Goal: Task Accomplishment & Management: Manage account settings

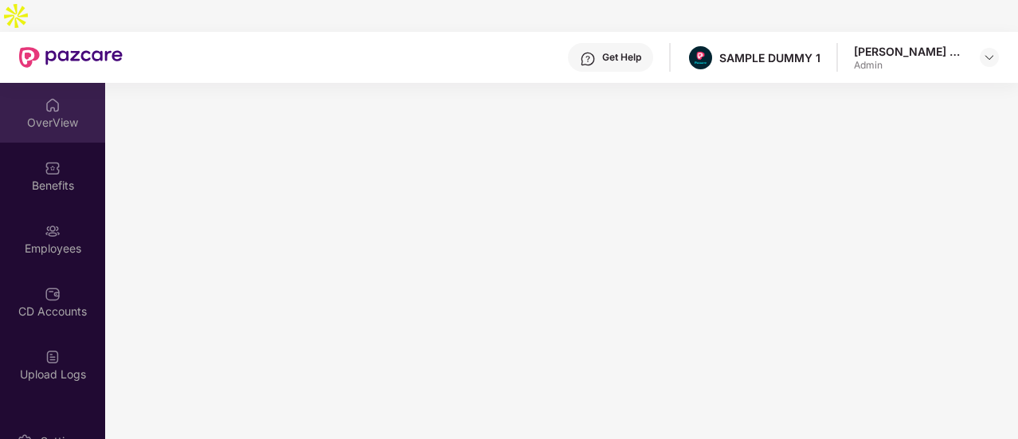
click at [22, 83] on div "OverView" at bounding box center [52, 113] width 105 height 60
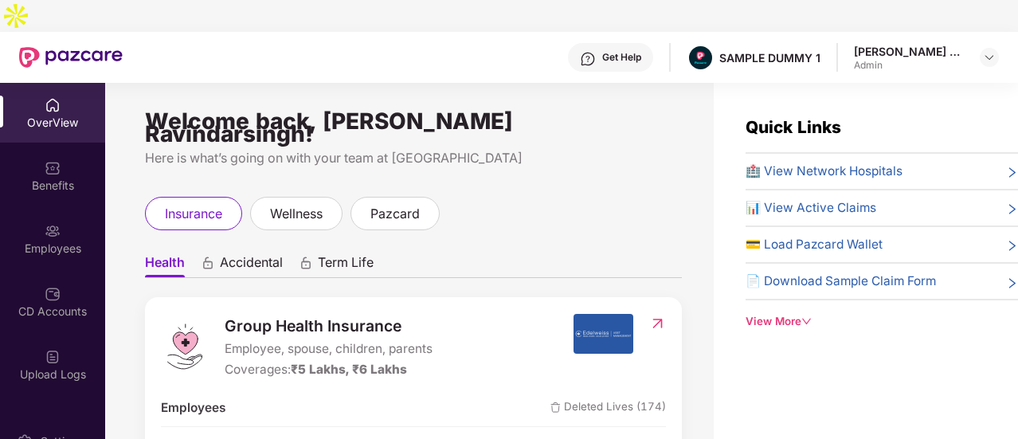
click at [45, 97] on img at bounding box center [53, 105] width 16 height 16
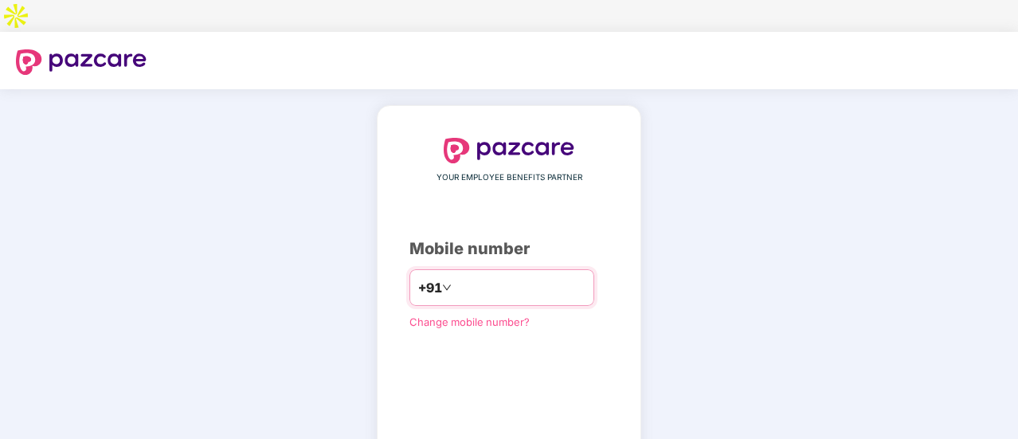
type input "**********"
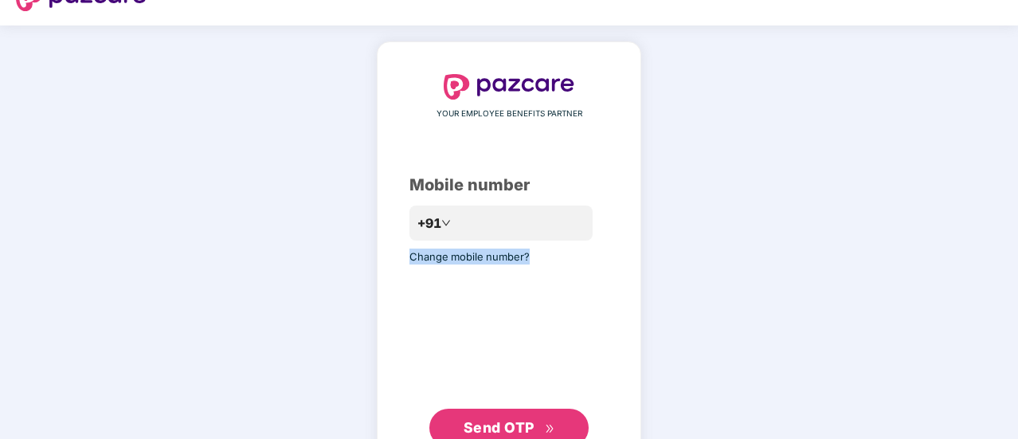
drag, startPoint x: 627, startPoint y: 244, endPoint x: 639, endPoint y: 241, distance: 12.2
click at [639, 241] on div "**********" at bounding box center [509, 260] width 264 height 438
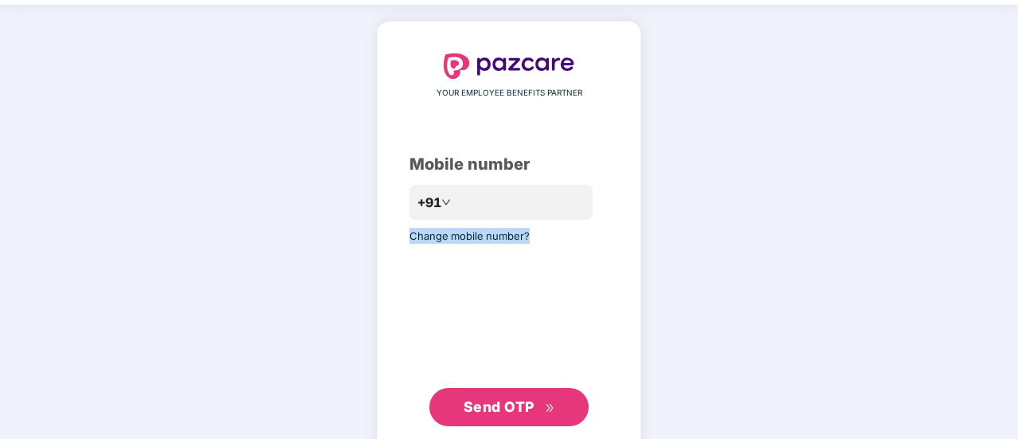
scroll to position [87, 0]
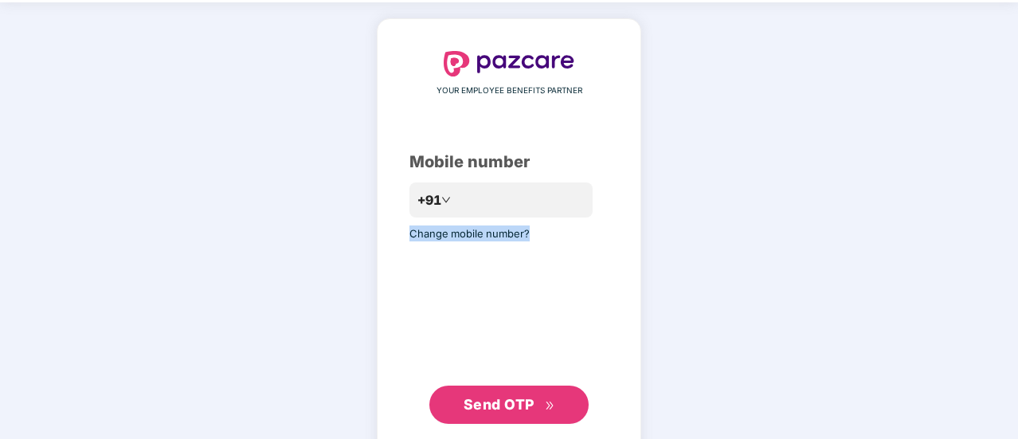
click at [518, 396] on span "Send OTP" at bounding box center [498, 404] width 71 height 17
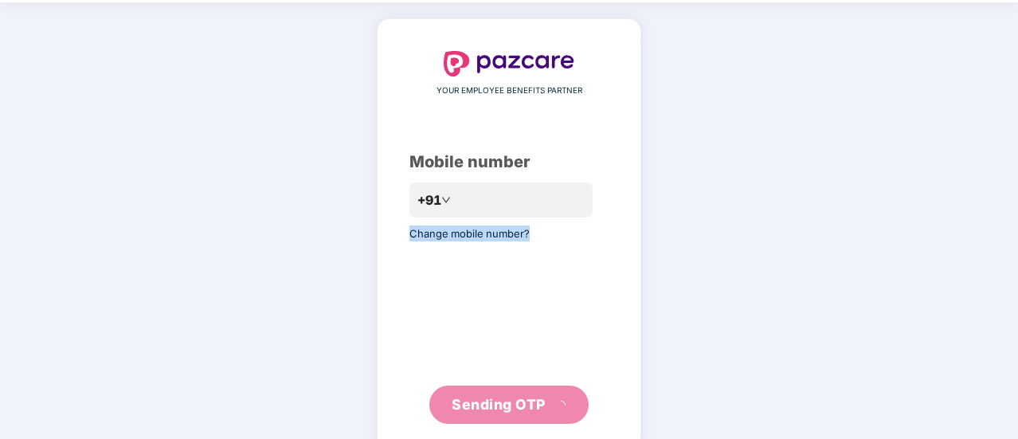
scroll to position [80, 0]
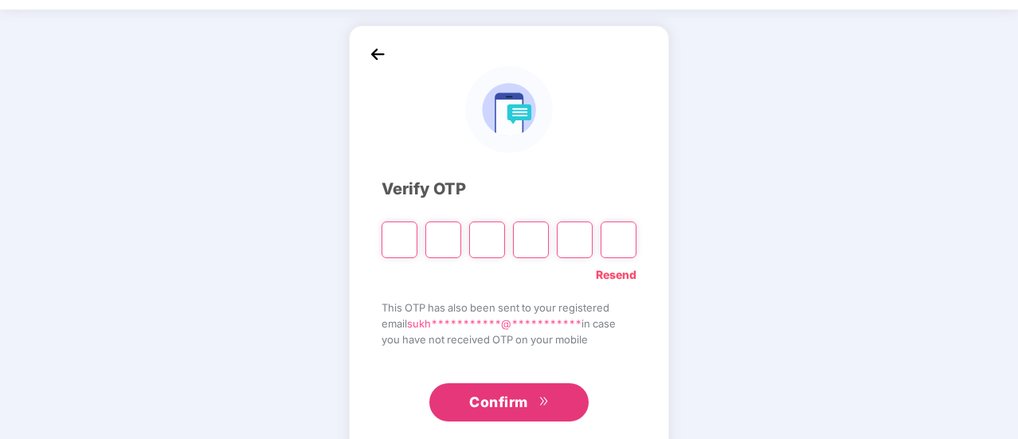
type input "*"
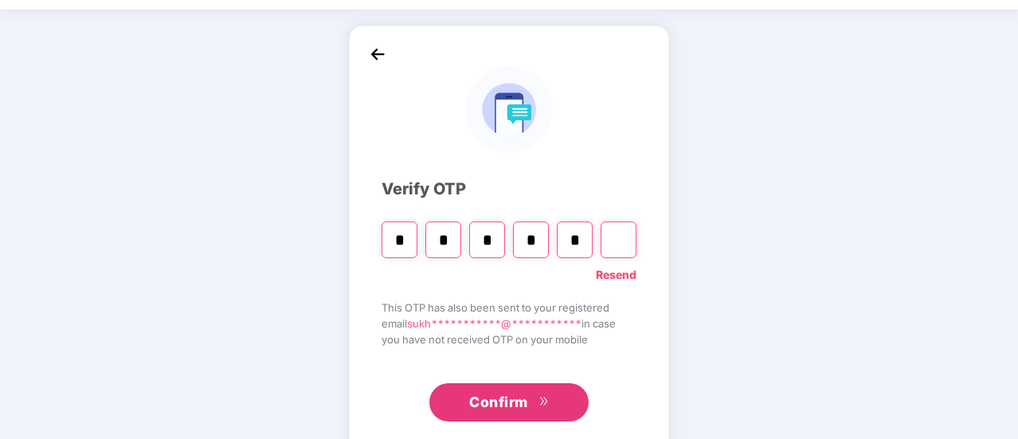
type input "*"
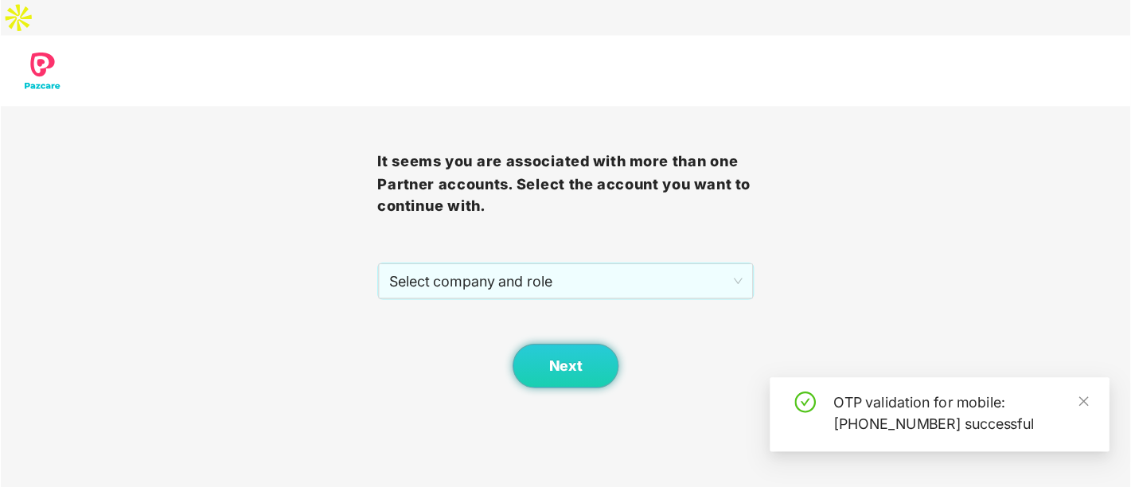
scroll to position [0, 0]
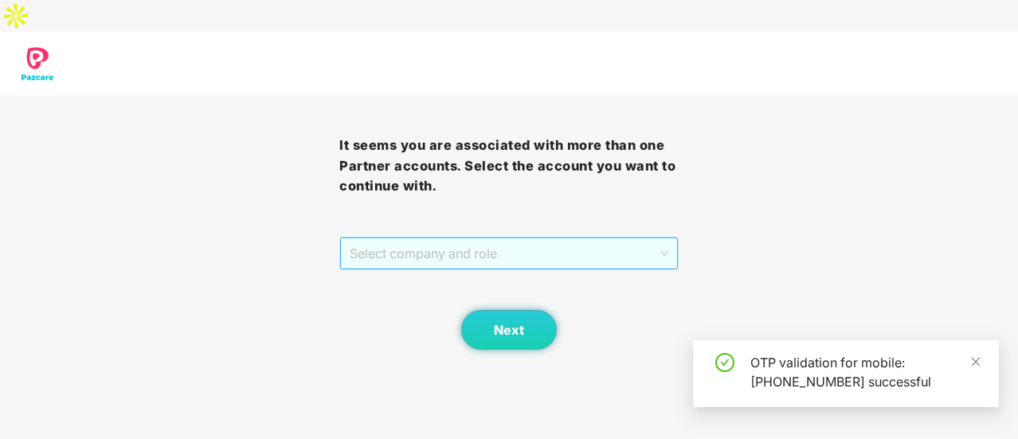
click at [499, 238] on span "Select company and role" at bounding box center [509, 253] width 319 height 30
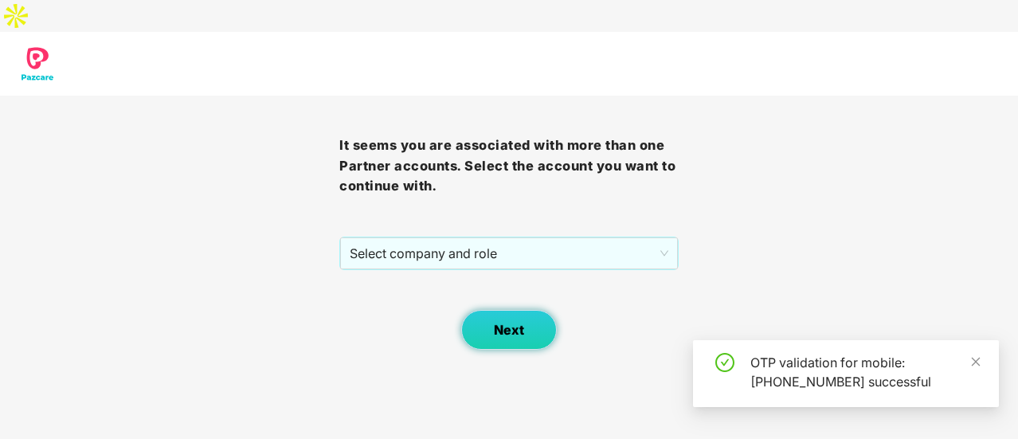
click at [530, 310] on button "Next" at bounding box center [509, 330] width 96 height 40
click at [482, 236] on div "Select company and role" at bounding box center [508, 252] width 339 height 33
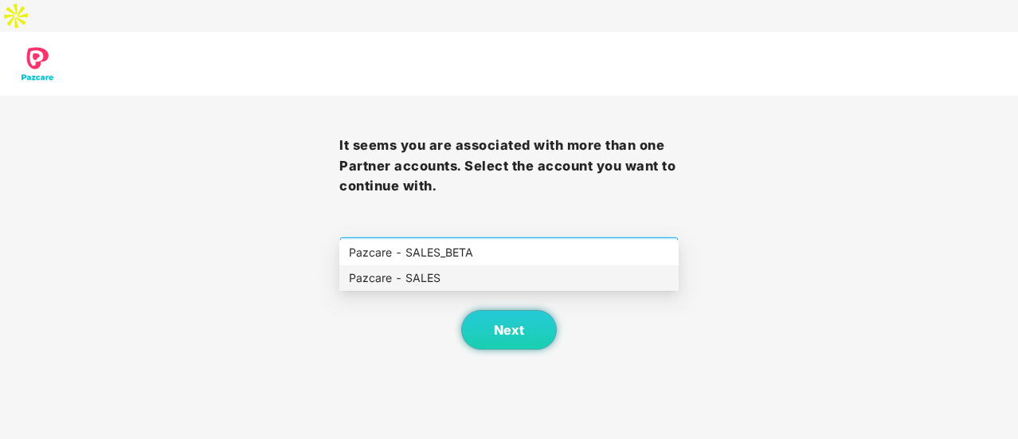
click at [510, 238] on span "Select company and role" at bounding box center [509, 253] width 319 height 30
click at [423, 281] on div "Pazcare - SALES" at bounding box center [509, 278] width 320 height 18
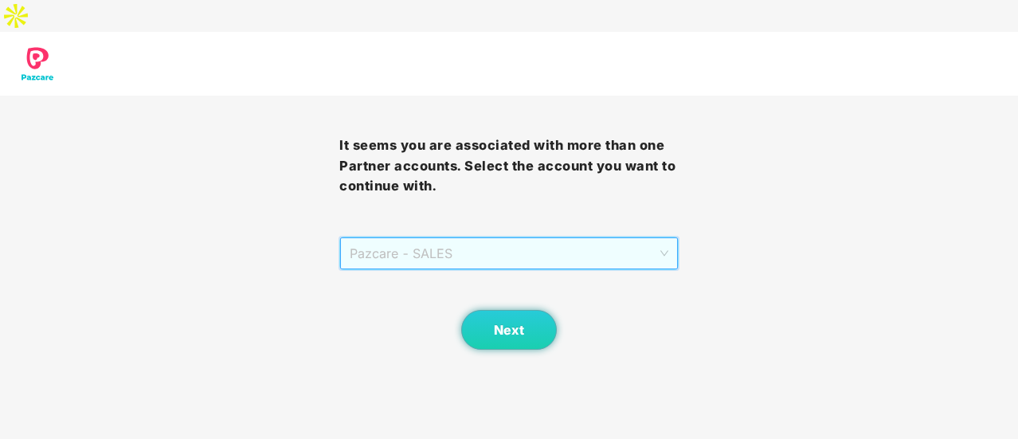
click at [546, 238] on span "Pazcare - SALES" at bounding box center [509, 253] width 319 height 30
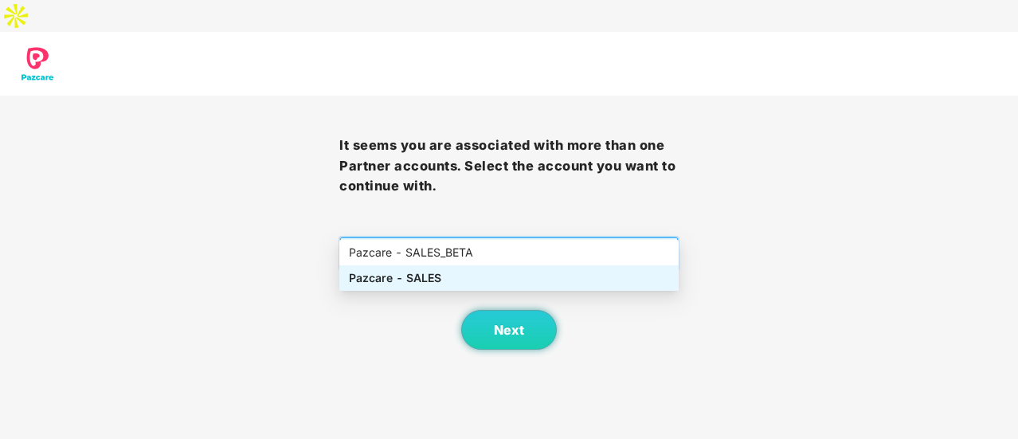
click at [498, 272] on div "Pazcare - SALES" at bounding box center [509, 278] width 320 height 18
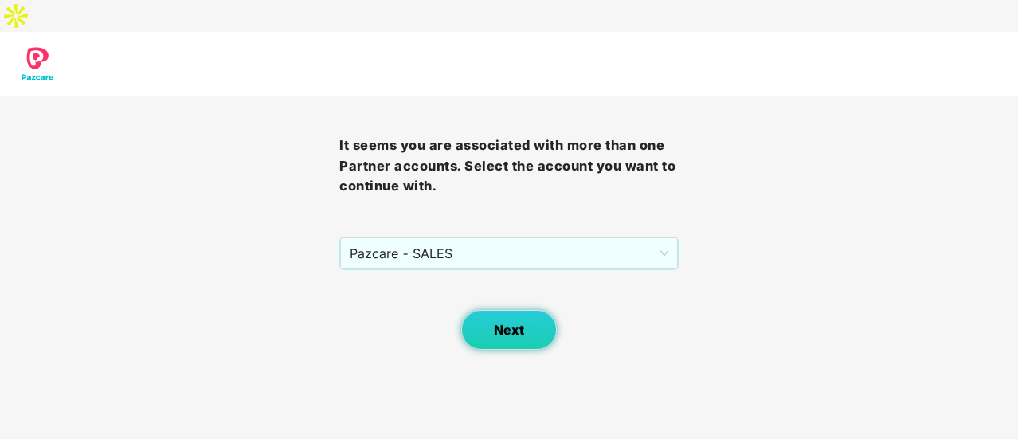
drag, startPoint x: 498, startPoint y: 272, endPoint x: 489, endPoint y: 292, distance: 22.8
click at [489, 292] on div "Next" at bounding box center [508, 310] width 339 height 80
click at [527, 310] on button "Next" at bounding box center [509, 330] width 96 height 40
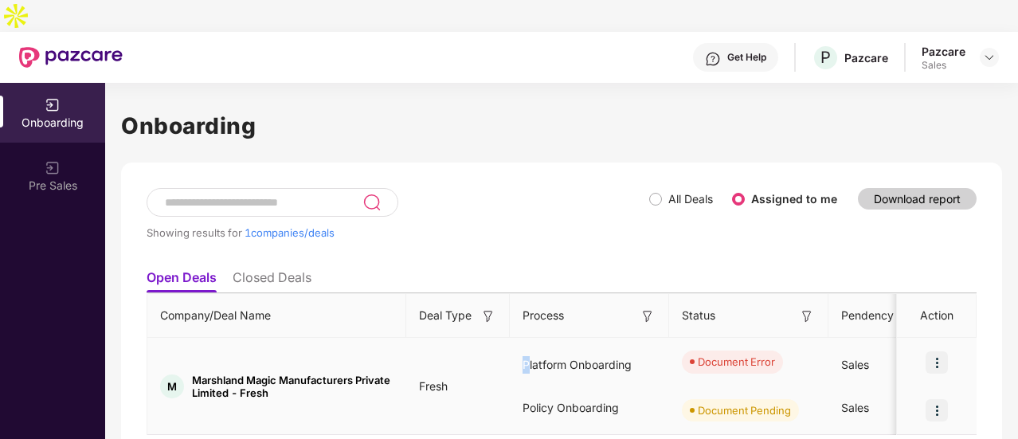
drag, startPoint x: 527, startPoint y: 309, endPoint x: 516, endPoint y: 331, distance: 24.9
click at [516, 338] on td "Platform Onboarding Policy Onboarding" at bounding box center [589, 386] width 159 height 97
click at [516, 343] on div "Platform Onboarding" at bounding box center [589, 364] width 159 height 43
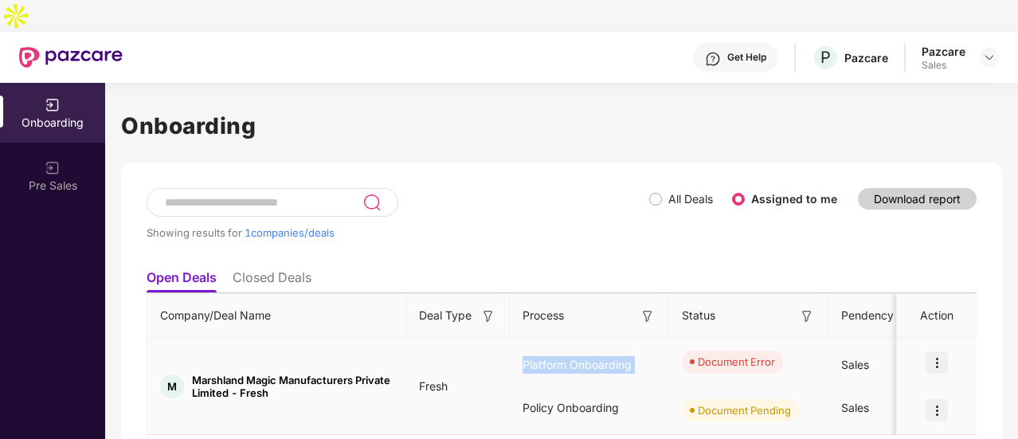
click at [516, 343] on div "Platform Onboarding" at bounding box center [589, 364] width 159 height 43
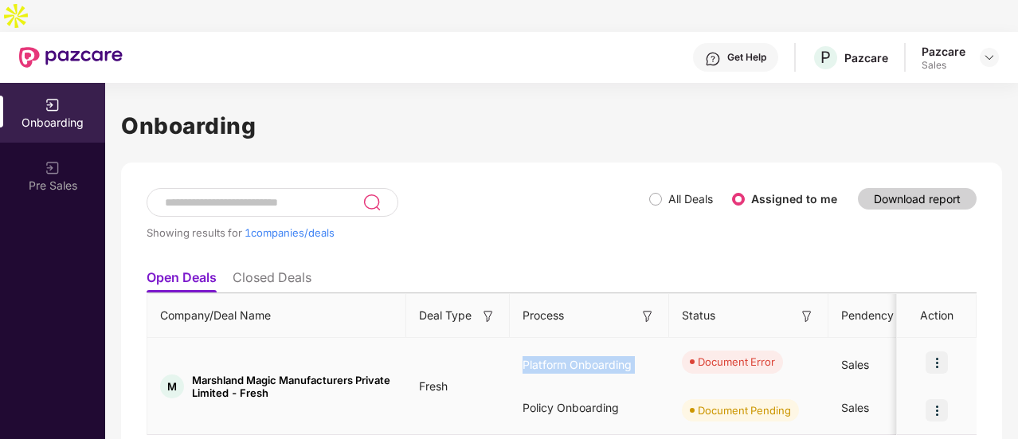
click at [516, 343] on div "Platform Onboarding" at bounding box center [589, 364] width 159 height 43
click at [515, 343] on div "Platform Onboarding" at bounding box center [589, 364] width 159 height 43
drag, startPoint x: 515, startPoint y: 333, endPoint x: 596, endPoint y: 336, distance: 80.5
click at [596, 343] on div "Platform Onboarding" at bounding box center [589, 364] width 159 height 43
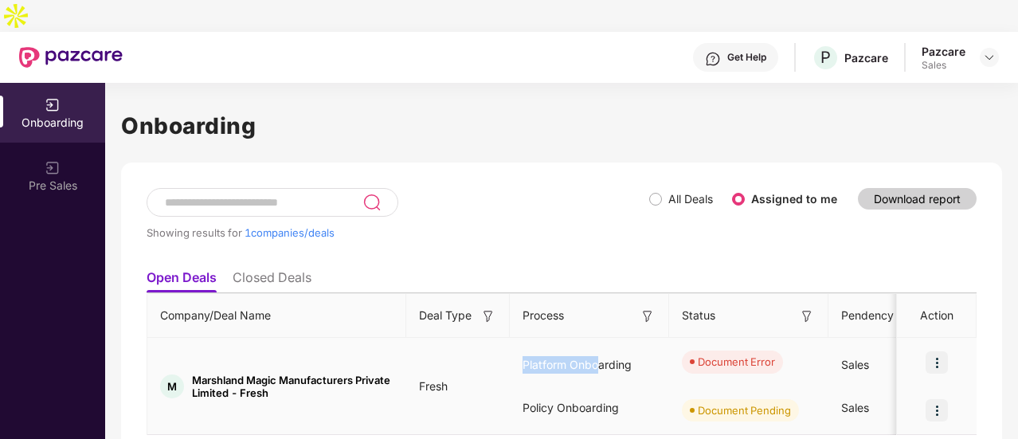
click at [596, 343] on div "Platform Onboarding" at bounding box center [589, 364] width 159 height 43
click at [935, 351] on img at bounding box center [936, 362] width 22 height 22
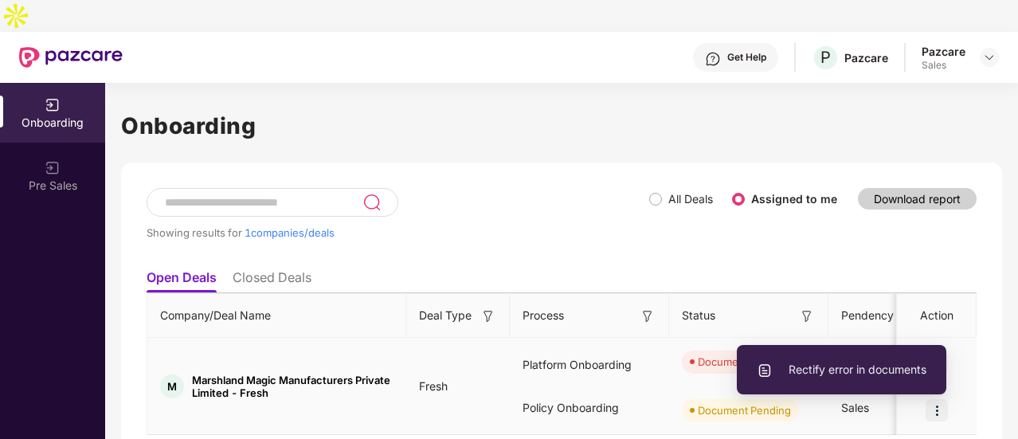
click at [855, 372] on span "Rectify error in documents" at bounding box center [841, 370] width 170 height 18
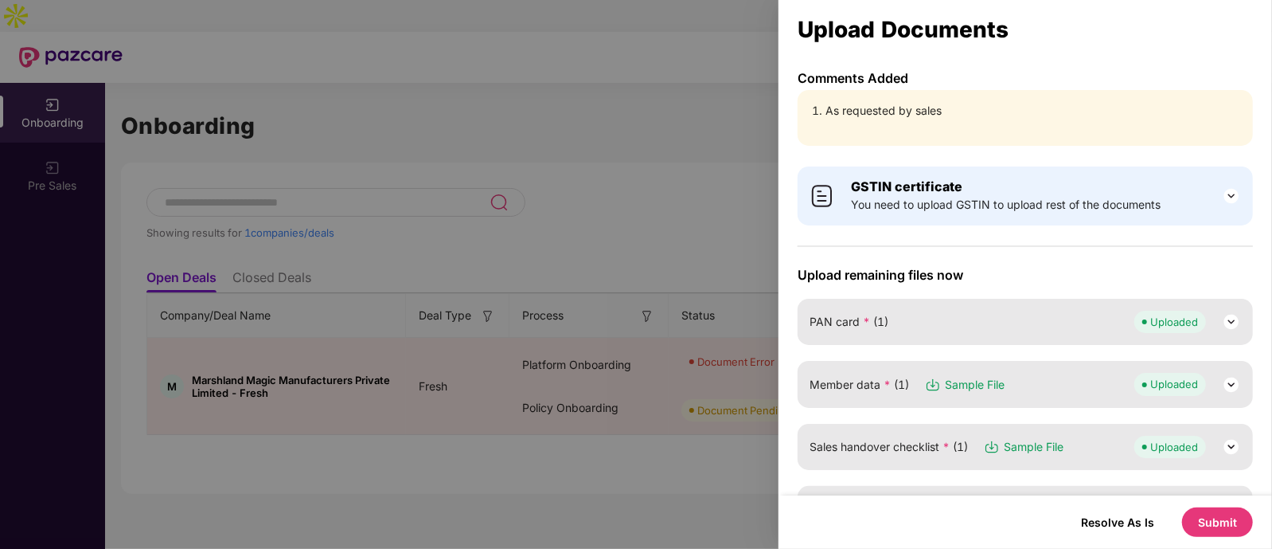
drag, startPoint x: 1018, startPoint y: 0, endPoint x: 878, endPoint y: 240, distance: 278.3
click at [866, 378] on span "Member data * (1)" at bounding box center [860, 385] width 100 height 18
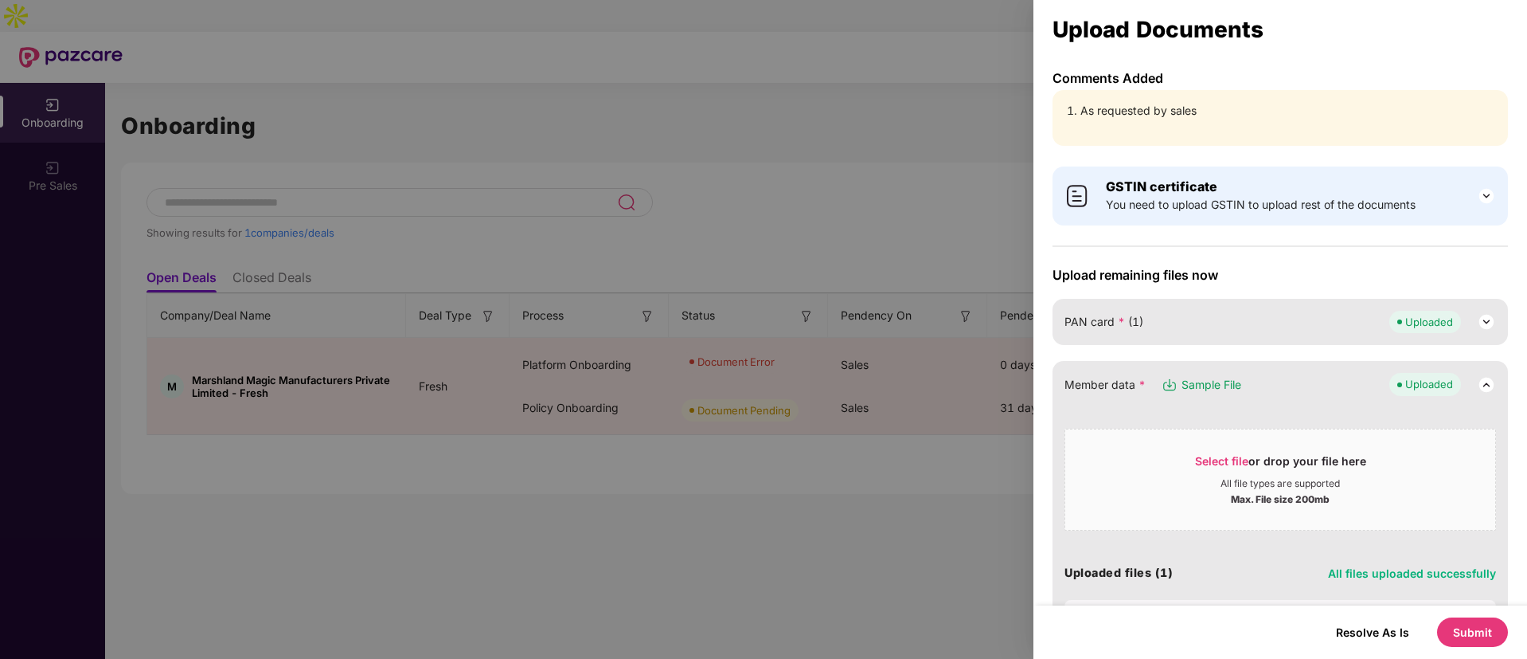
drag, startPoint x: 1241, startPoint y: 2, endPoint x: 1050, endPoint y: 404, distance: 445.6
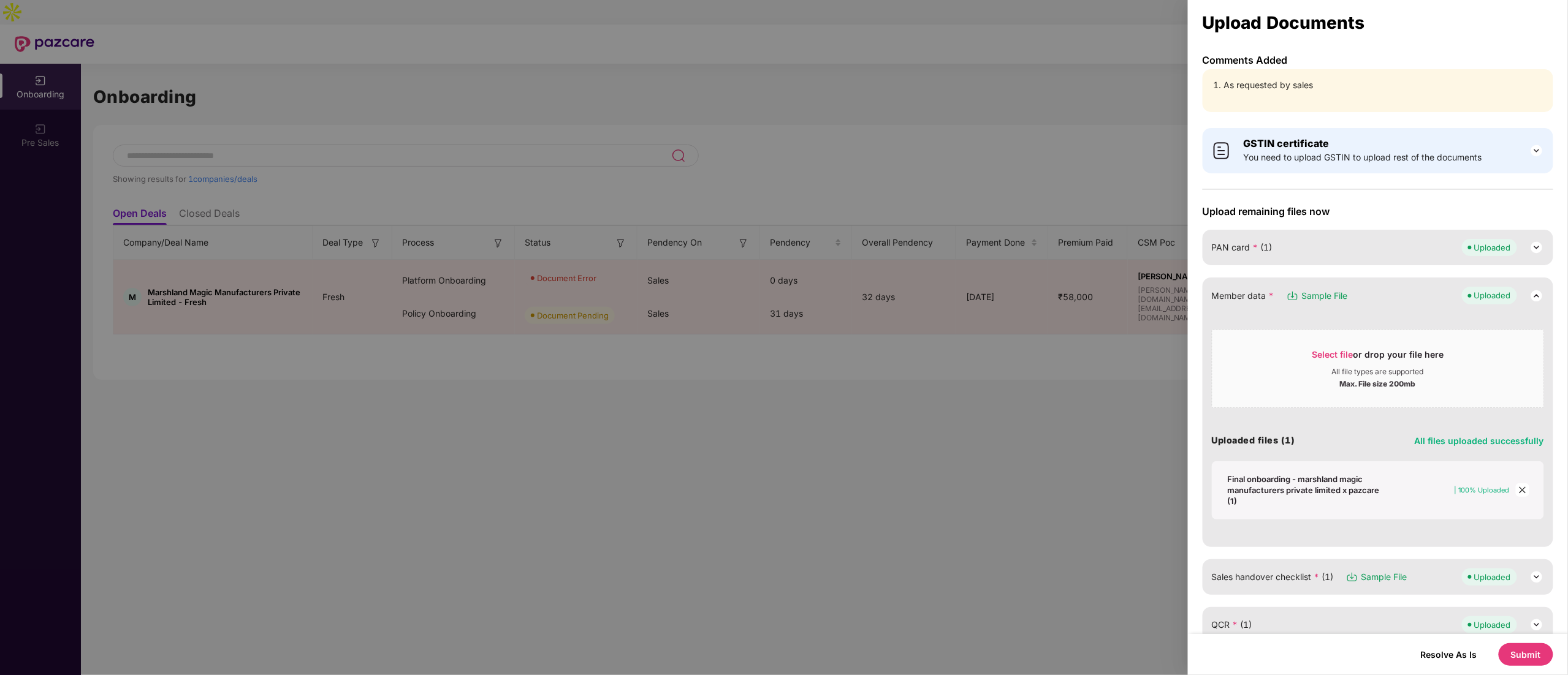
drag, startPoint x: 1115, startPoint y: 0, endPoint x: 1082, endPoint y: 396, distance: 397.4
click at [783, 337] on div at bounding box center [784, 337] width 1568 height 675
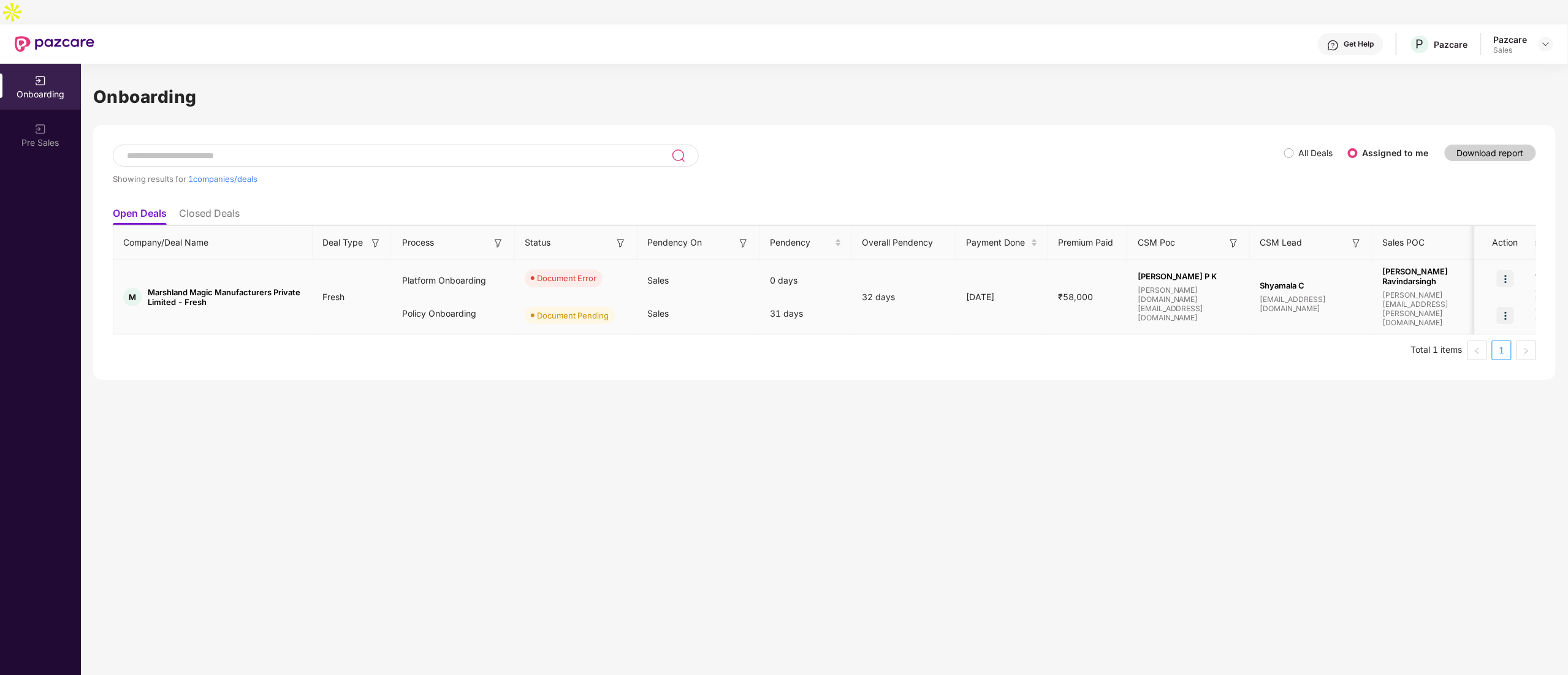
click at [783, 270] on img at bounding box center [1505, 279] width 17 height 17
click at [163, 287] on span "Marshland Magic Manufacturers Private Limited - Fresh" at bounding box center [225, 296] width 155 height 19
copy span "Marshland"
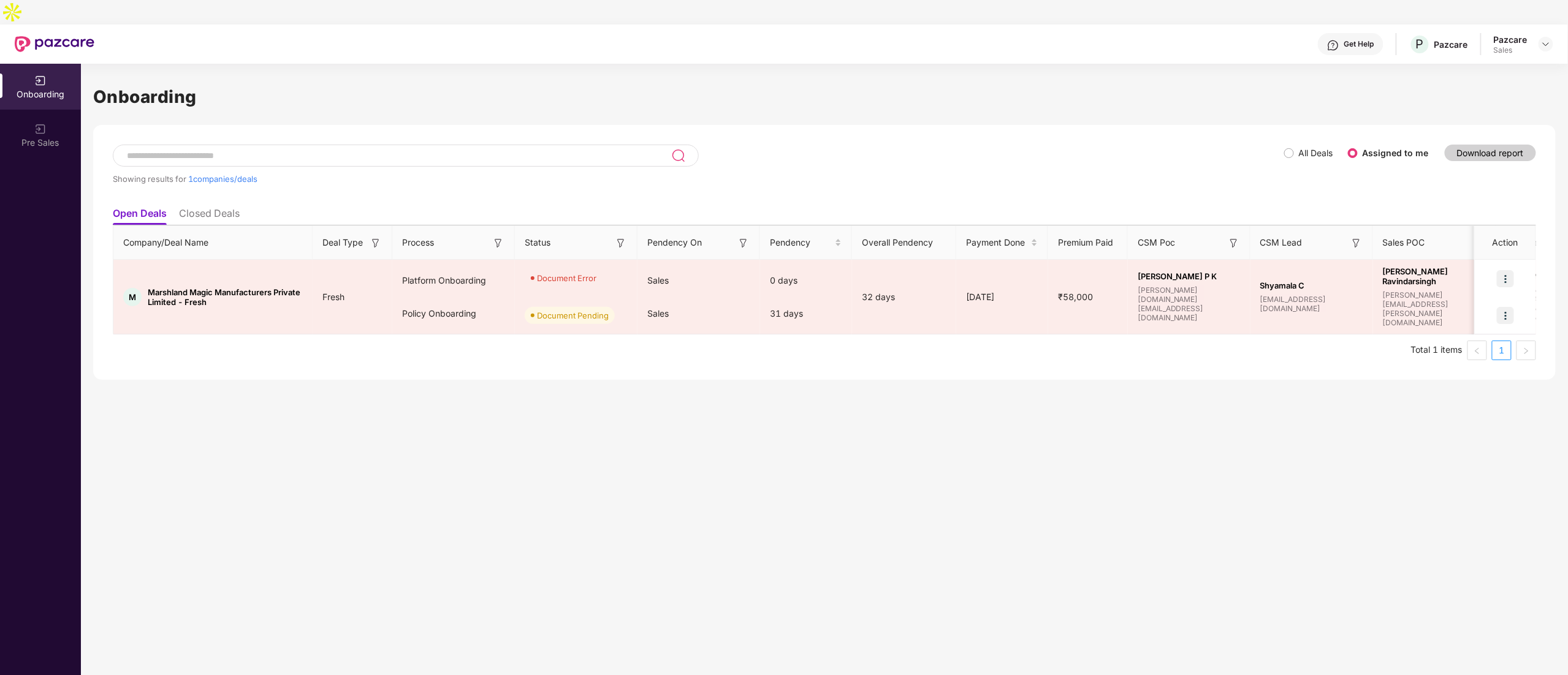
click at [783, 337] on div "Onboarding Showing results for 1 companies/deals All Deals Assigned to me Downl…" at bounding box center [824, 382] width 1487 height 637
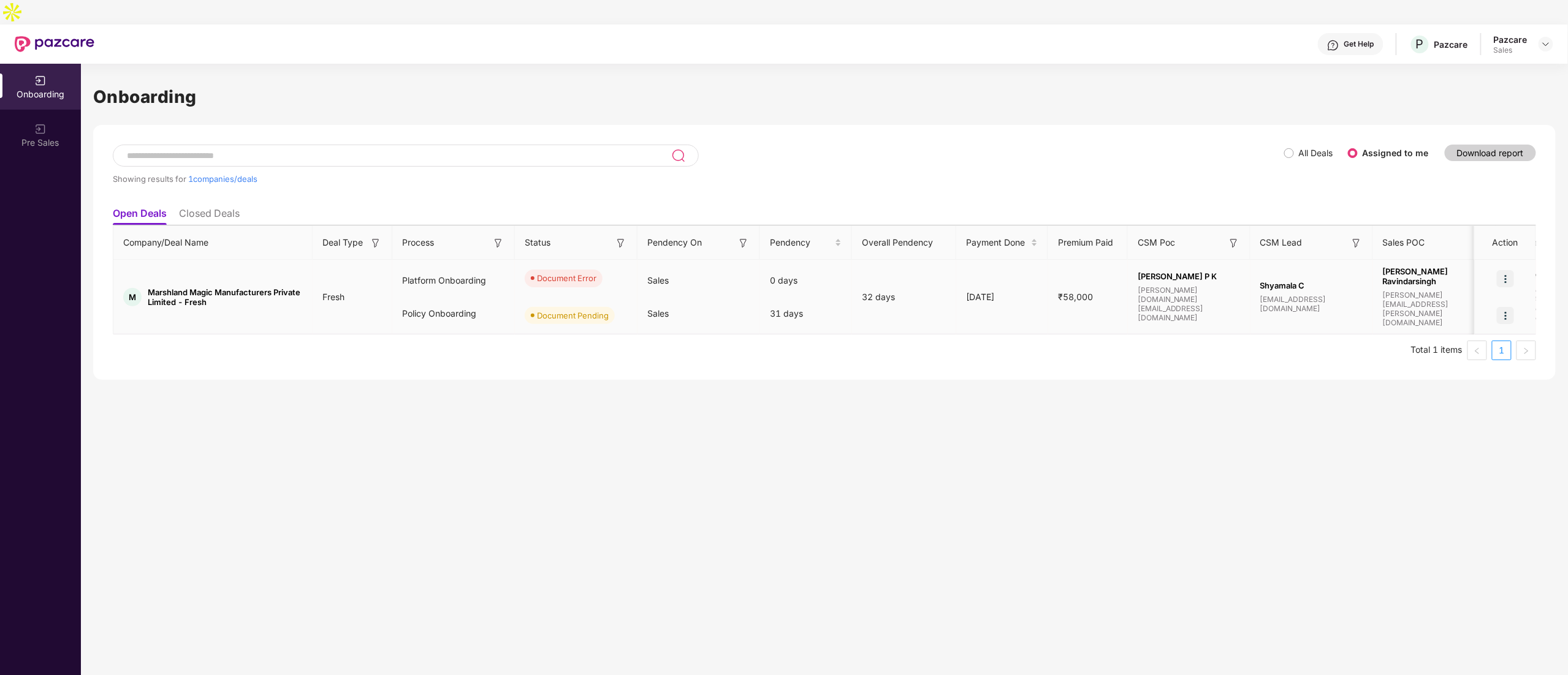
click at [783, 270] on img at bounding box center [1505, 279] width 17 height 17
click at [783, 274] on li "Rectify error in documents" at bounding box center [1433, 285] width 161 height 25
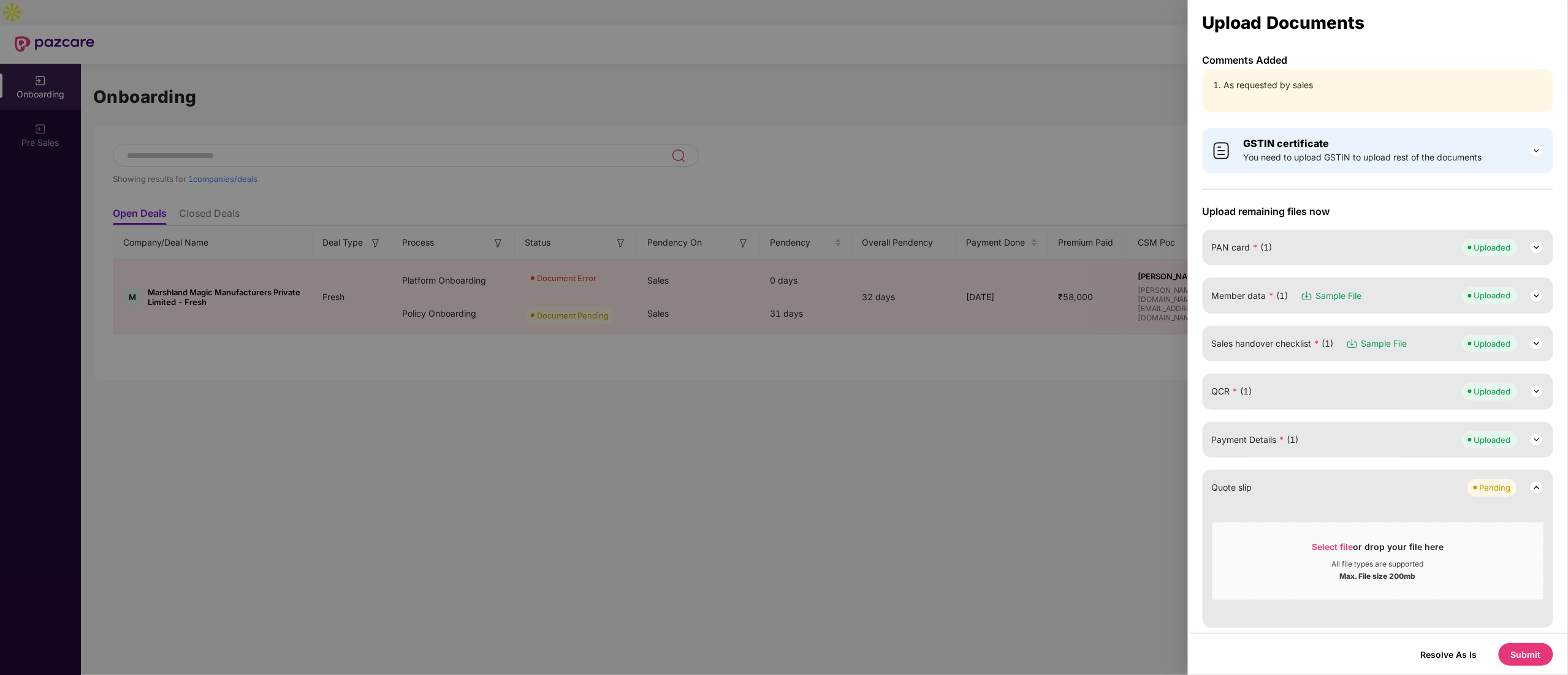
click at [783, 337] on div "Quote slip Pending" at bounding box center [1378, 488] width 333 height 17
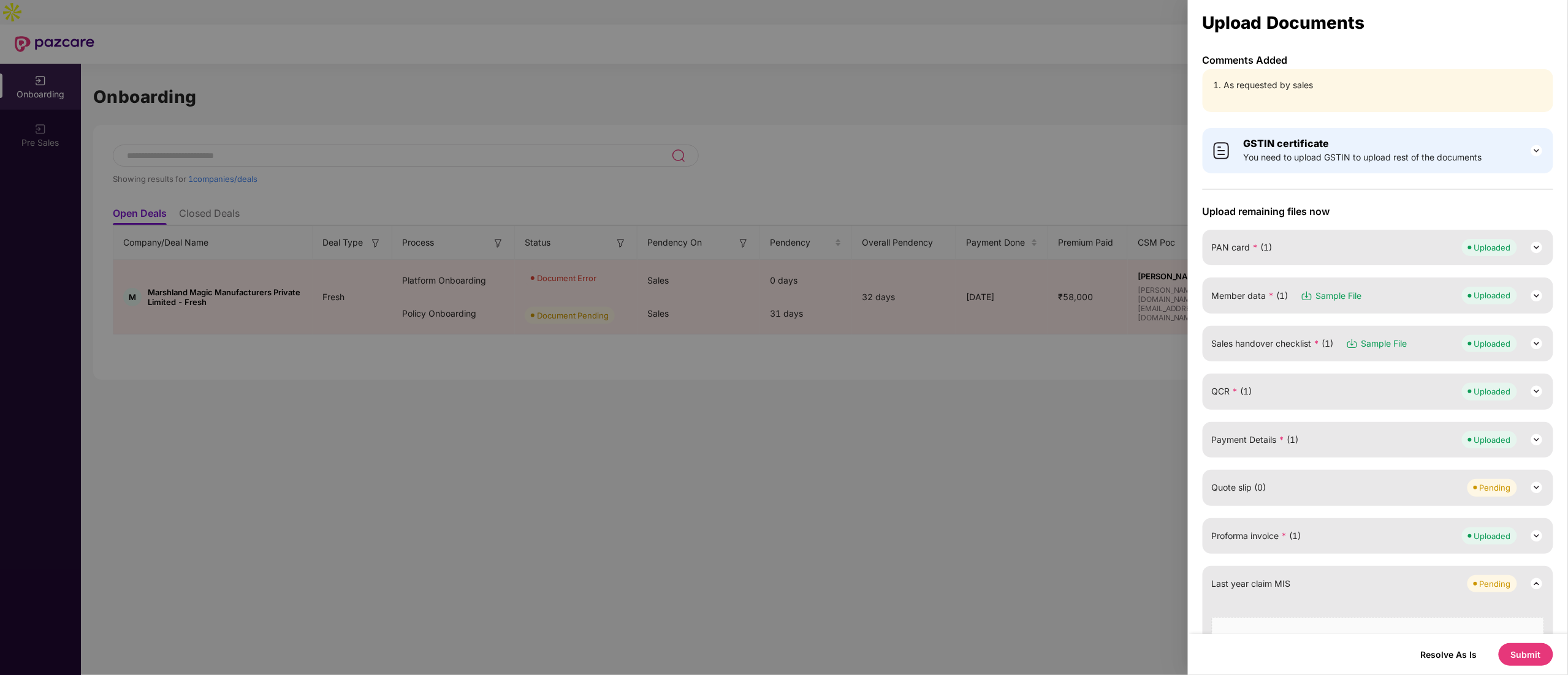
click at [783, 337] on span "Sales handover checklist * (1)" at bounding box center [1272, 344] width 122 height 14
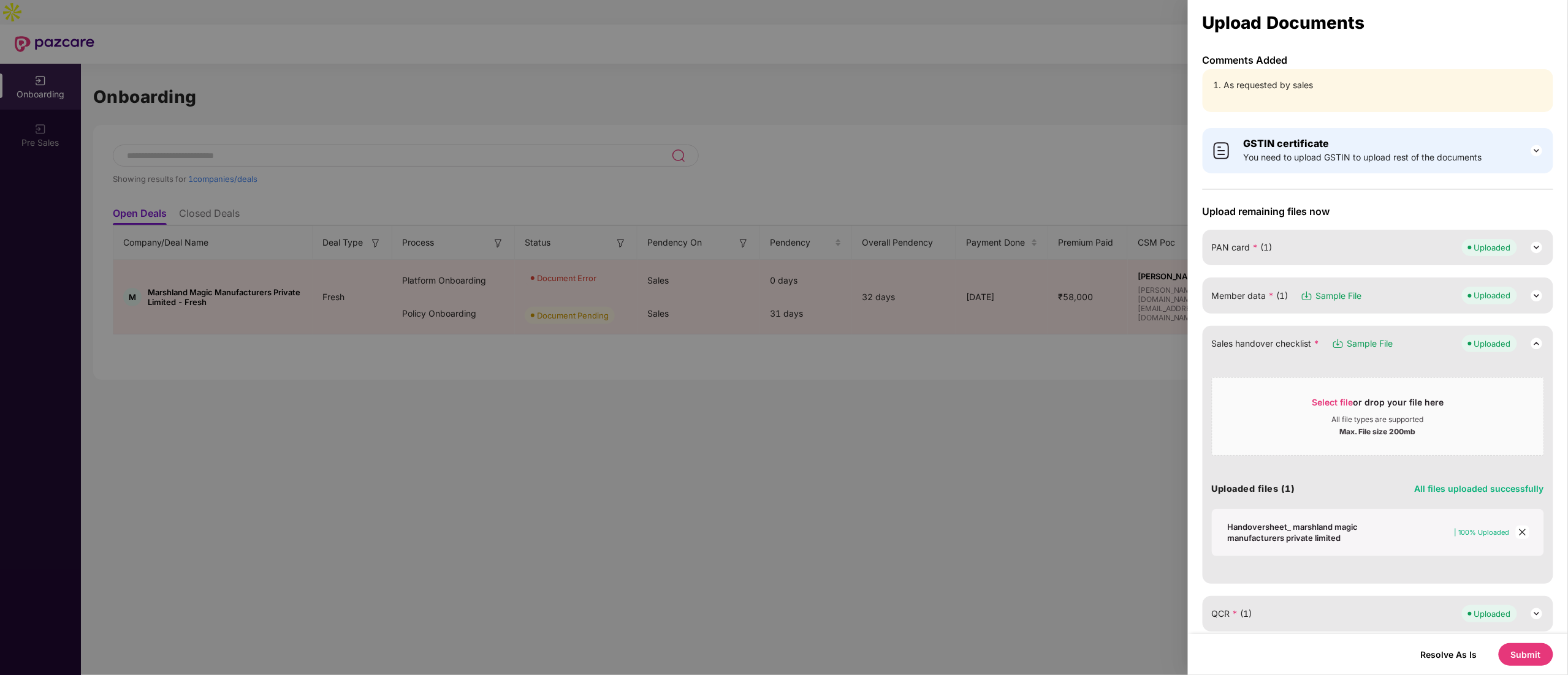
click at [783, 337] on span "Sales handover checklist *" at bounding box center [1265, 344] width 108 height 14
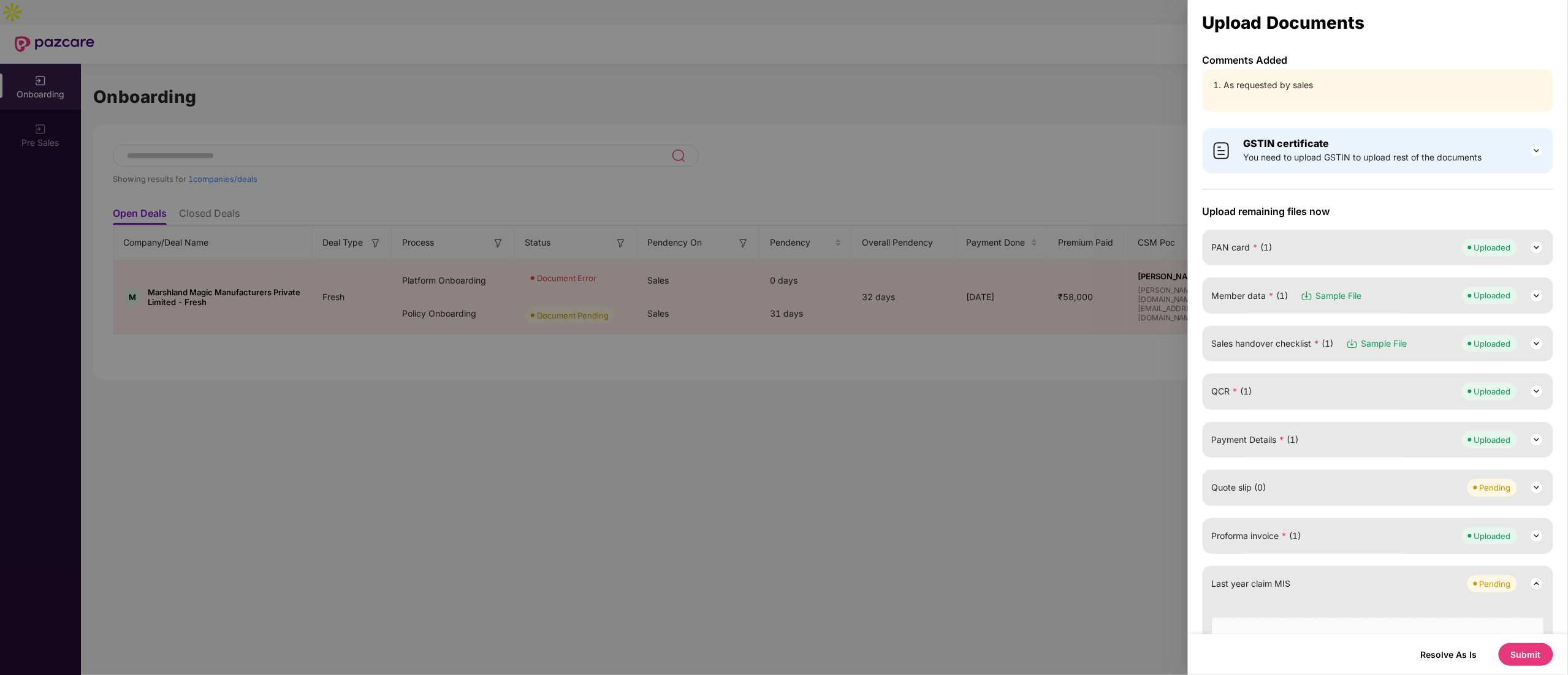
click at [783, 302] on span "Member data * (1)" at bounding box center [1250, 296] width 77 height 14
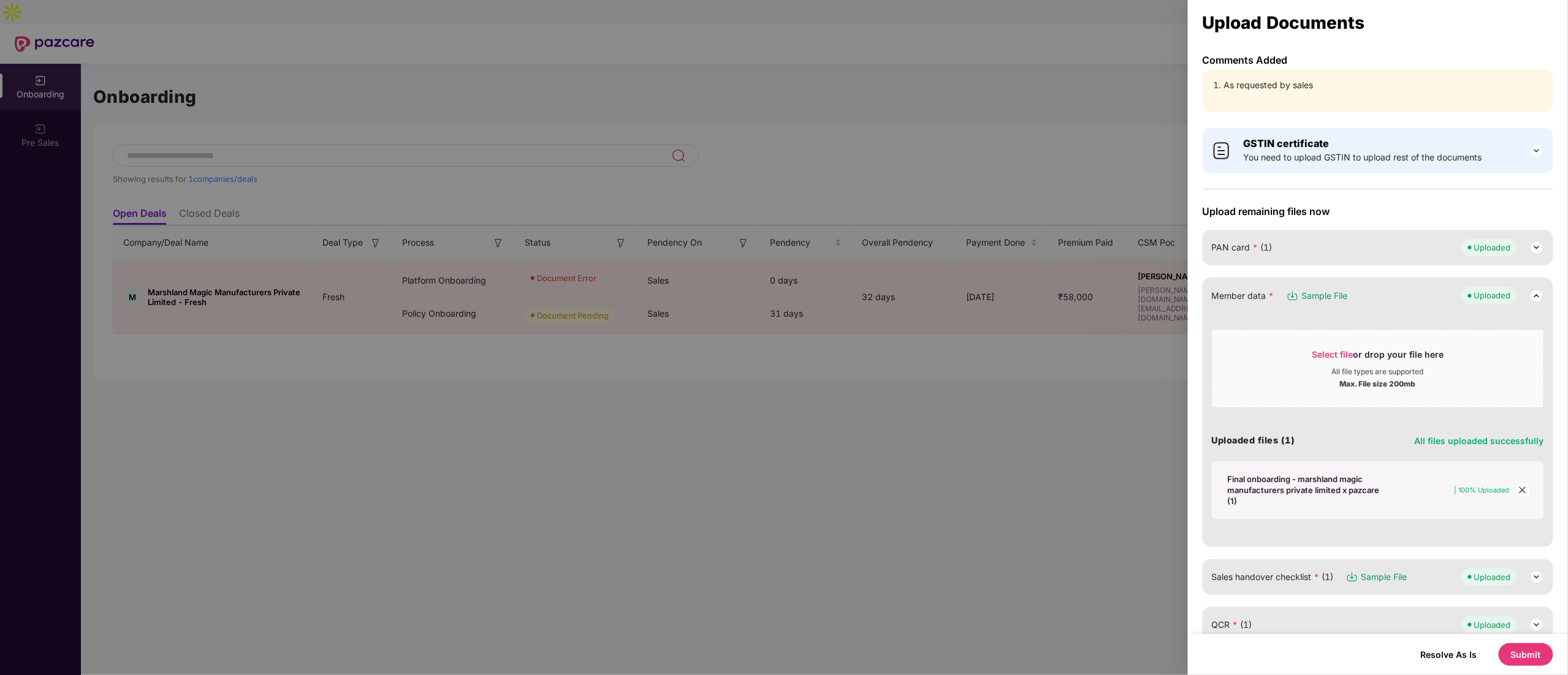
click at [783, 337] on icon "close" at bounding box center [1522, 490] width 8 height 8
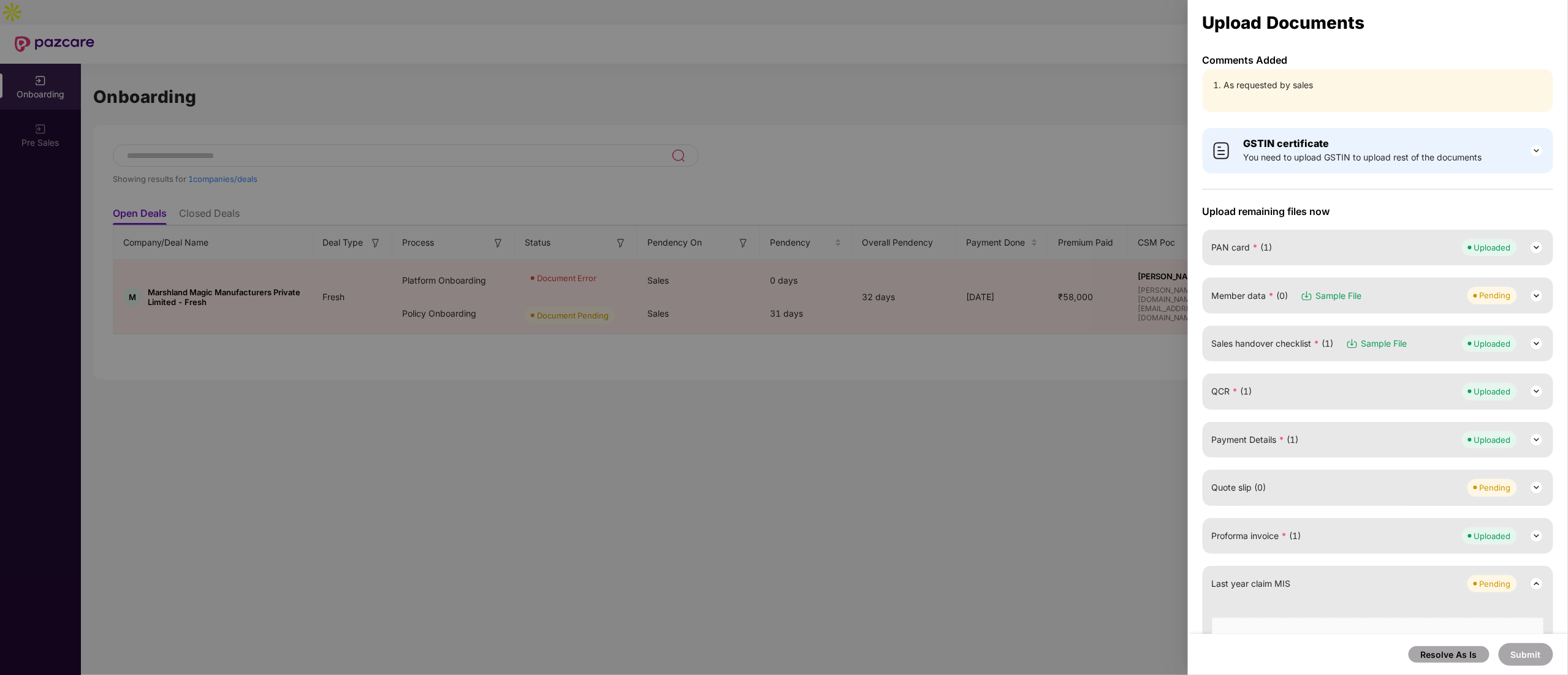
click at [783, 294] on span "Member data * (0)" at bounding box center [1250, 296] width 77 height 14
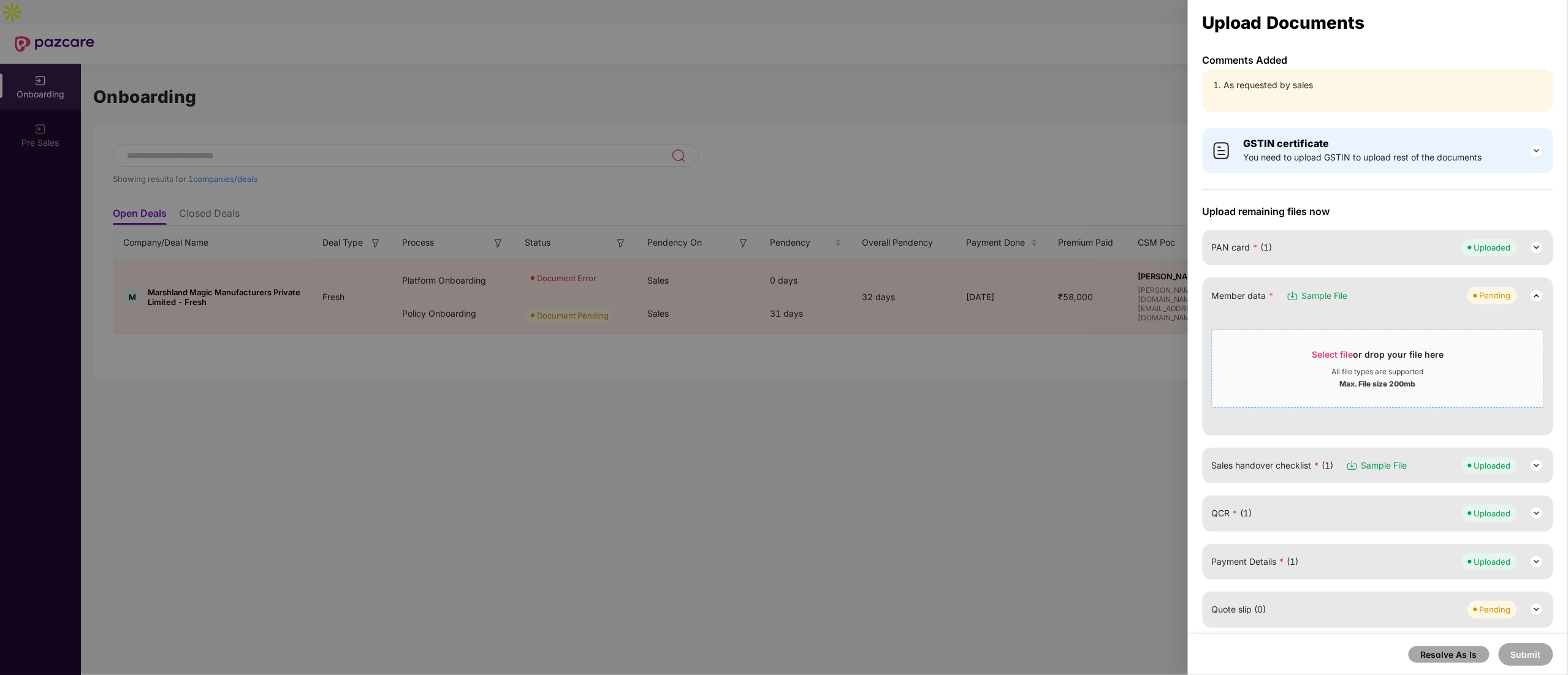
click at [783, 337] on span "Select file" at bounding box center [1332, 355] width 41 height 11
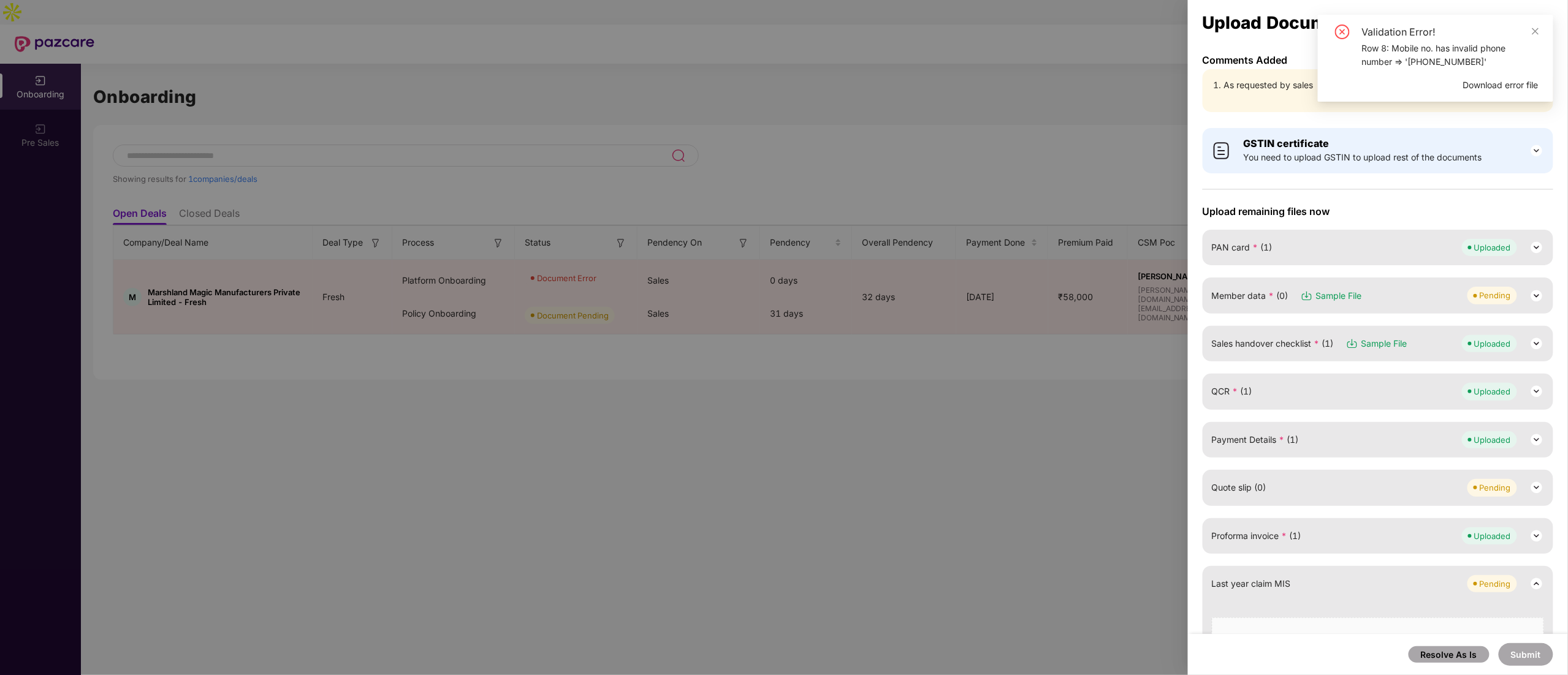
click at [783, 68] on div "Row 8: Mobile no. has invalid phone number => '9611726396‬'" at bounding box center [1449, 55] width 176 height 27
copy div "9611726396‬"
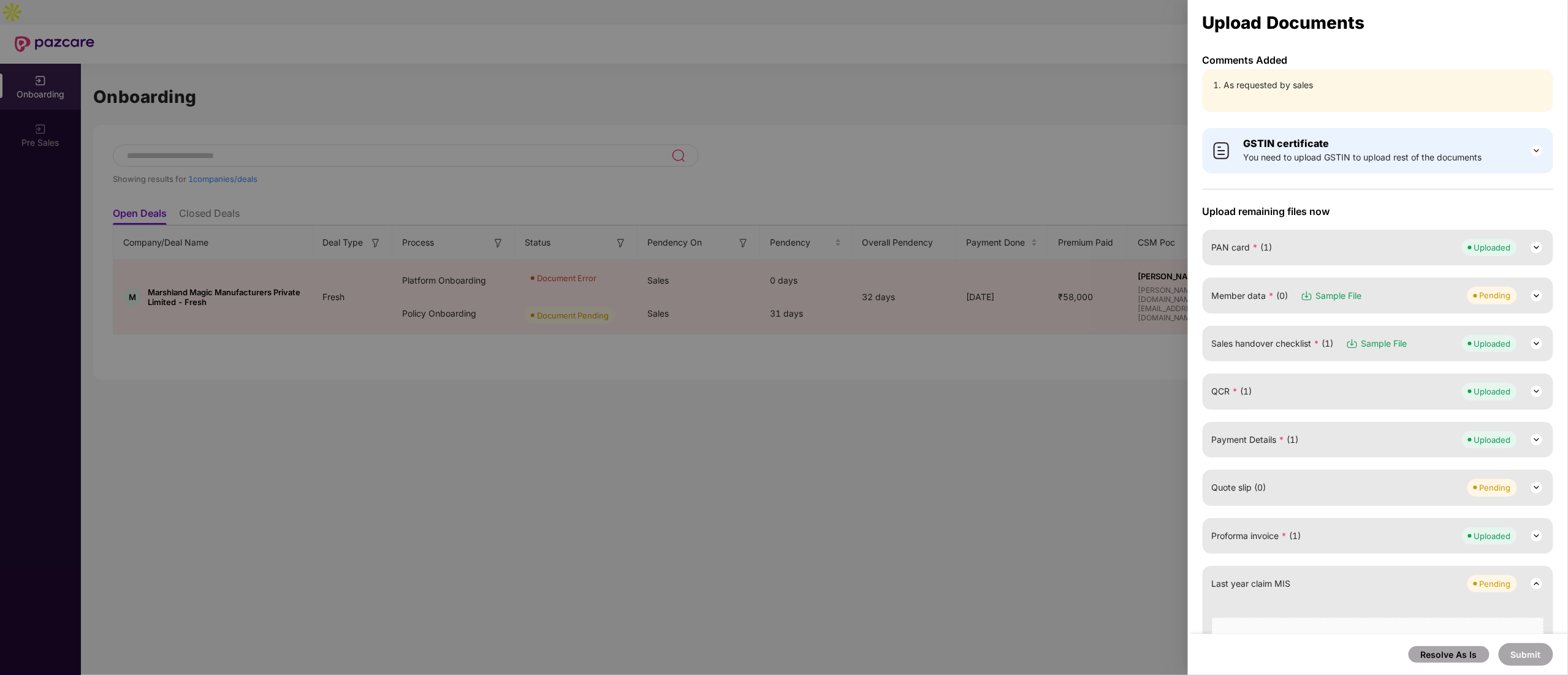
click at [783, 299] on span "Member data * (0)" at bounding box center [1250, 296] width 77 height 14
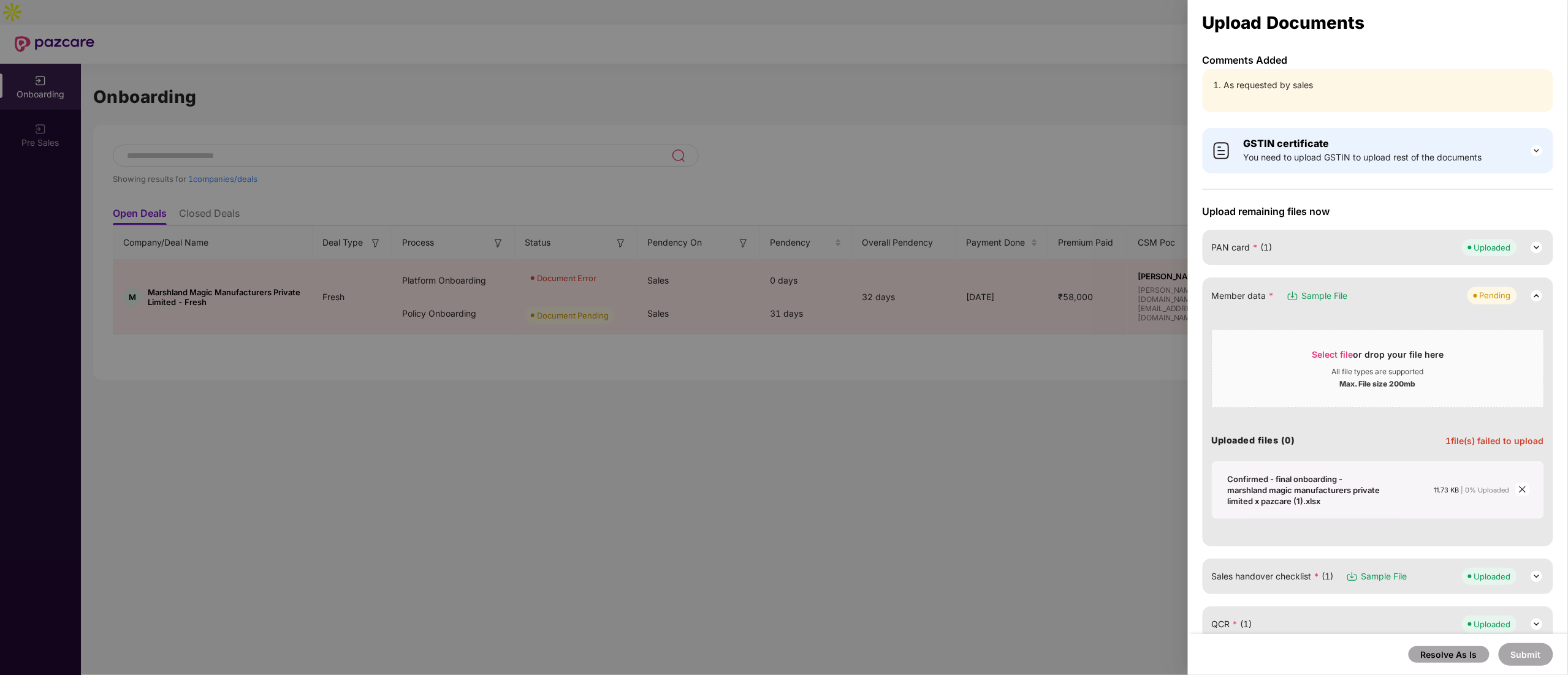
click at [783, 337] on icon "close" at bounding box center [1522, 490] width 8 height 8
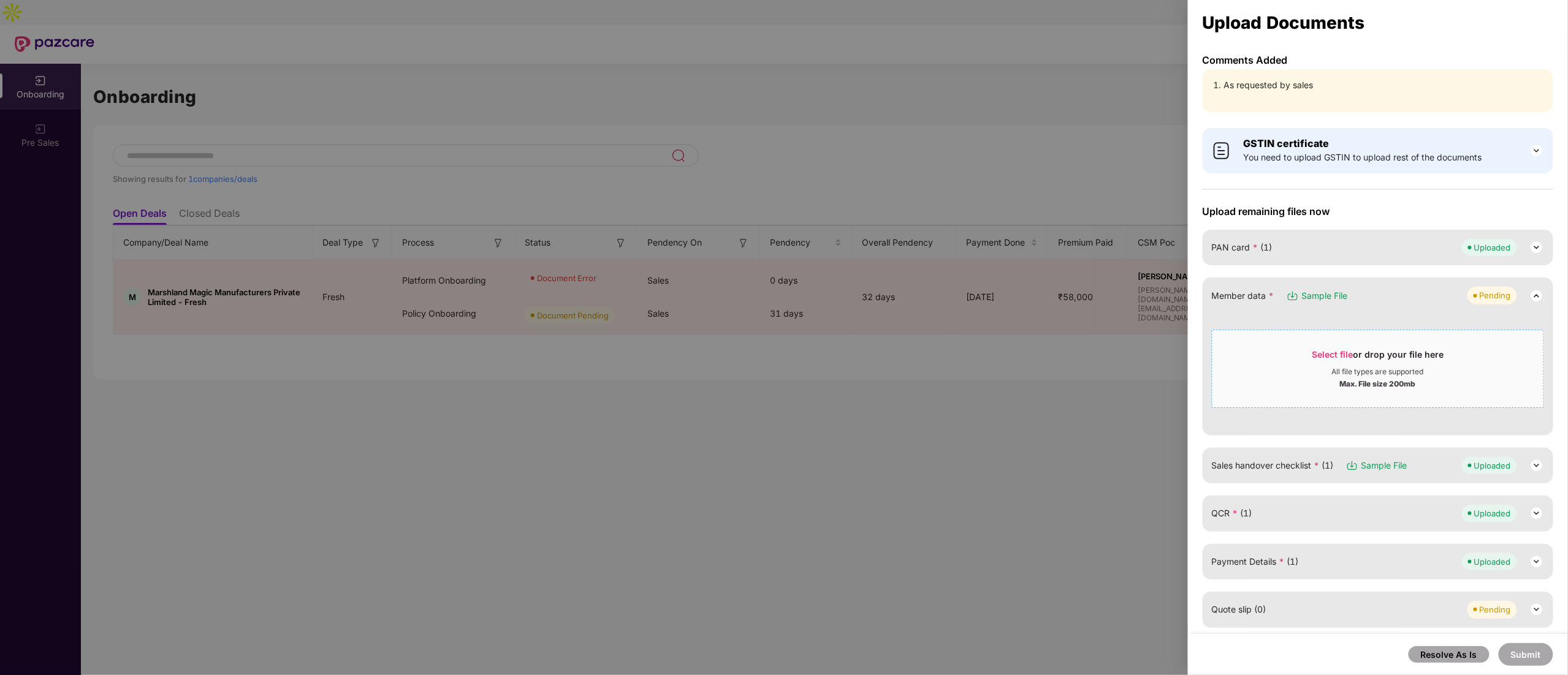
click at [783, 337] on div "Select file or drop your file here" at bounding box center [1378, 358] width 132 height 18
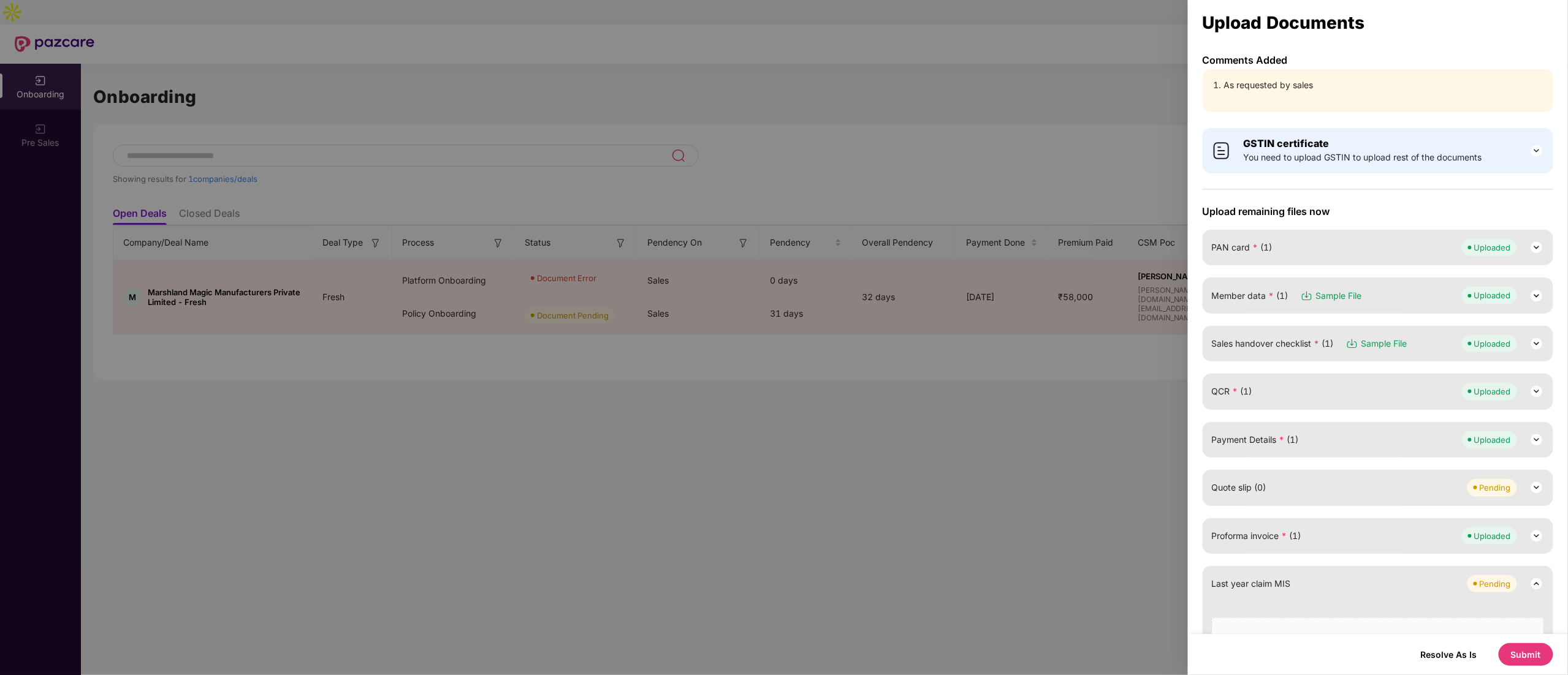
click at [783, 337] on button "Submit" at bounding box center [1526, 654] width 55 height 22
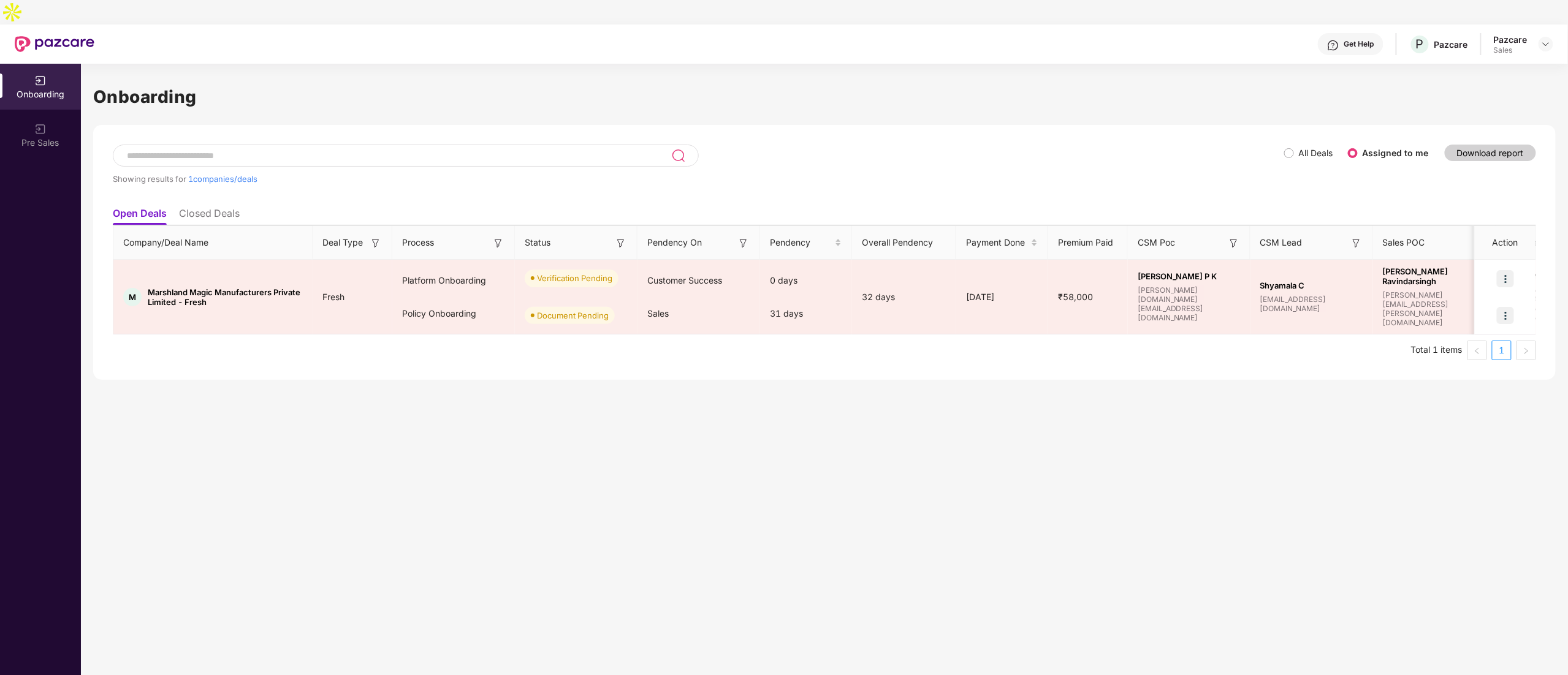
click at [783, 132] on div "Showing results for 1 companies/deals All Deals Assigned to me Download report …" at bounding box center [824, 252] width 1463 height 255
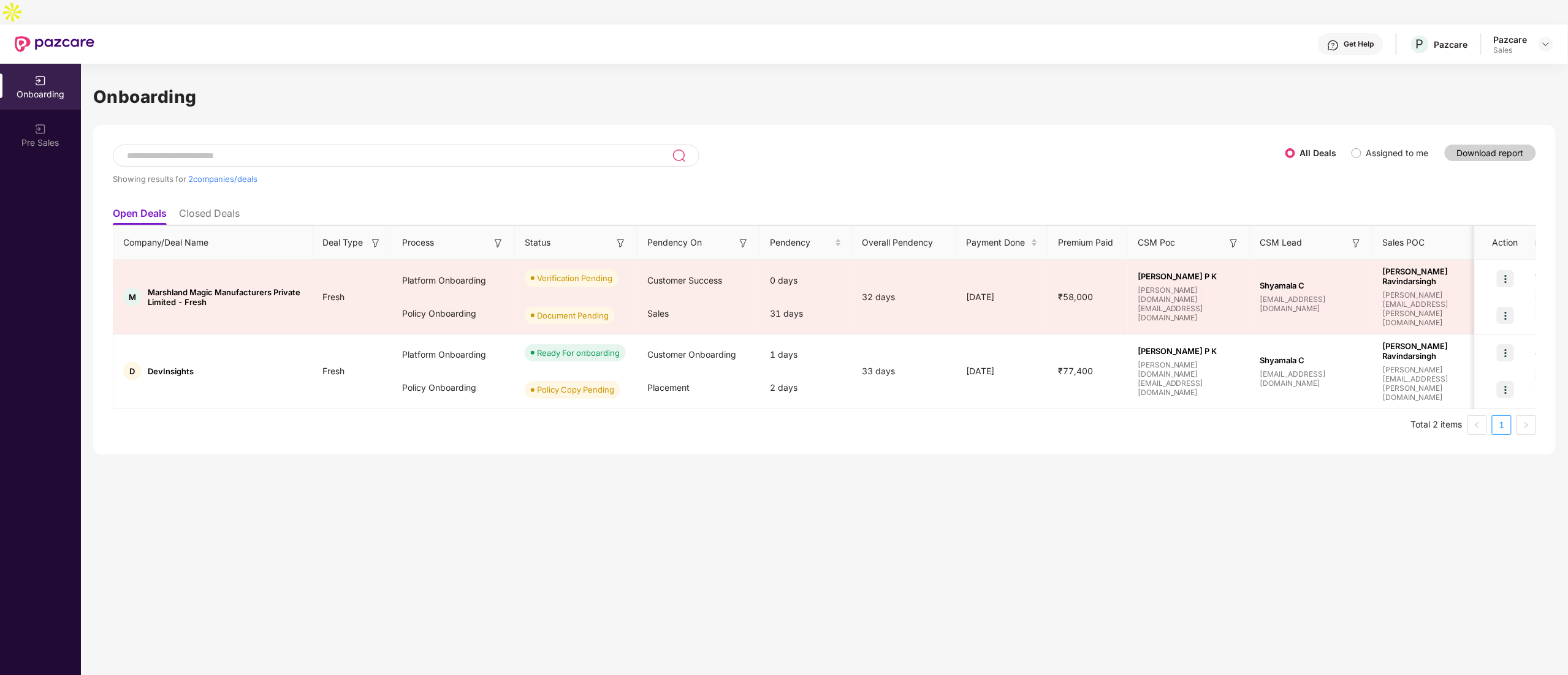
click at [783, 37] on div at bounding box center [1546, 44] width 15 height 15
click at [783, 25] on header "Get Help P Pazcare Pazcare Sales" at bounding box center [784, 44] width 1568 height 39
click at [783, 37] on div at bounding box center [1546, 44] width 15 height 15
click at [783, 39] on div "Admin view" at bounding box center [1489, 48] width 159 height 24
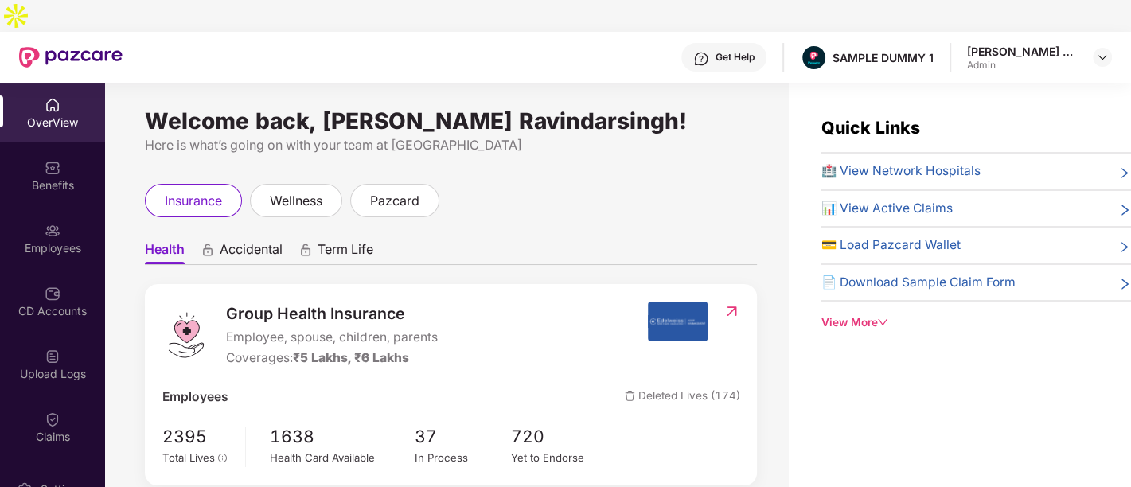
drag, startPoint x: 1992, startPoint y: 2, endPoint x: 653, endPoint y: 138, distance: 1346.1
click at [653, 138] on div "Welcome back, Sethi Sukhpreet Ravindarsingh! Here is what’s going on with your …" at bounding box center [447, 310] width 684 height 455
click at [290, 191] on span "wellness" at bounding box center [296, 201] width 53 height 20
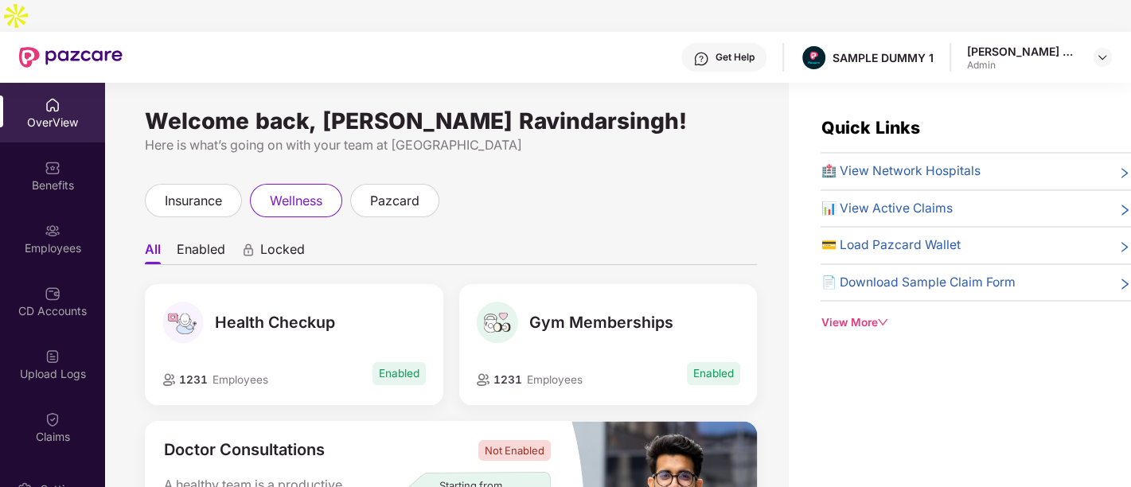
click at [390, 184] on div "pazcard" at bounding box center [394, 200] width 89 height 33
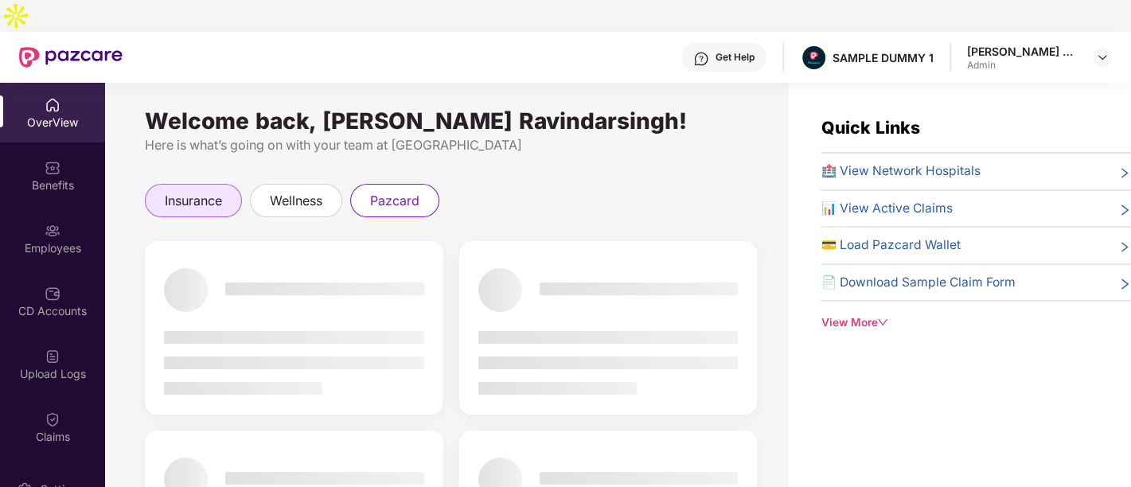
click at [163, 184] on div "insurance" at bounding box center [193, 200] width 97 height 33
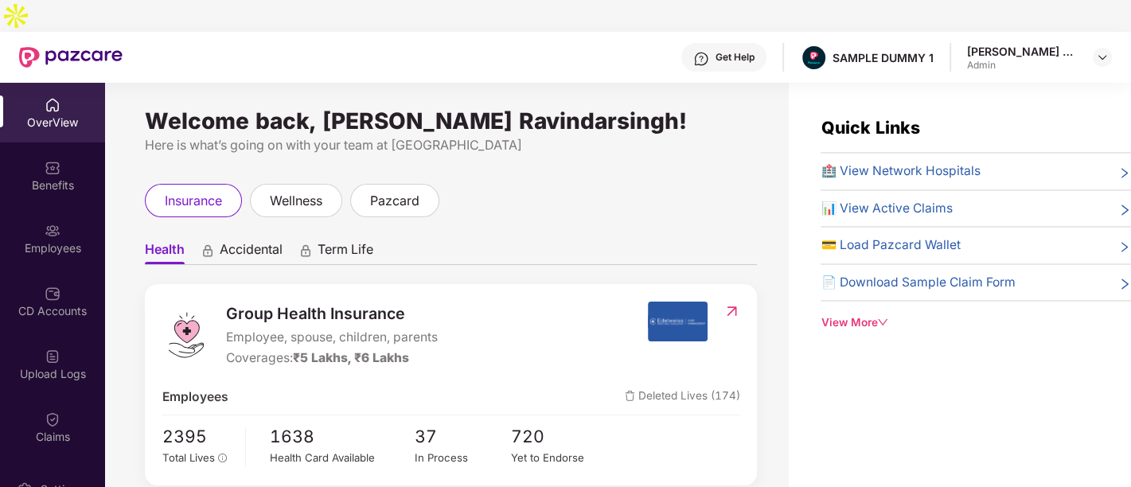
click at [245, 241] on span "Accidental" at bounding box center [251, 252] width 63 height 23
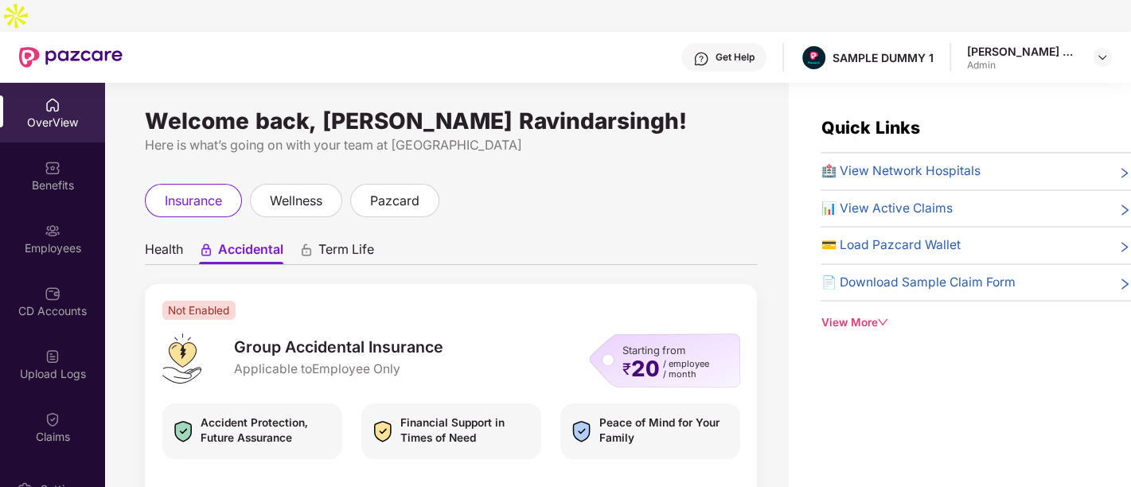
click at [365, 241] on span "Term Life" at bounding box center [347, 252] width 56 height 23
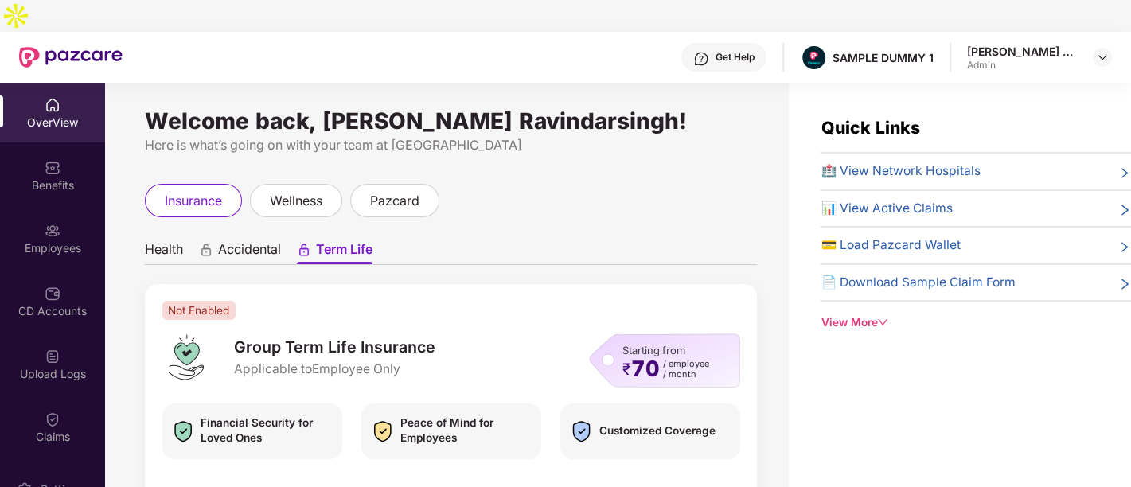
click at [154, 241] on span "Health" at bounding box center [164, 252] width 38 height 23
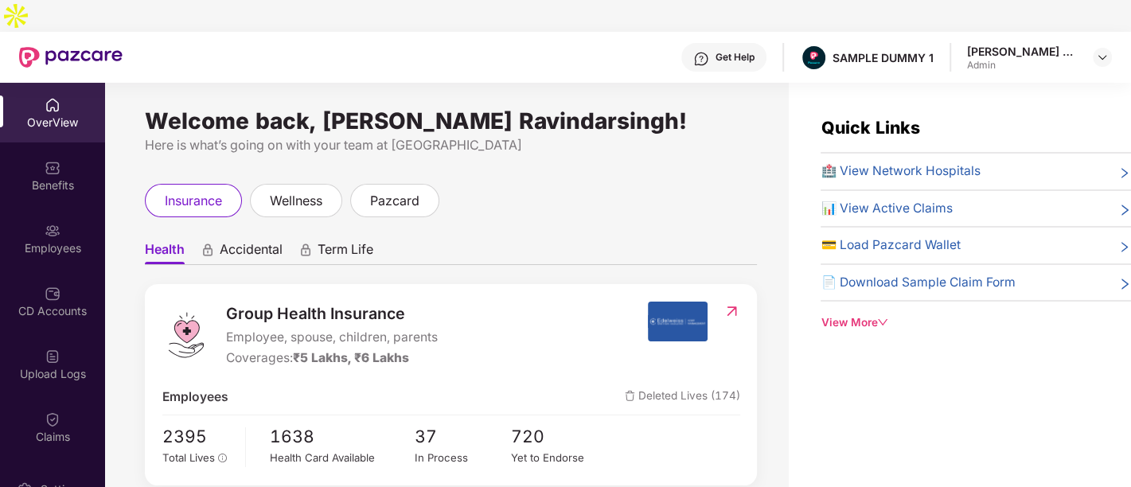
click at [258, 241] on span "Accidental" at bounding box center [251, 252] width 63 height 23
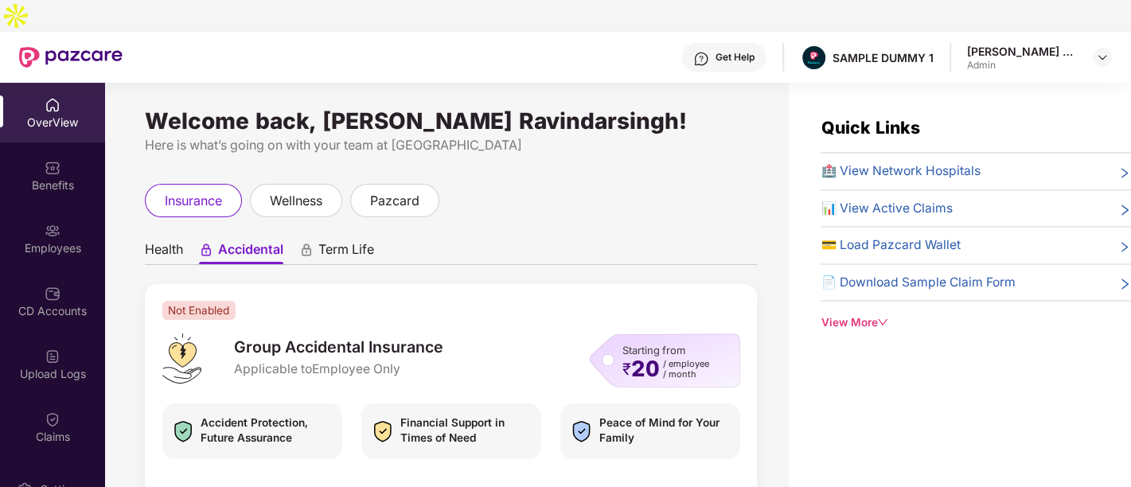
click at [339, 241] on span "Term Life" at bounding box center [347, 252] width 56 height 23
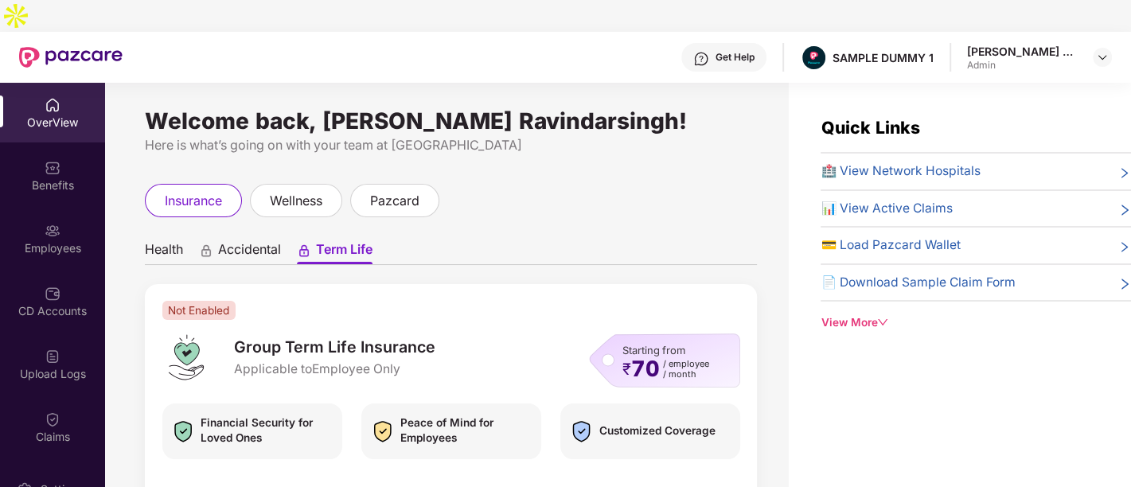
click at [254, 241] on span "Accidental" at bounding box center [249, 252] width 63 height 23
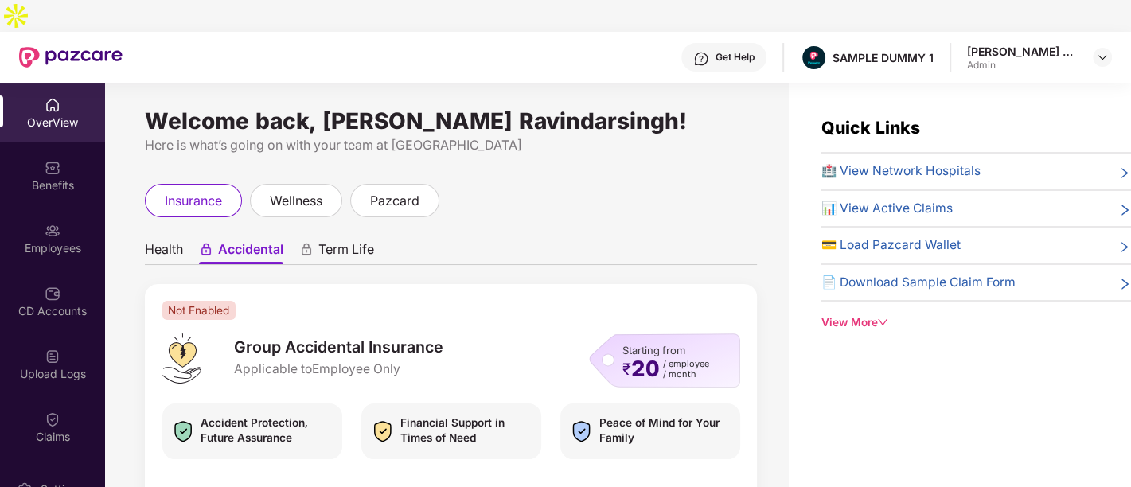
click at [189, 233] on ul "Health Accidental Term Life" at bounding box center [451, 249] width 612 height 32
click at [173, 241] on span "Health" at bounding box center [164, 252] width 38 height 23
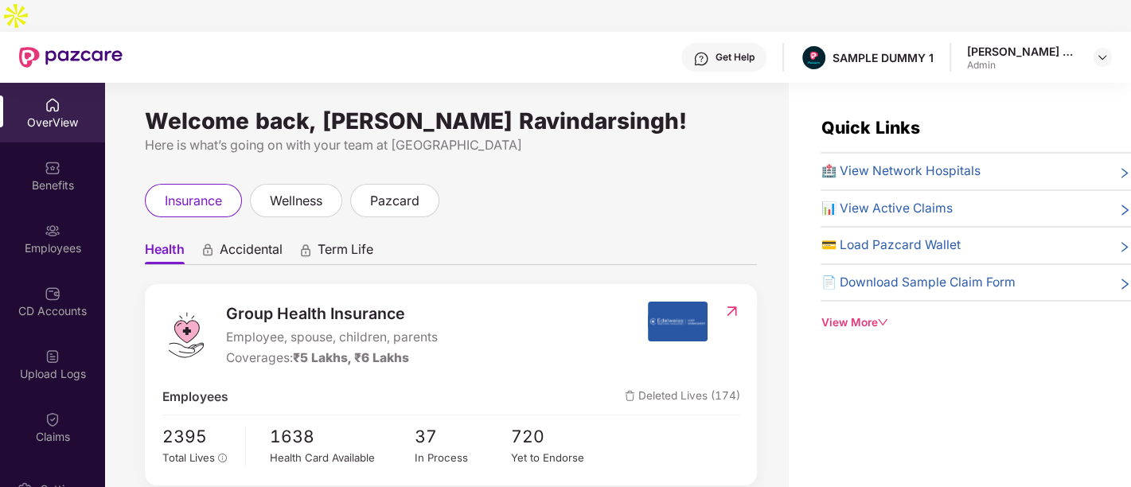
click at [241, 241] on span "Accidental" at bounding box center [251, 252] width 63 height 23
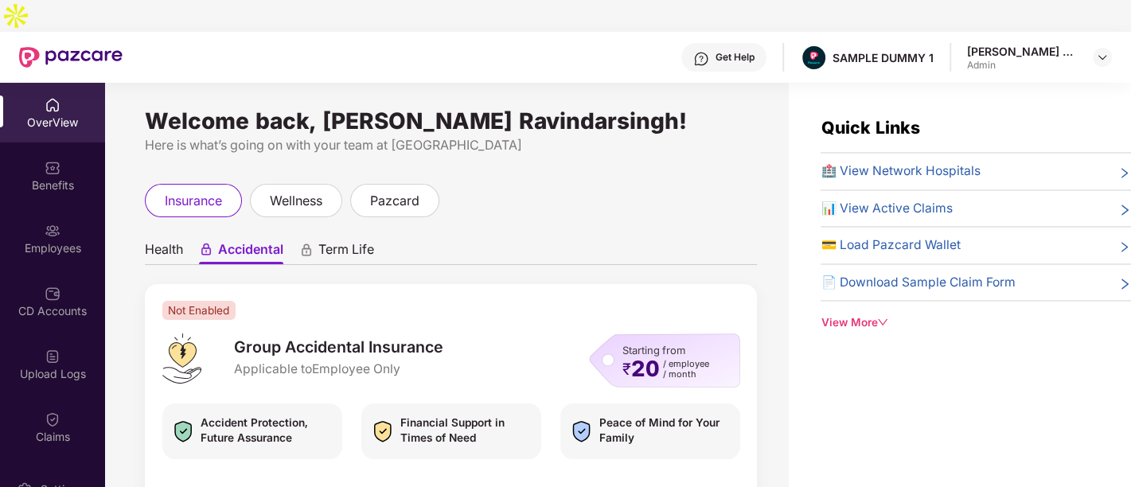
click at [344, 233] on ul "Health Accidental Term Life" at bounding box center [451, 249] width 612 height 32
click at [307, 249] on icon "animation" at bounding box center [307, 252] width 8 height 6
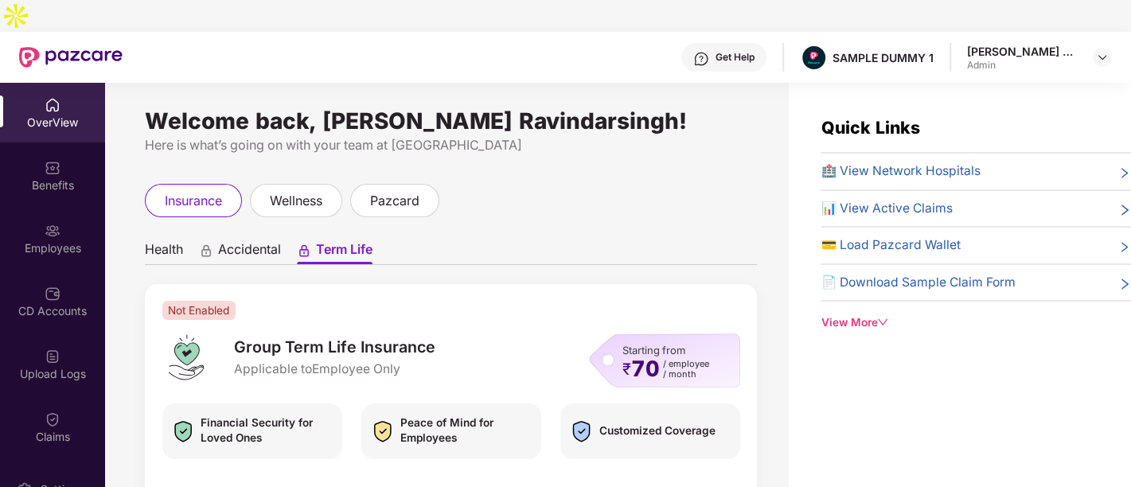
click at [253, 241] on span "Accidental" at bounding box center [249, 252] width 63 height 23
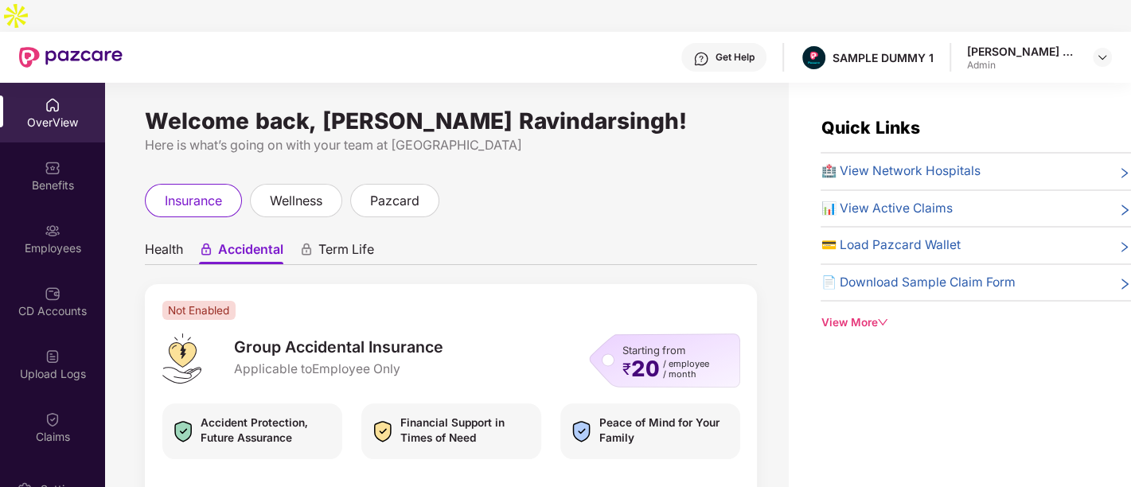
click at [188, 233] on ul "Health Accidental Term Life" at bounding box center [451, 249] width 612 height 32
click at [166, 241] on span "Health" at bounding box center [164, 252] width 38 height 23
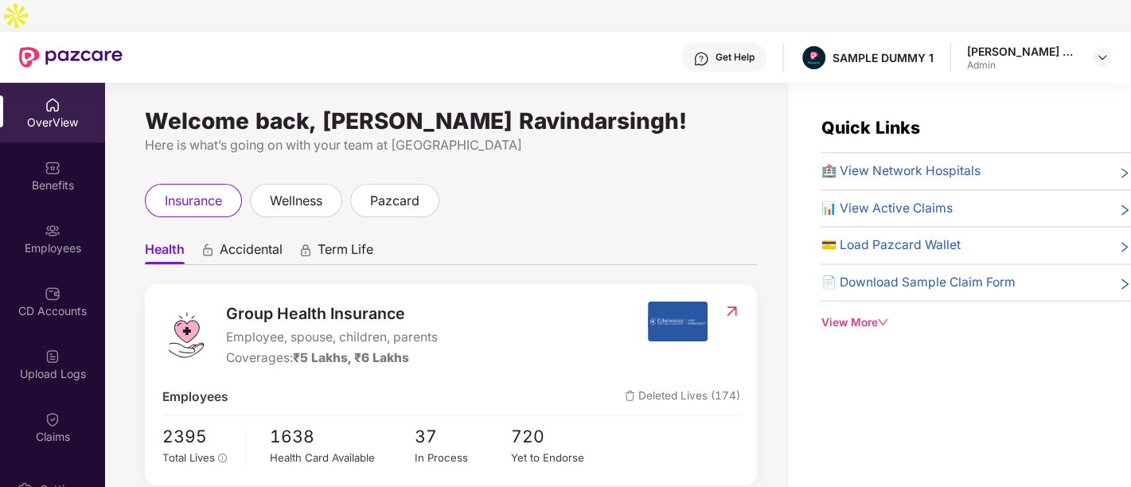
click at [33, 83] on div "OverView" at bounding box center [52, 113] width 105 height 60
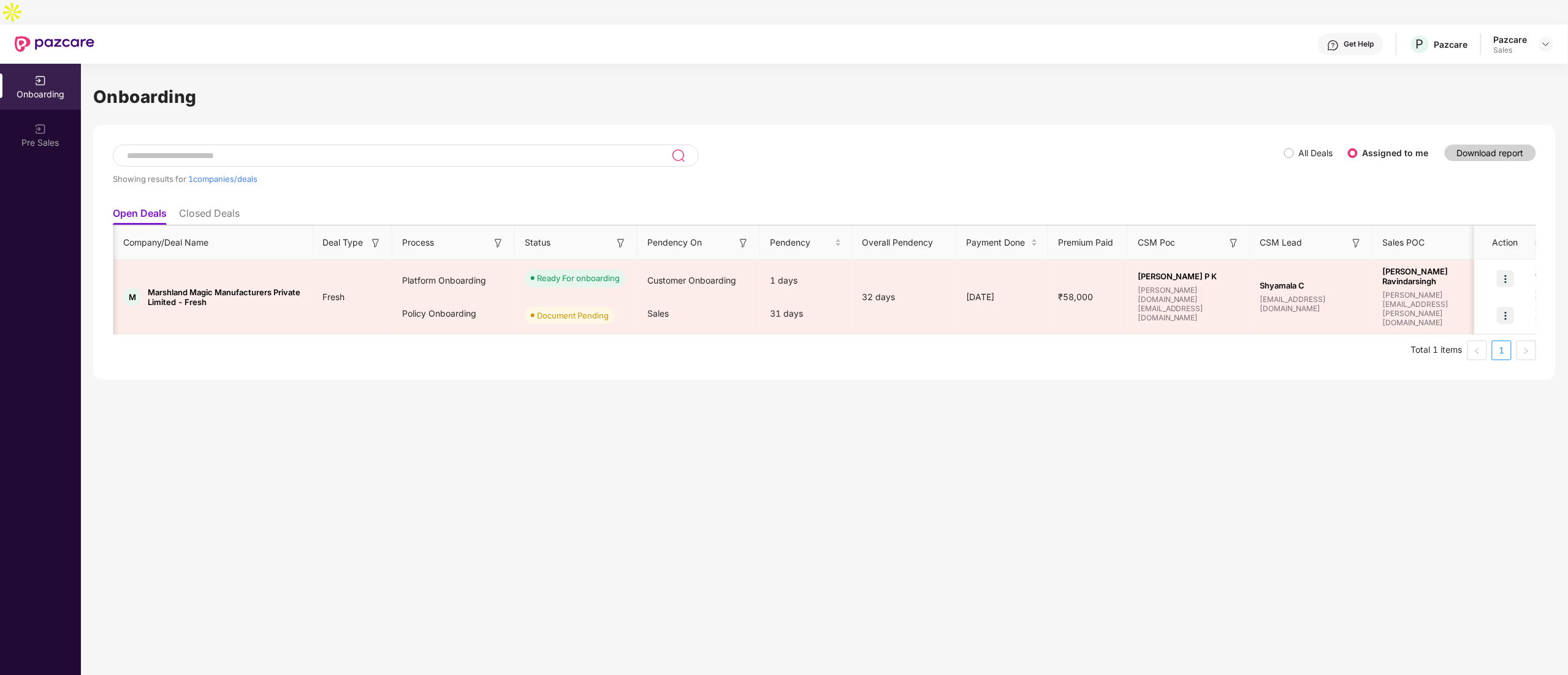
scroll to position [0, 25]
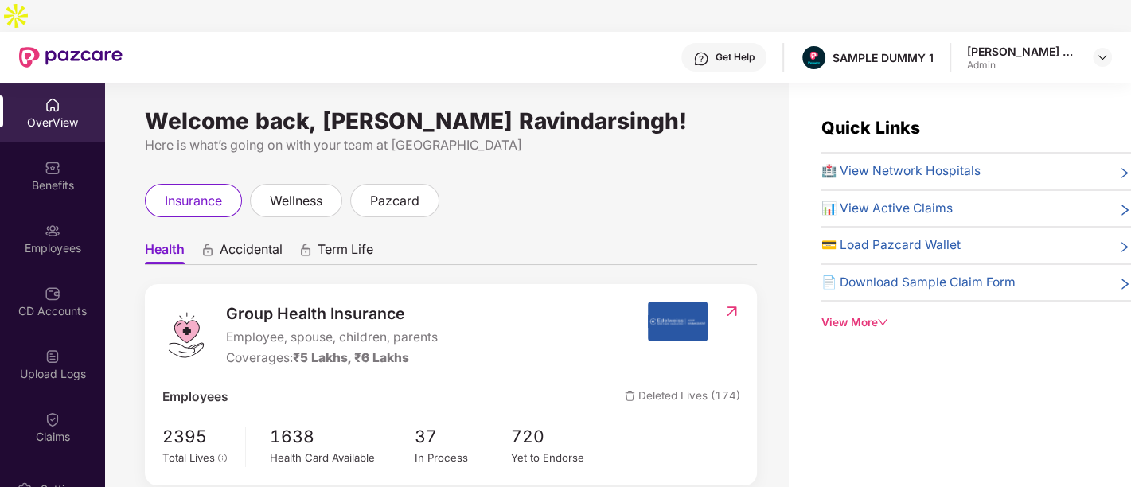
click at [447, 115] on div "Welcome back, [PERSON_NAME] Ravindarsingh!" at bounding box center [451, 121] width 612 height 13
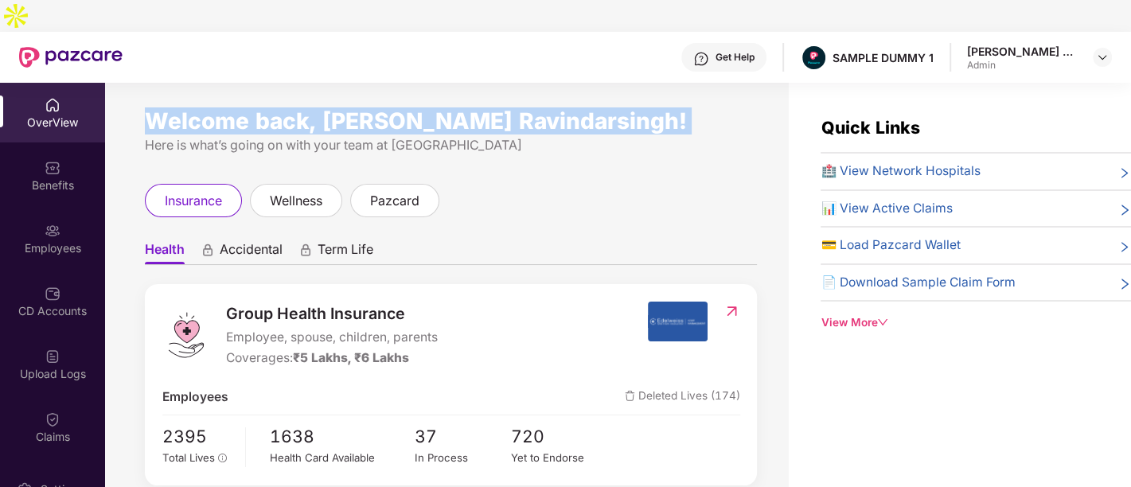
click at [447, 115] on div "Welcome back, [PERSON_NAME] Ravindarsingh!" at bounding box center [451, 121] width 612 height 13
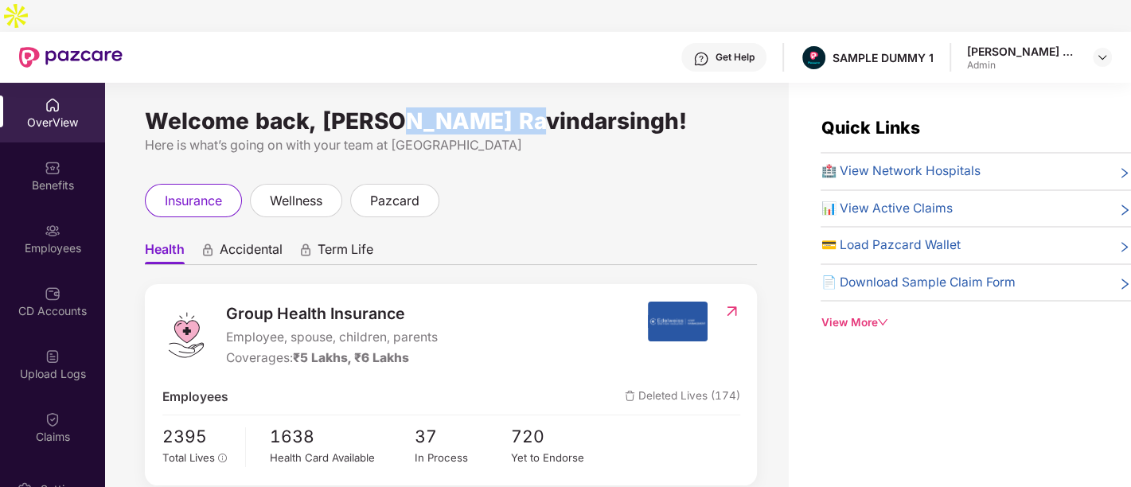
click at [447, 115] on div "Welcome back, [PERSON_NAME] Ravindarsingh!" at bounding box center [451, 121] width 612 height 13
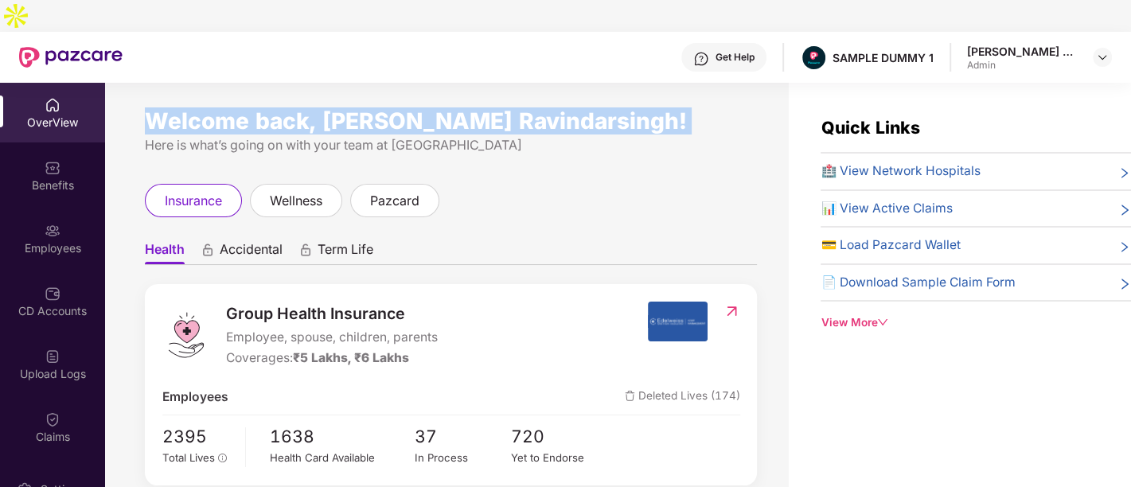
click at [447, 115] on div "Welcome back, Sethi Sukhpreet Ravindarsingh!" at bounding box center [451, 121] width 612 height 13
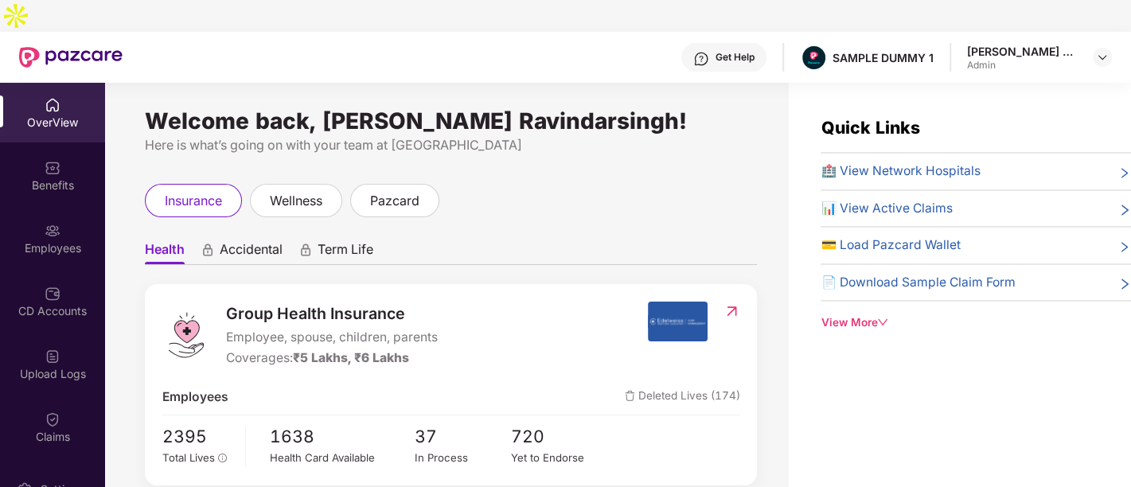
click at [447, 115] on div "Welcome back, Sethi Sukhpreet Ravindarsingh!" at bounding box center [451, 121] width 612 height 13
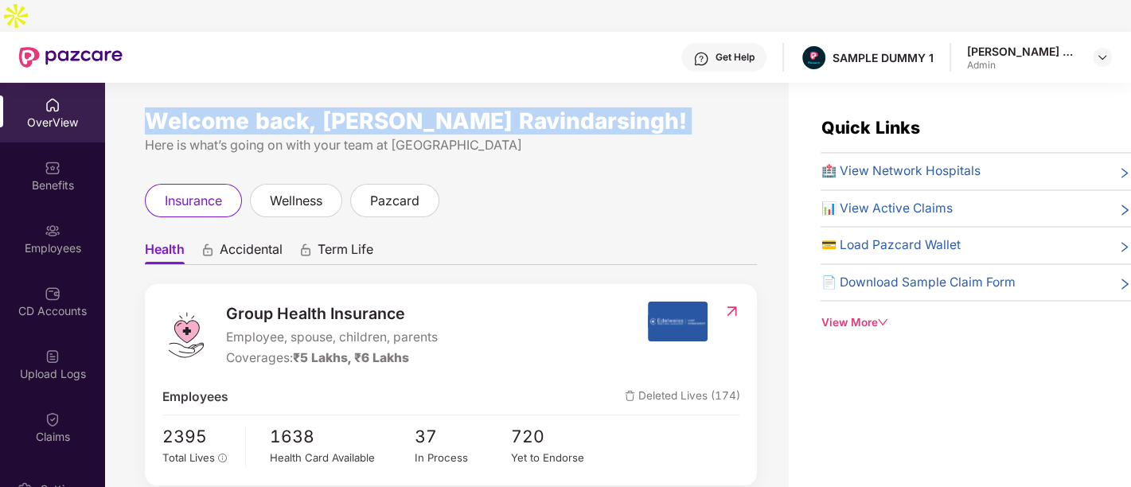
click at [447, 115] on div "Welcome back, Sethi Sukhpreet Ravindarsingh!" at bounding box center [451, 121] width 612 height 13
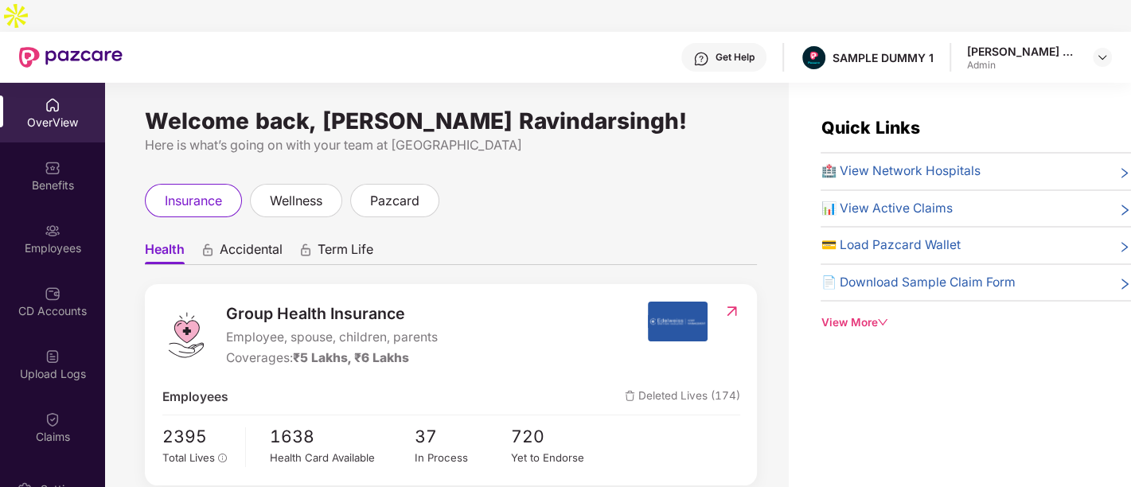
click at [447, 115] on div "Welcome back, Sethi Sukhpreet Ravindarsingh!" at bounding box center [451, 121] width 612 height 13
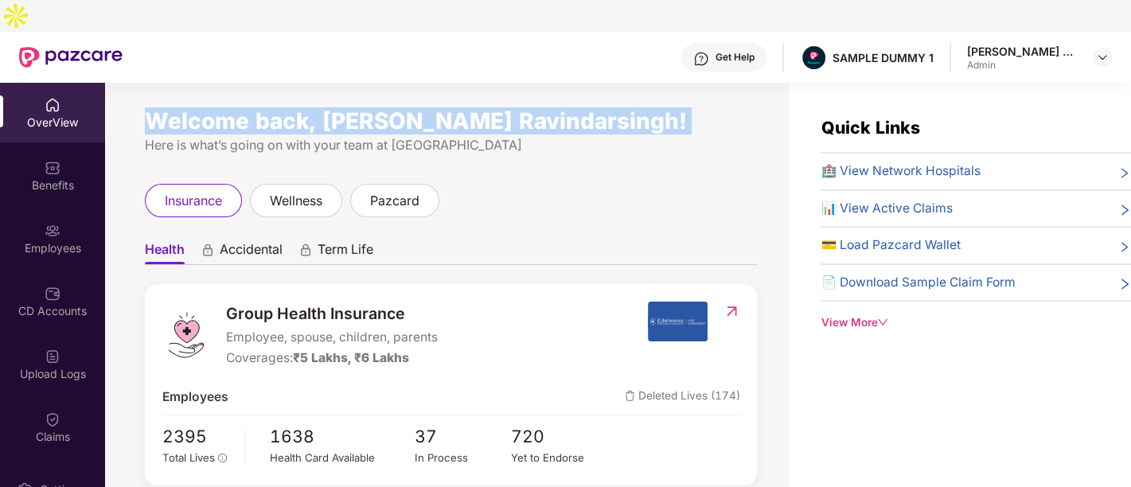
click at [447, 115] on div "Welcome back, Sethi Sukhpreet Ravindarsingh!" at bounding box center [451, 121] width 612 height 13
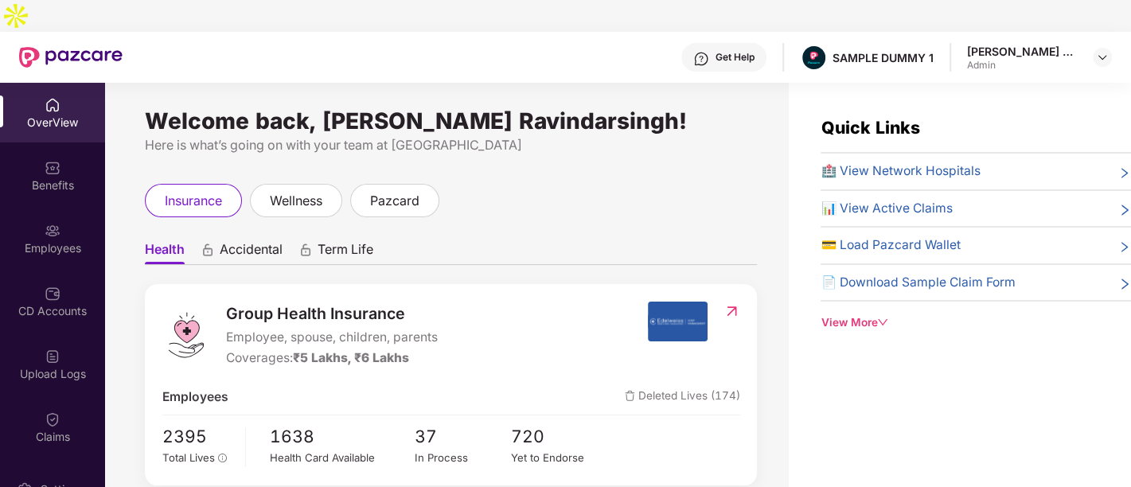
click at [246, 241] on span "Accidental" at bounding box center [251, 252] width 63 height 23
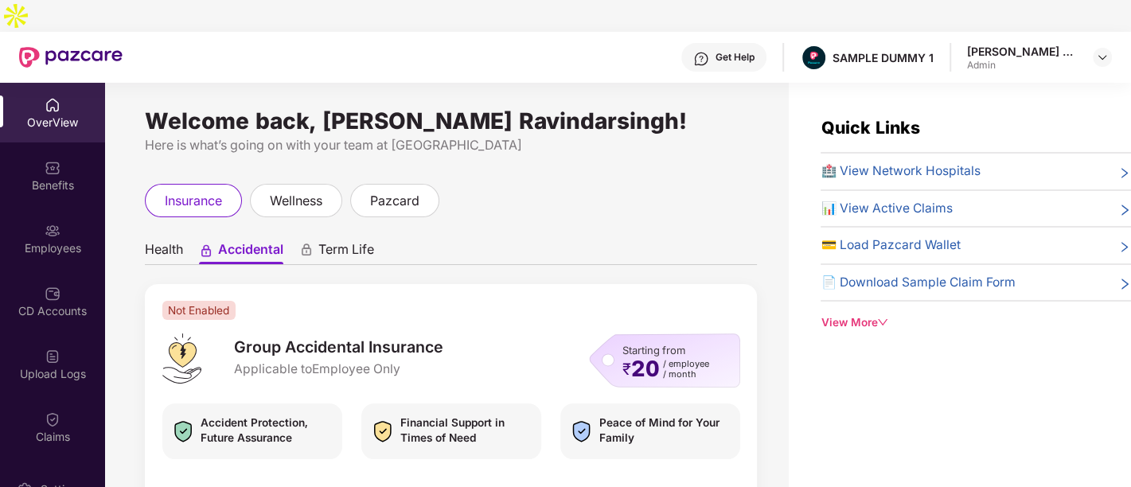
click at [325, 241] on span "Term Life" at bounding box center [347, 252] width 56 height 23
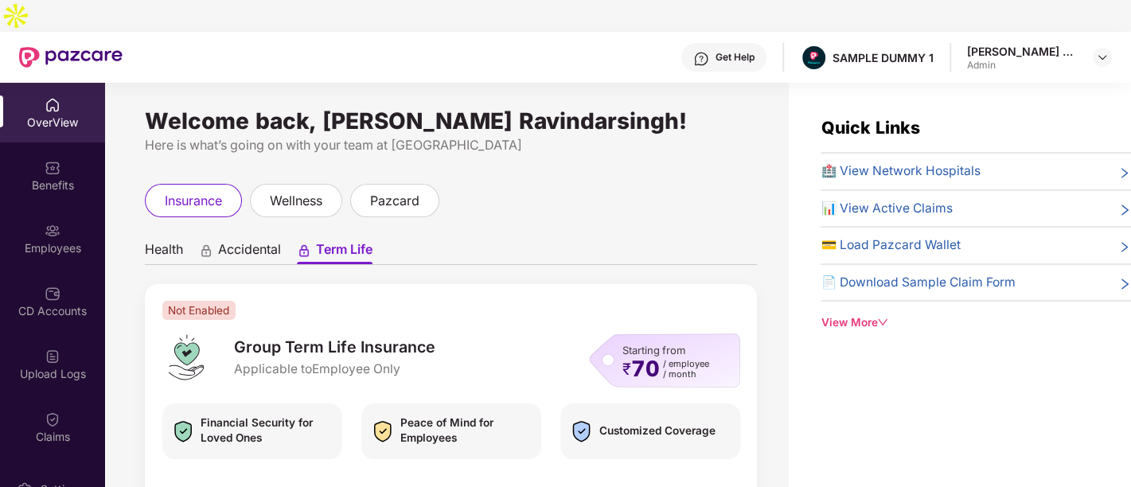
click at [233, 233] on ul "Health Accidental Term Life" at bounding box center [451, 249] width 612 height 32
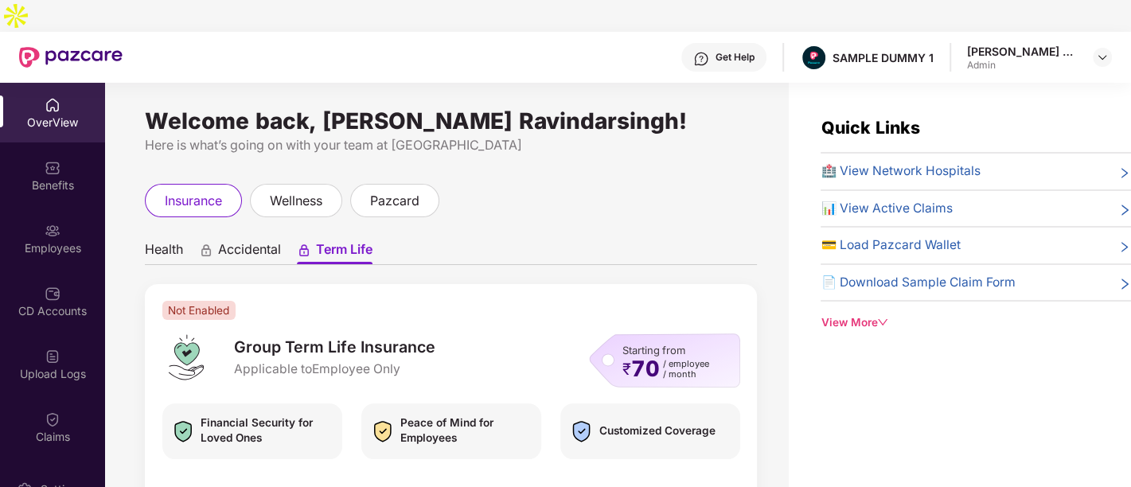
click at [241, 241] on span "Accidental" at bounding box center [249, 252] width 63 height 23
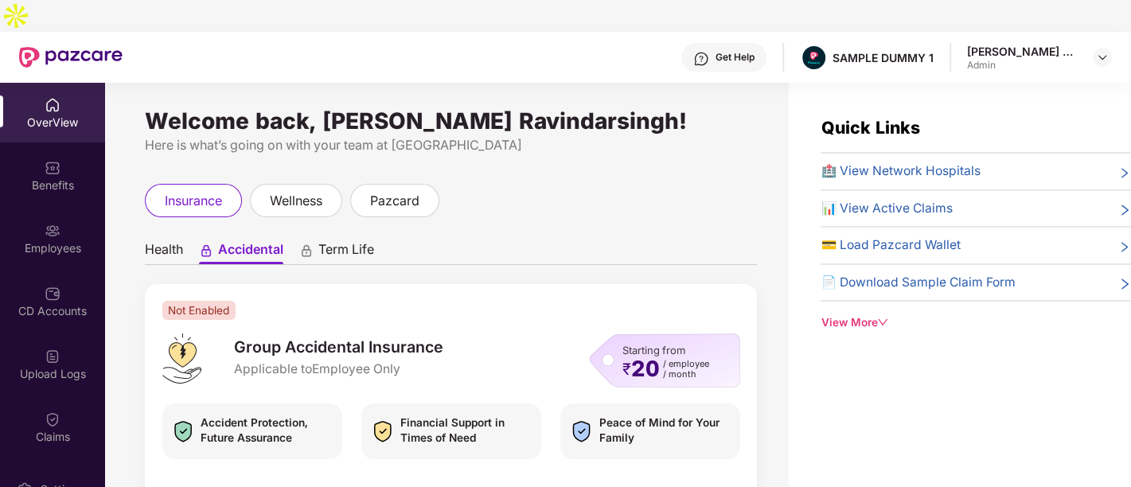
click at [173, 241] on span "Health" at bounding box center [164, 252] width 38 height 23
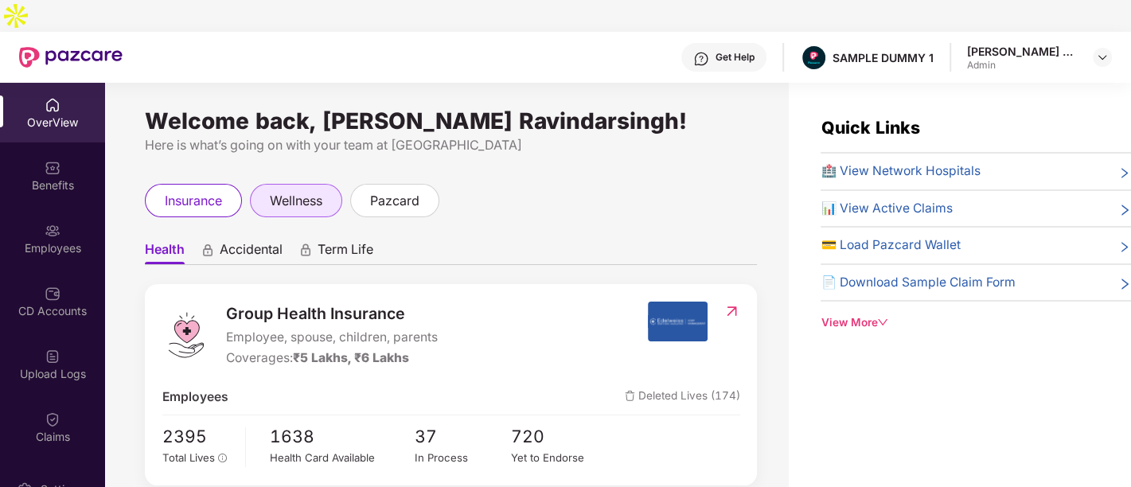
click at [311, 191] on span "wellness" at bounding box center [296, 201] width 53 height 20
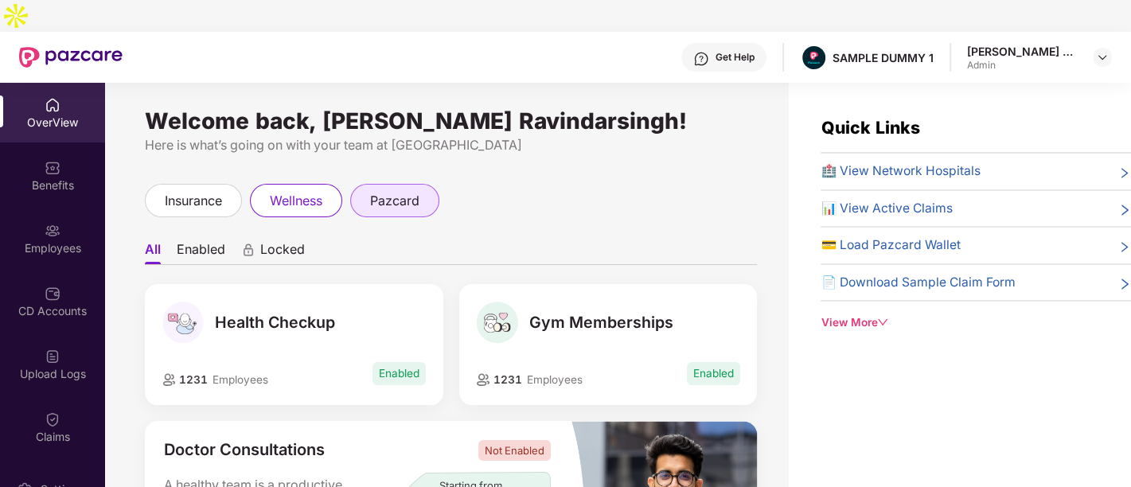
click at [424, 184] on div "pazcard" at bounding box center [394, 200] width 89 height 33
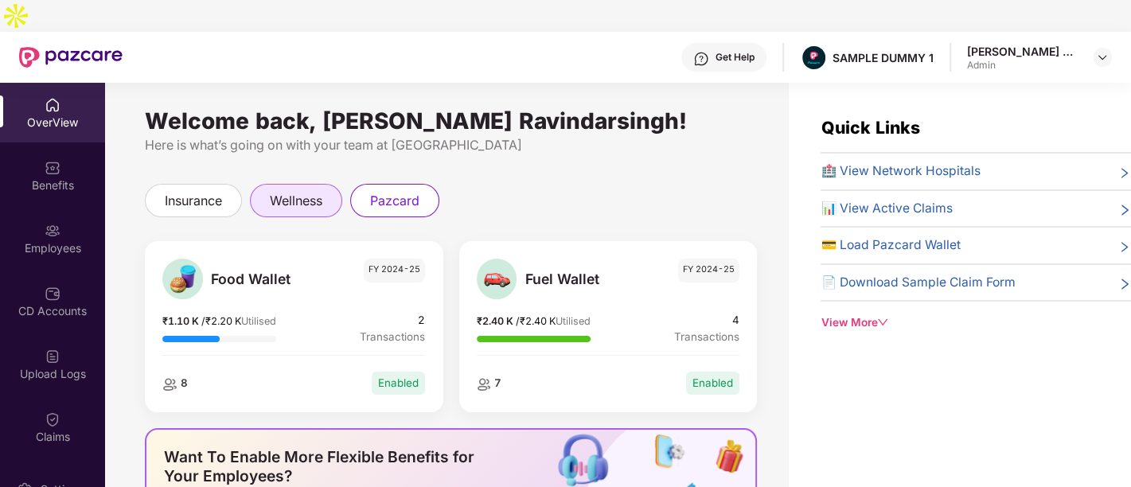
click at [322, 184] on div "wellness" at bounding box center [296, 200] width 92 height 33
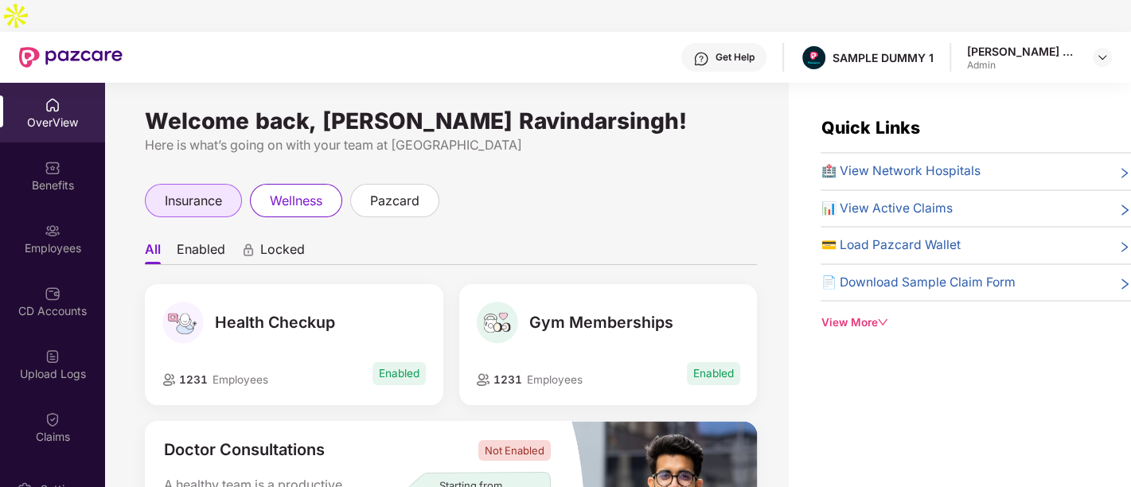
click at [207, 191] on span "insurance" at bounding box center [193, 201] width 57 height 20
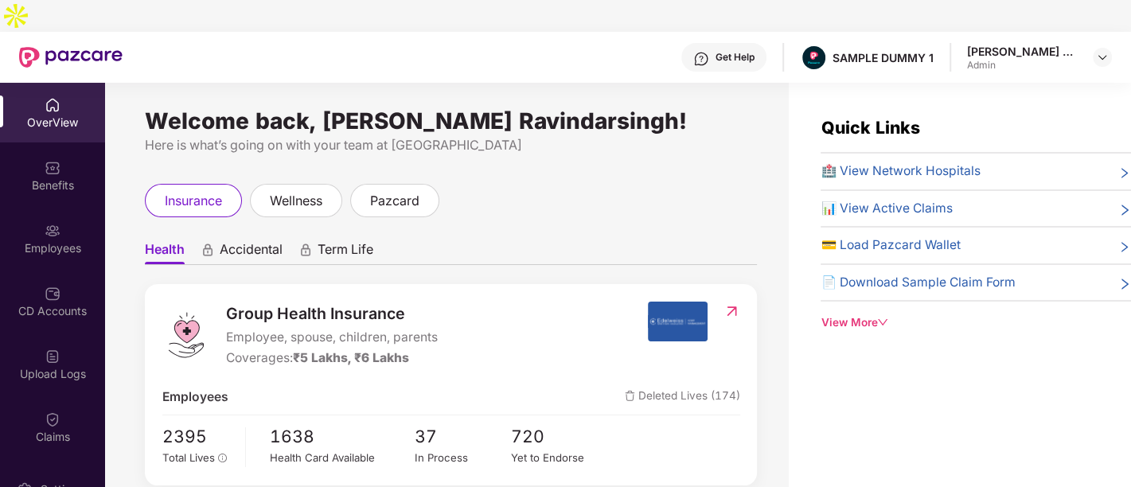
click at [330, 115] on div "Welcome back, Sethi Sukhpreet Ravindarsingh!" at bounding box center [451, 121] width 612 height 13
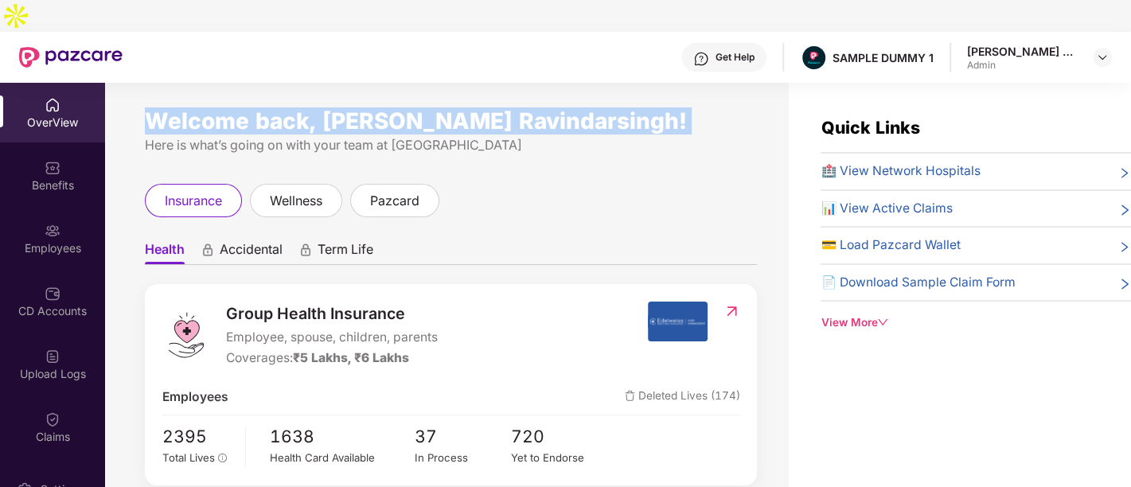
click at [330, 115] on div "Welcome back, Sethi Sukhpreet Ravindarsingh!" at bounding box center [451, 121] width 612 height 13
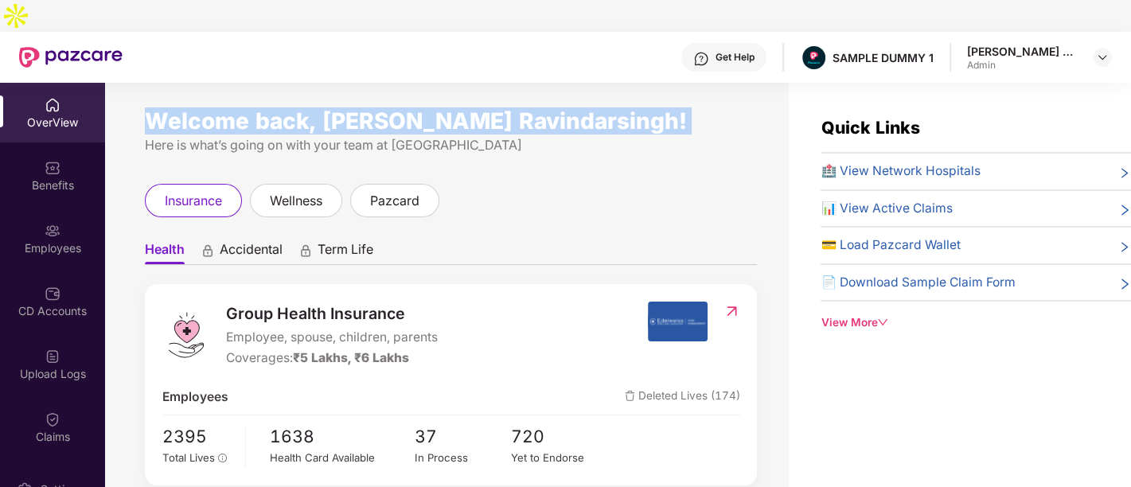
click at [330, 115] on div "Welcome back, [PERSON_NAME] Ravindarsingh!" at bounding box center [451, 121] width 612 height 13
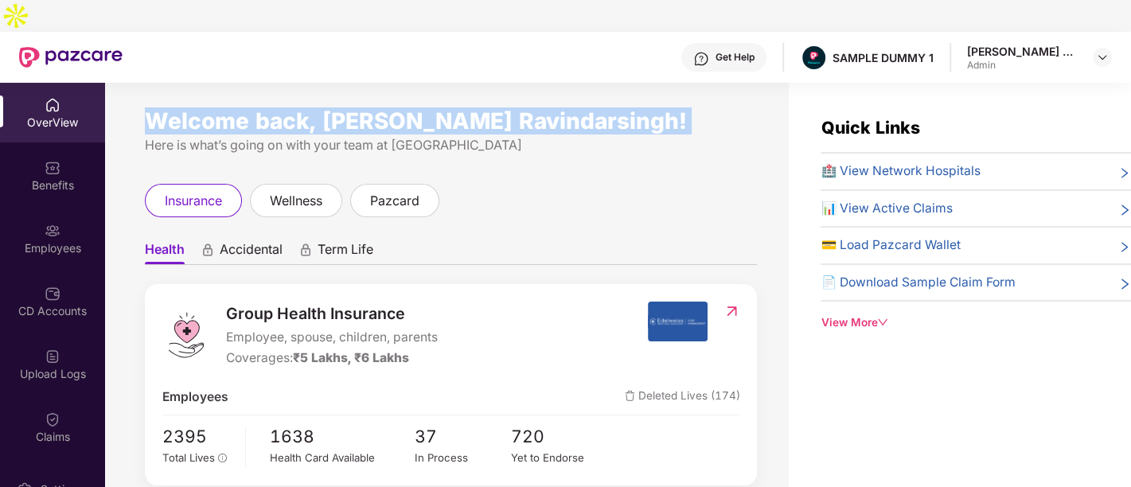
click at [330, 115] on div "Welcome back, [PERSON_NAME] Ravindarsingh!" at bounding box center [451, 121] width 612 height 13
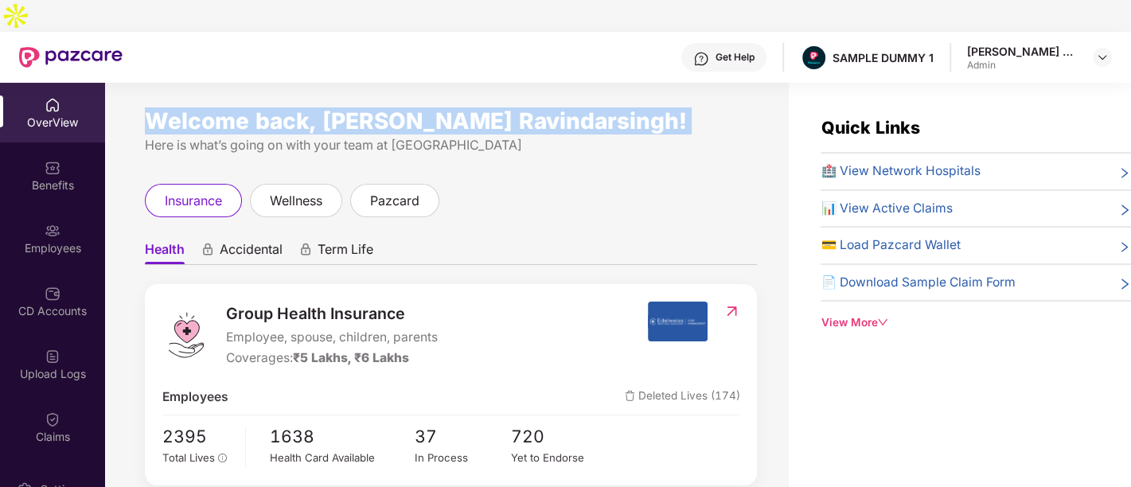
click at [330, 115] on div "Welcome back, [PERSON_NAME] Ravindarsingh!" at bounding box center [451, 121] width 612 height 13
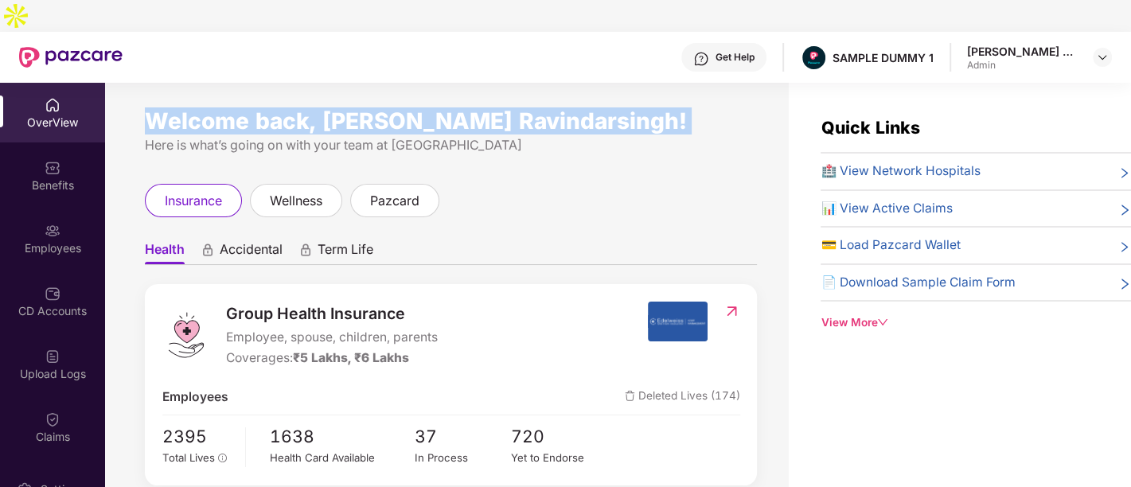
click at [330, 115] on div "Welcome back, [PERSON_NAME] Ravindarsingh!" at bounding box center [451, 121] width 612 height 13
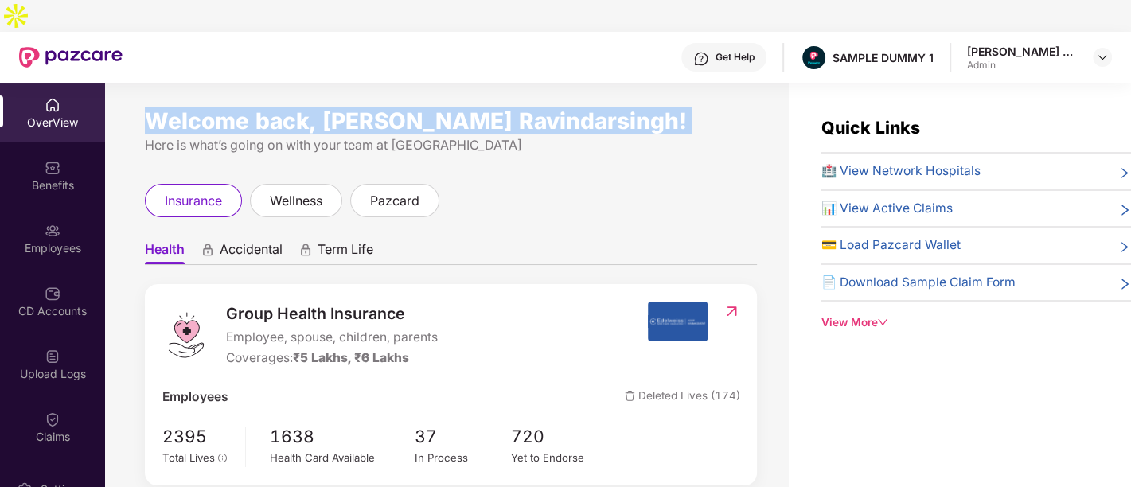
click at [330, 115] on div "Welcome back, [PERSON_NAME] Ravindarsingh!" at bounding box center [451, 121] width 612 height 13
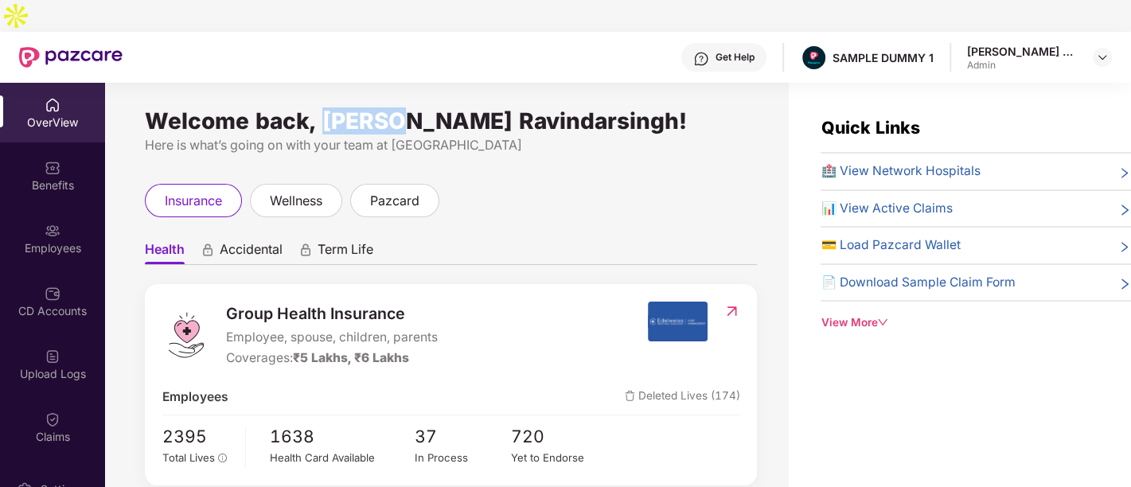
click at [330, 115] on div "Welcome back, [PERSON_NAME] Ravindarsingh!" at bounding box center [451, 121] width 612 height 13
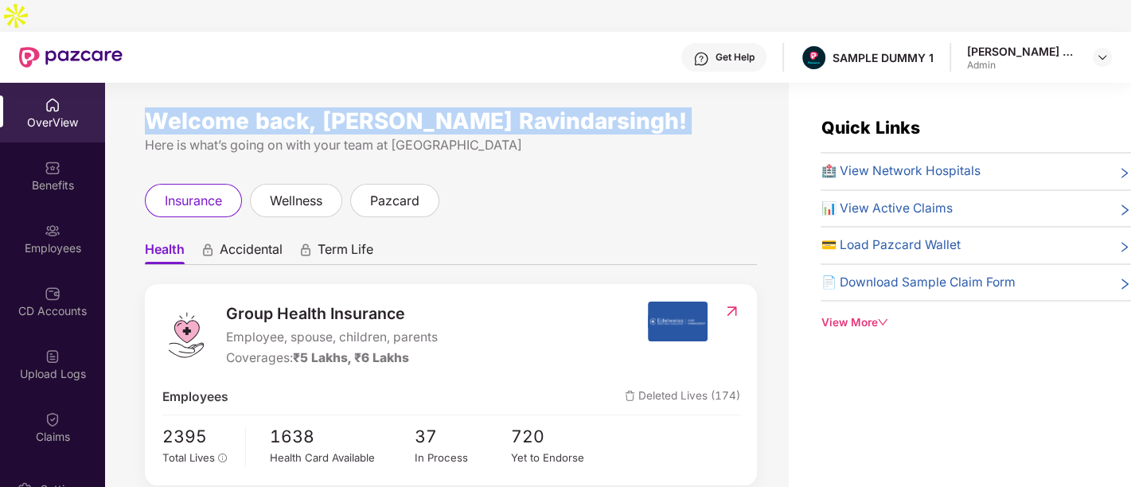
click at [330, 115] on div "Welcome back, [PERSON_NAME] Ravindarsingh!" at bounding box center [451, 121] width 612 height 13
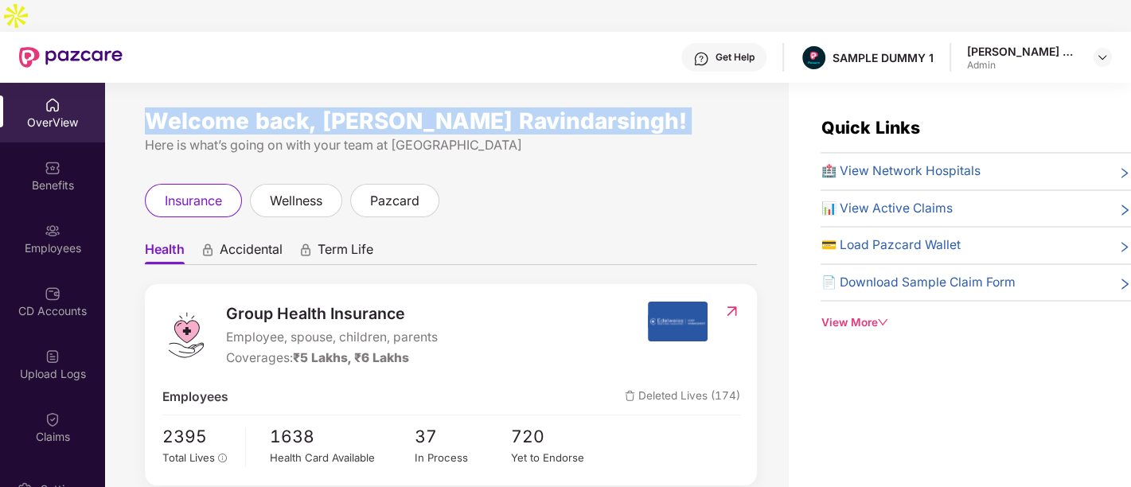
click at [330, 115] on div "Welcome back, [PERSON_NAME] Ravindarsingh!" at bounding box center [451, 121] width 612 height 13
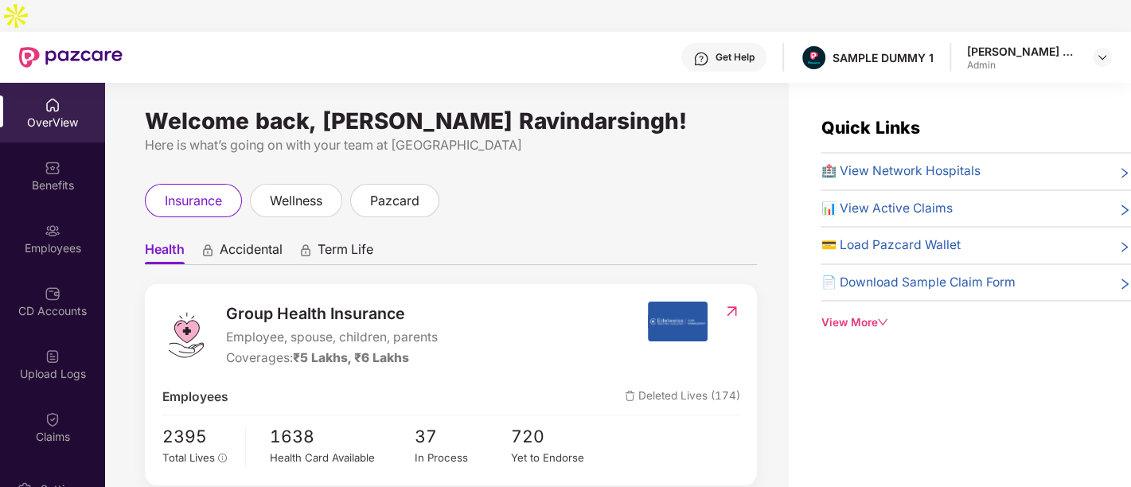
click at [22, 83] on div "OverView" at bounding box center [52, 113] width 105 height 60
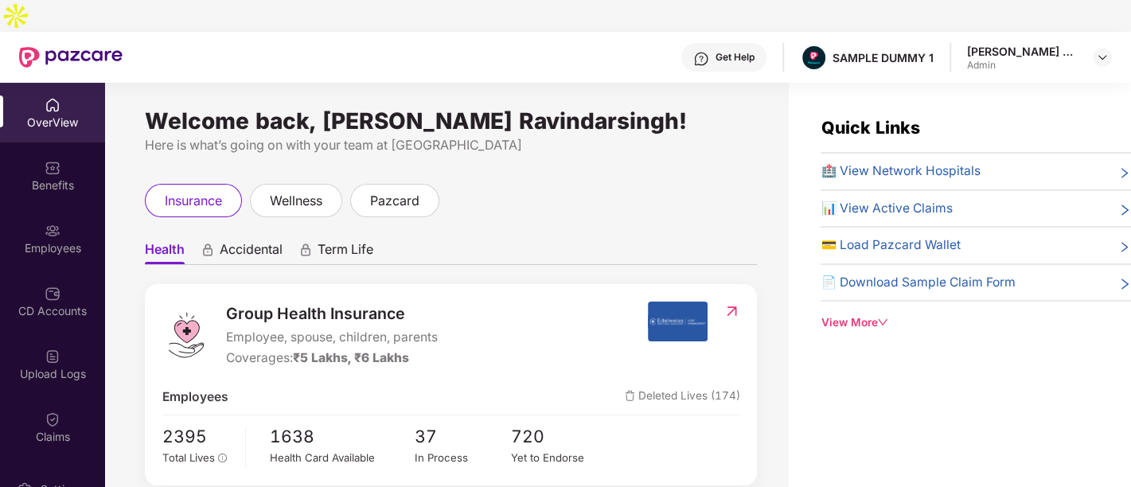
click at [22, 83] on div "OverView" at bounding box center [52, 113] width 105 height 60
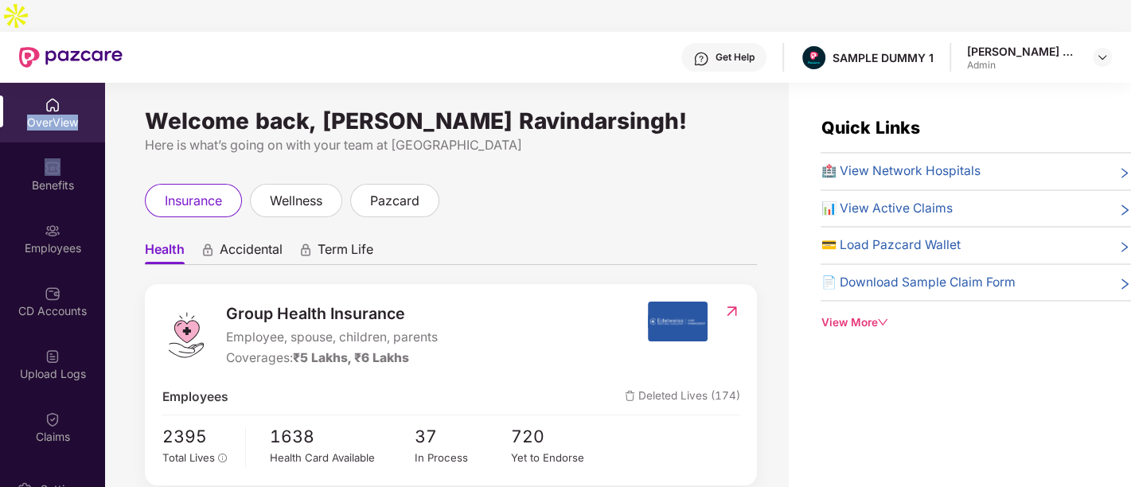
click at [22, 83] on div "OverView" at bounding box center [52, 113] width 105 height 60
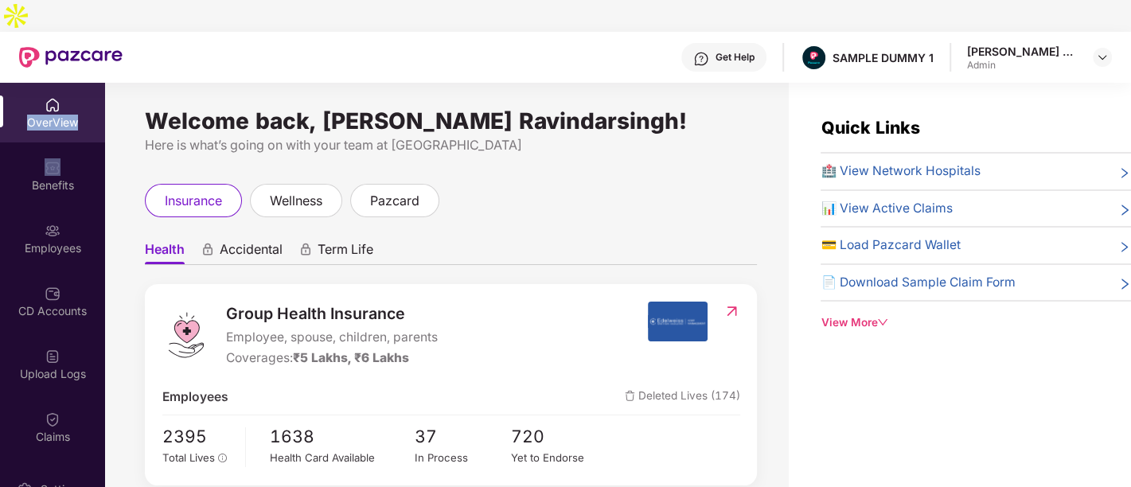
click at [22, 83] on div "OverView" at bounding box center [52, 113] width 105 height 60
click at [225, 135] on div "Here is what’s going on with your team at [GEOGRAPHIC_DATA]" at bounding box center [451, 145] width 612 height 20
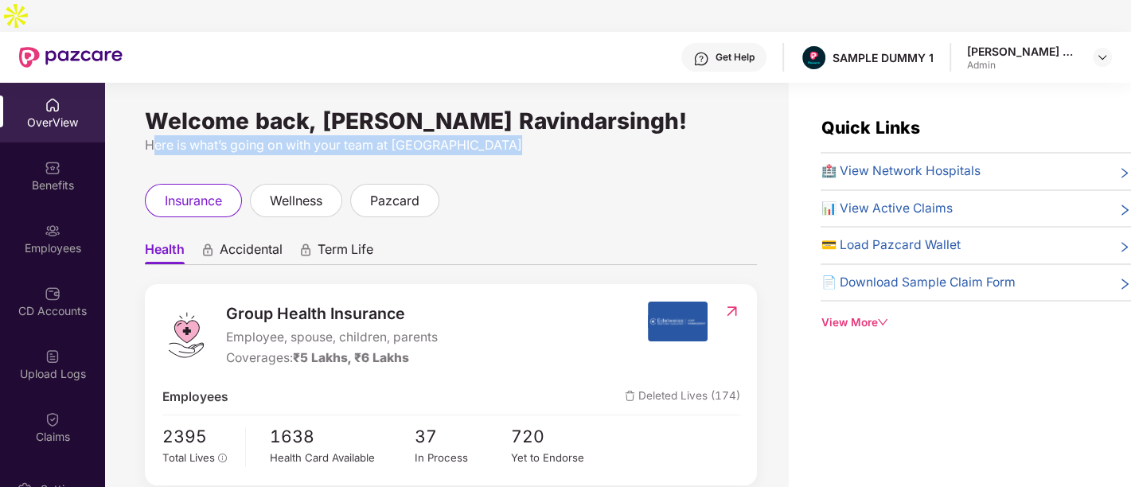
click at [225, 135] on div "Here is what’s going on with your team at [GEOGRAPHIC_DATA]" at bounding box center [451, 145] width 612 height 20
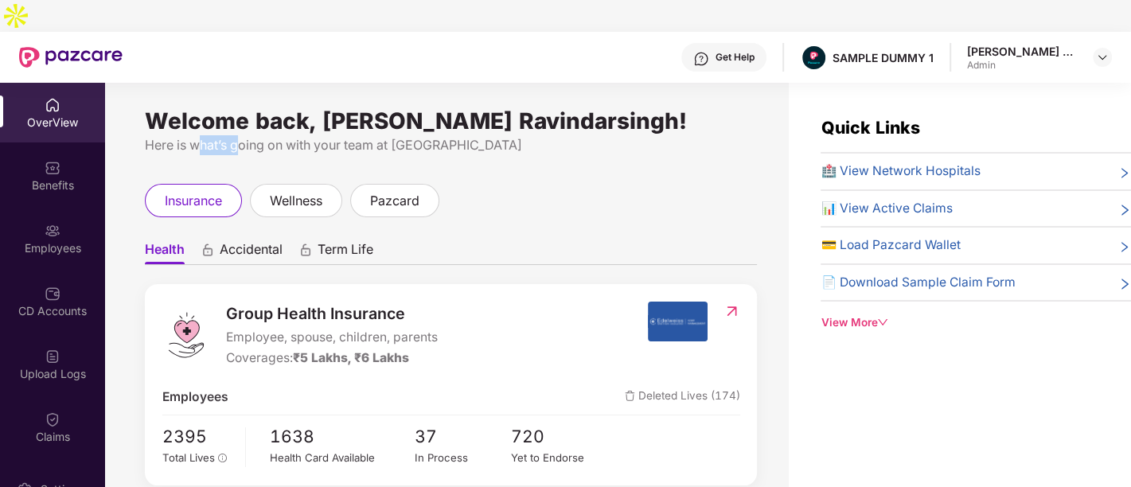
click at [225, 135] on div "Here is what’s going on with your team at [GEOGRAPHIC_DATA]" at bounding box center [451, 145] width 612 height 20
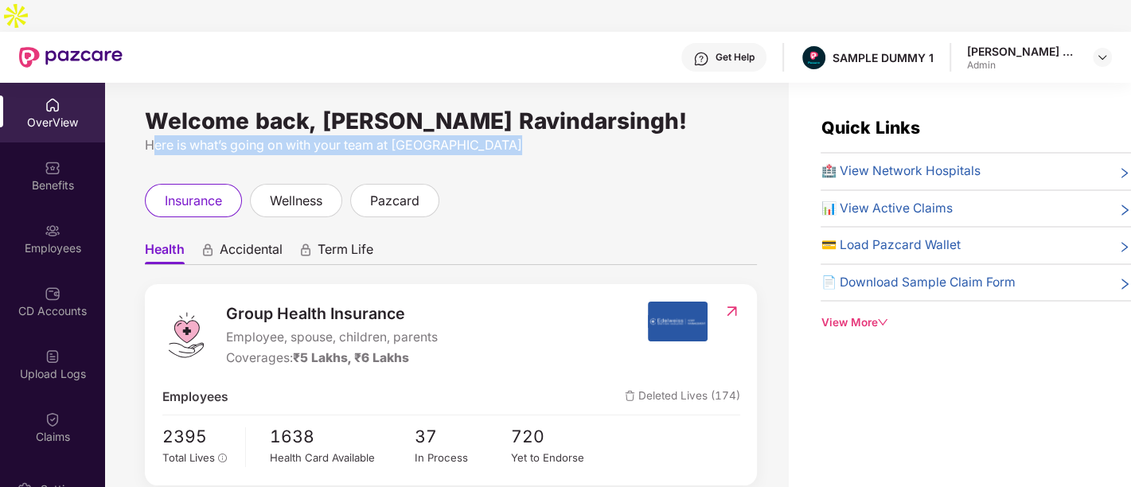
click at [225, 135] on div "Here is what’s going on with your team at [GEOGRAPHIC_DATA]" at bounding box center [451, 145] width 612 height 20
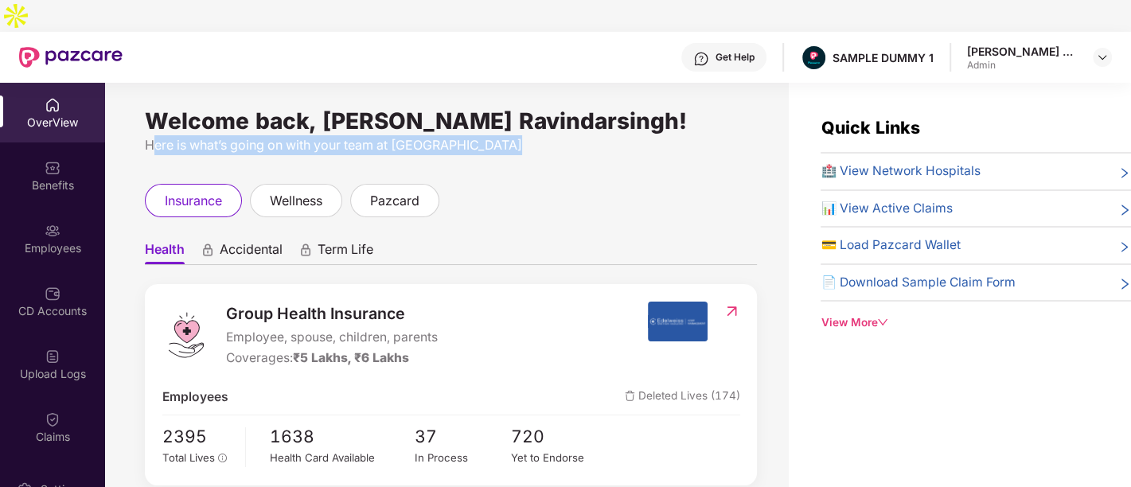
click at [225, 135] on div "Here is what’s going on with your team at [GEOGRAPHIC_DATA]" at bounding box center [451, 145] width 612 height 20
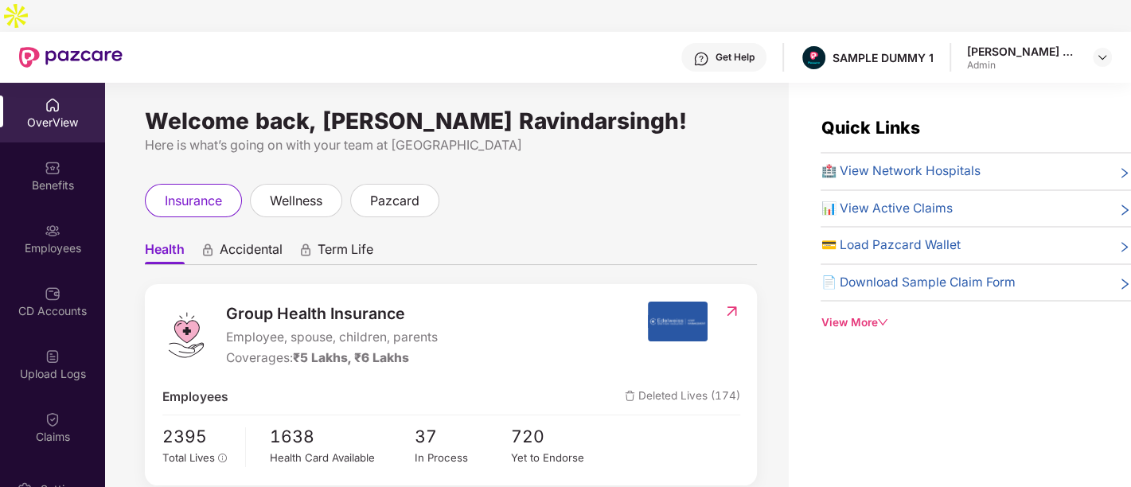
click at [231, 115] on div "Welcome back, [PERSON_NAME] Ravindarsingh!" at bounding box center [451, 121] width 612 height 13
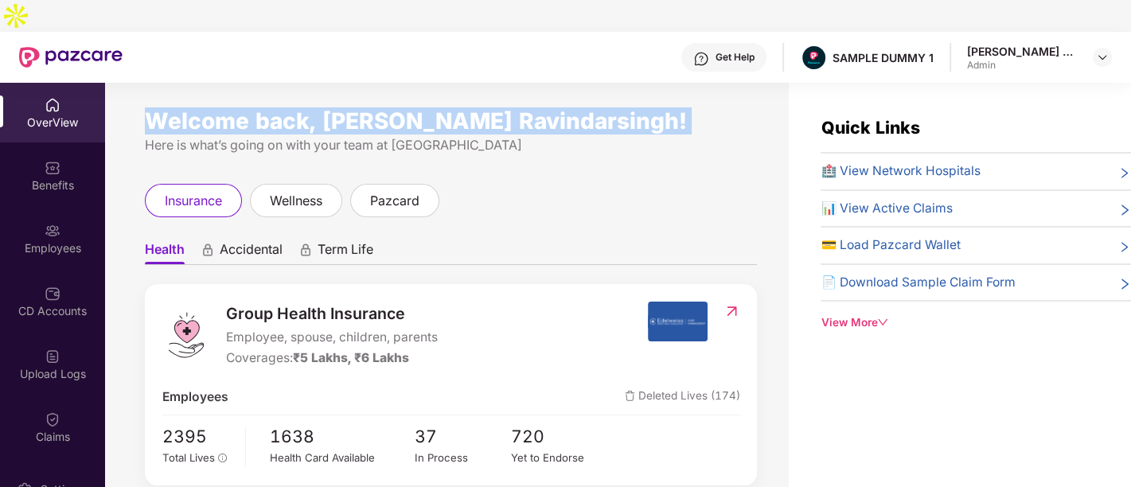
click at [231, 115] on div "Welcome back, [PERSON_NAME] Ravindarsingh!" at bounding box center [451, 121] width 612 height 13
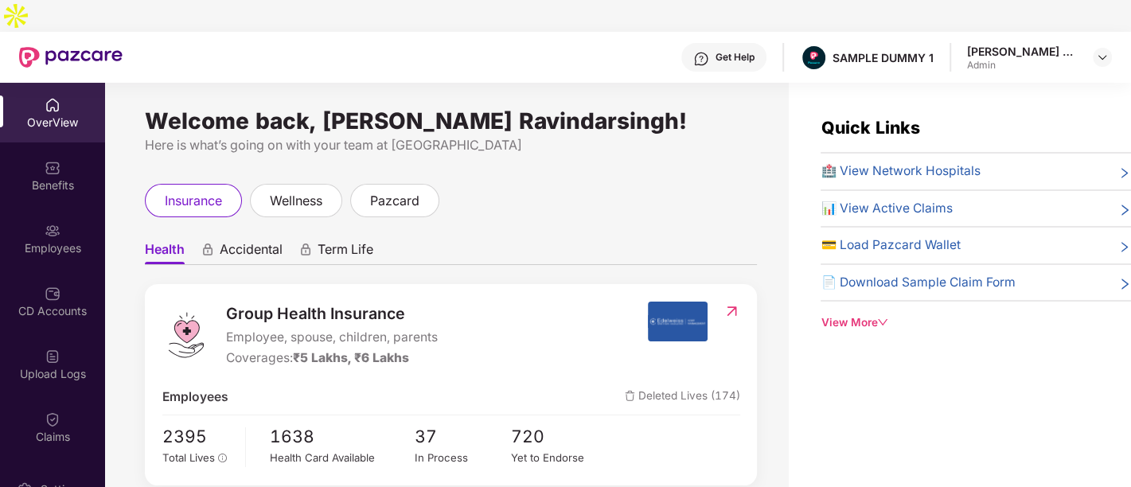
click at [65, 83] on div "OverView" at bounding box center [52, 113] width 105 height 60
click at [1105, 51] on img at bounding box center [1102, 57] width 13 height 13
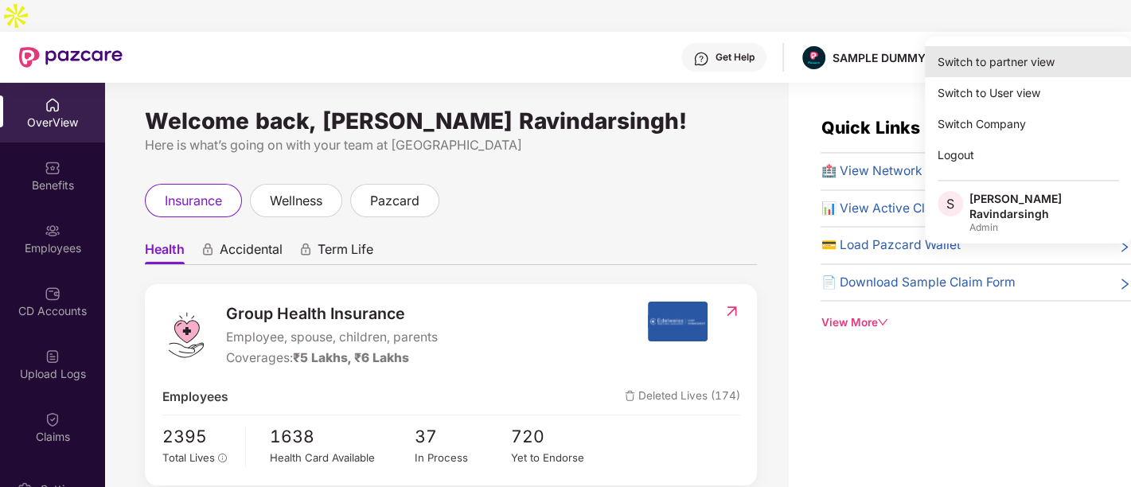
click at [1006, 65] on div "Switch to partner view" at bounding box center [1028, 61] width 207 height 31
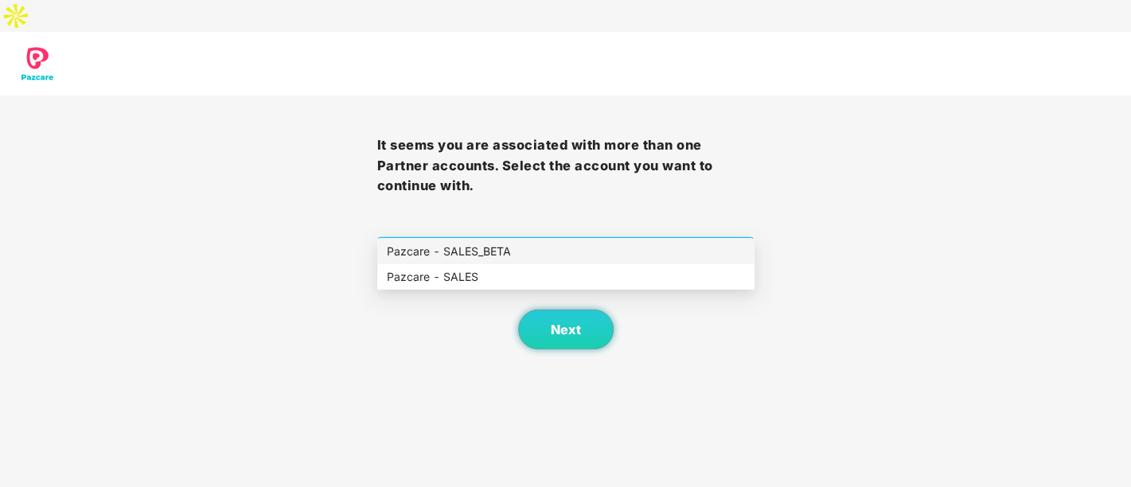
click at [596, 238] on span "Select company and role" at bounding box center [566, 253] width 357 height 30
click at [522, 276] on div "Pazcare - SALES" at bounding box center [566, 277] width 358 height 18
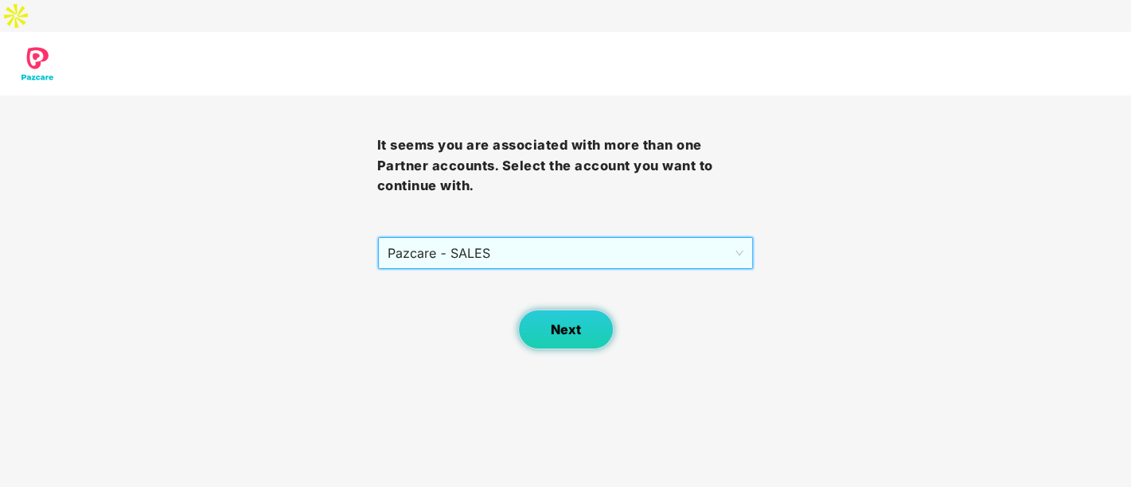
click at [594, 312] on button "Next" at bounding box center [566, 330] width 96 height 40
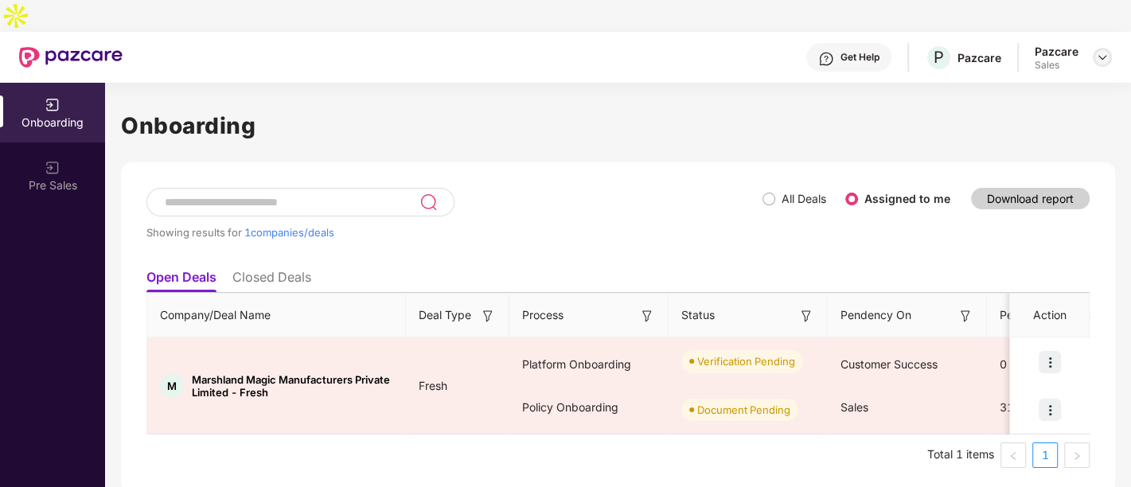
click at [1104, 51] on img at bounding box center [1102, 57] width 13 height 13
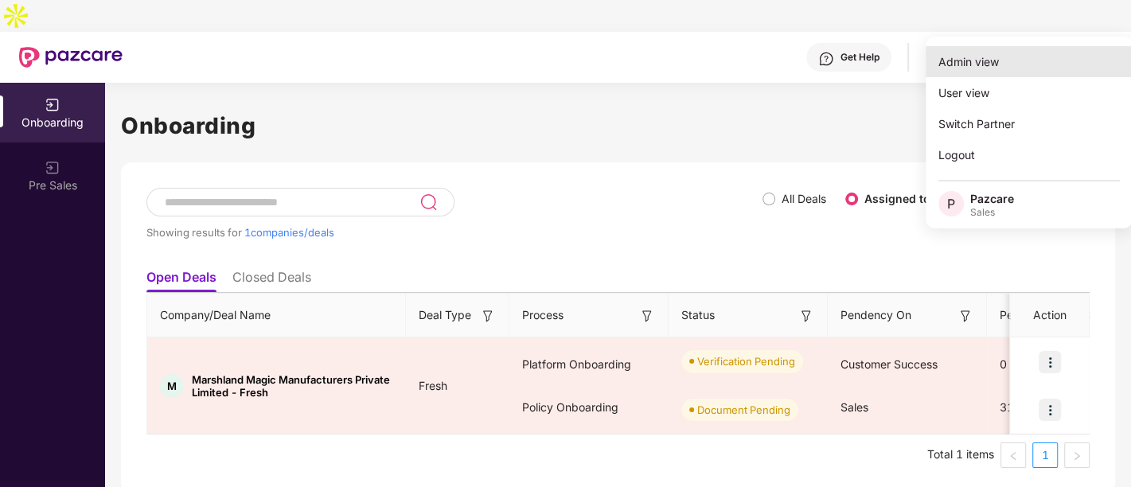
click at [1010, 60] on div "Admin view" at bounding box center [1029, 61] width 207 height 31
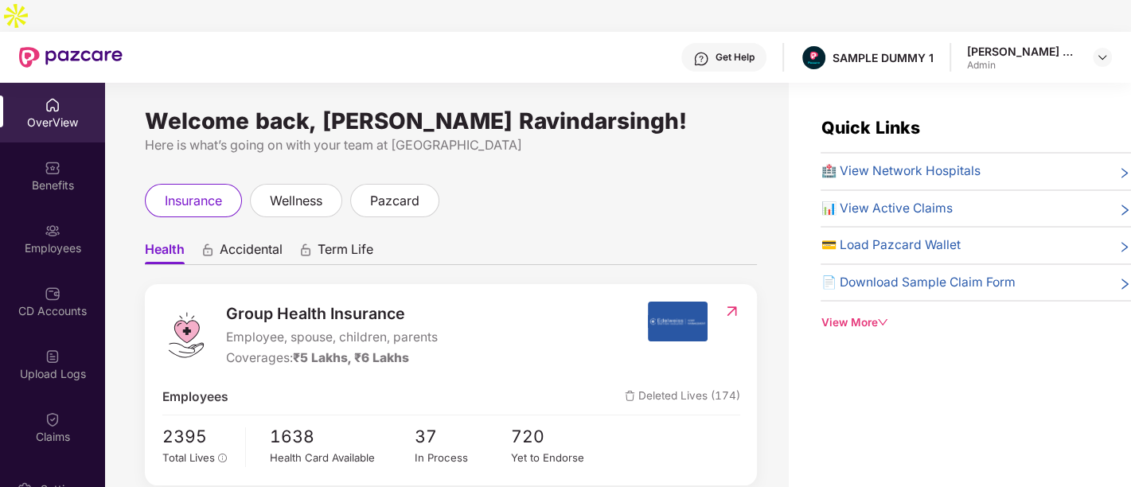
click at [569, 115] on div "Welcome back, [PERSON_NAME] Ravindarsingh!" at bounding box center [451, 121] width 612 height 13
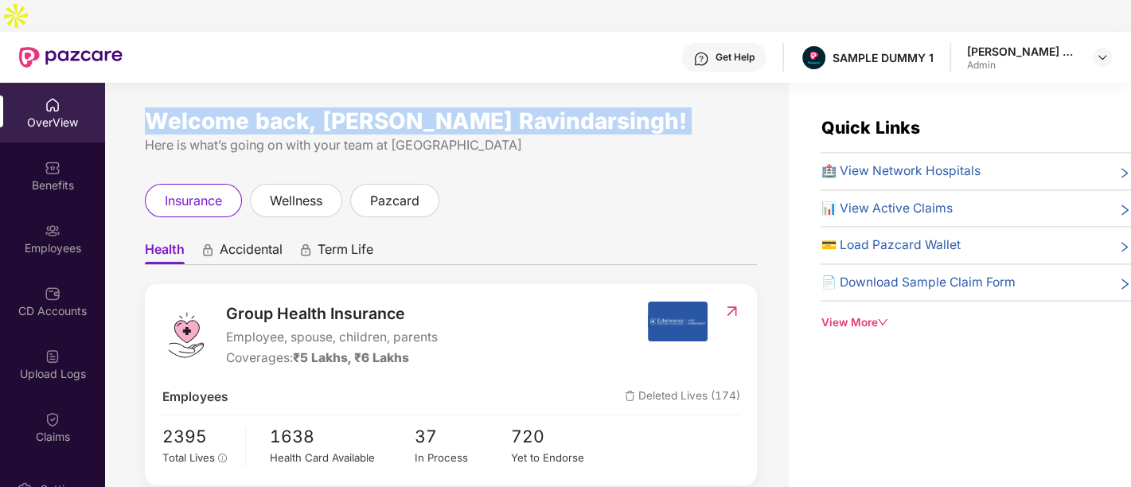
click at [569, 115] on div "Welcome back, [PERSON_NAME] Ravindarsingh!" at bounding box center [451, 121] width 612 height 13
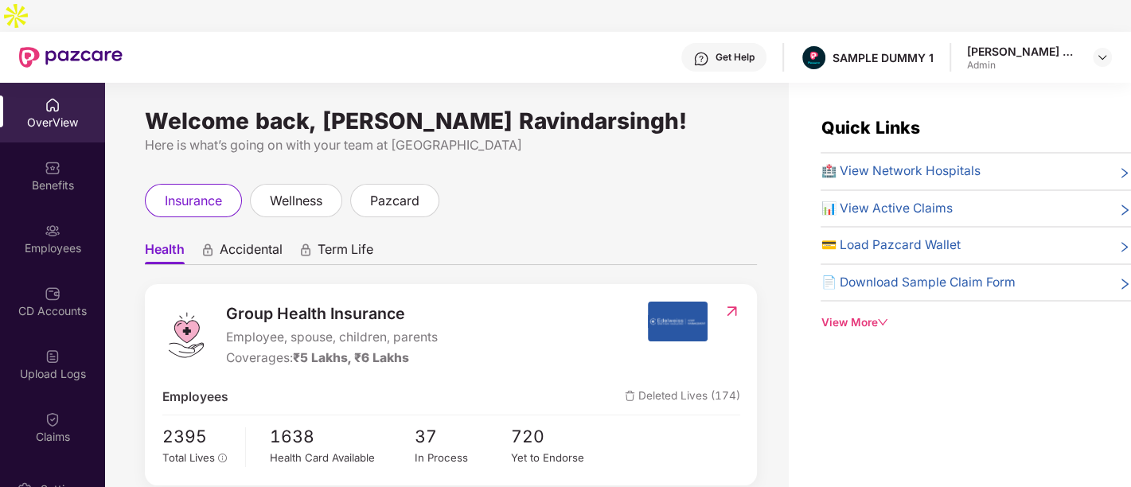
click at [550, 184] on div "insurance wellness pazcard" at bounding box center [451, 200] width 612 height 33
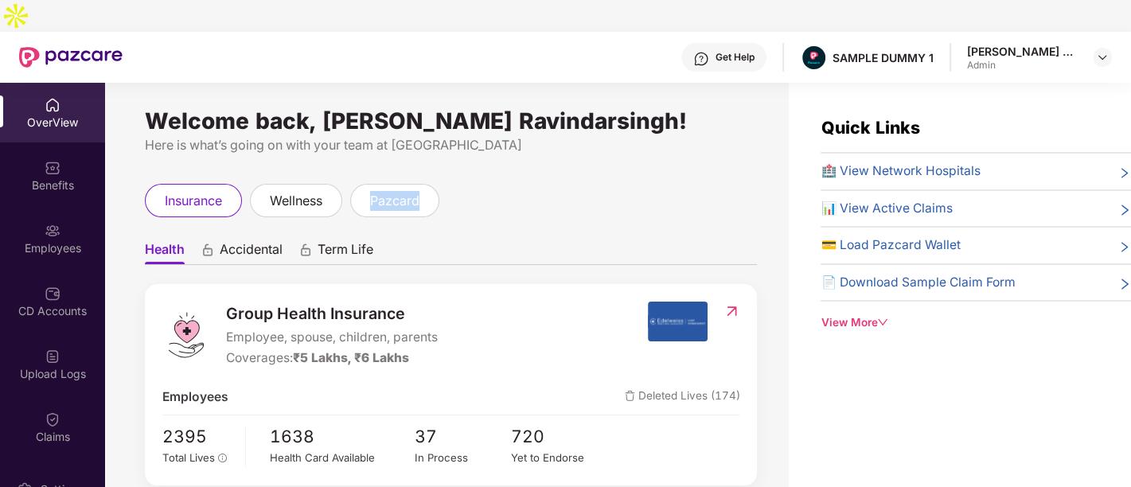
click at [550, 184] on div "insurance wellness pazcard" at bounding box center [451, 200] width 612 height 33
click at [471, 135] on div "Here is what’s going on with your team at [GEOGRAPHIC_DATA]" at bounding box center [451, 145] width 612 height 20
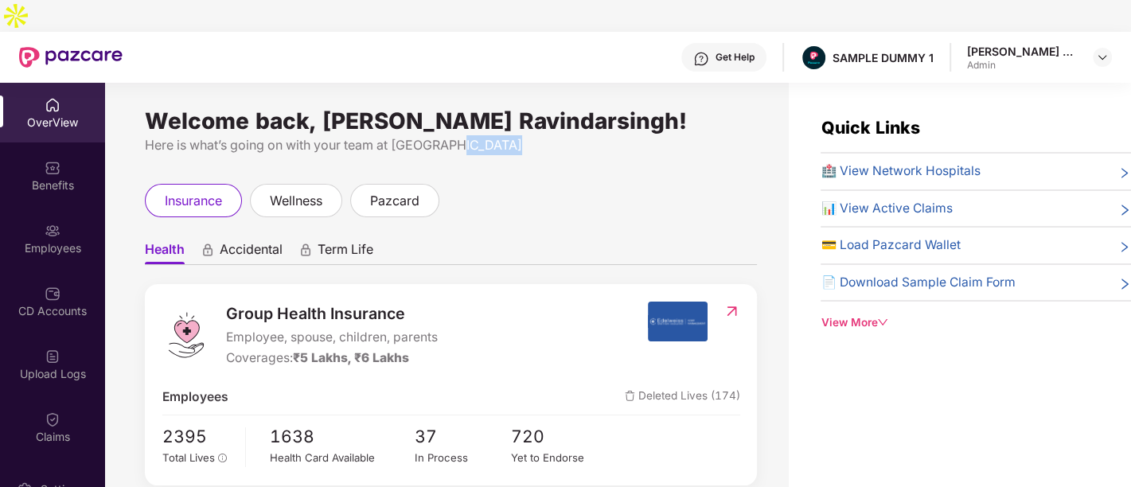
click at [471, 135] on div "Here is what’s going on with your team at [GEOGRAPHIC_DATA]" at bounding box center [451, 145] width 612 height 20
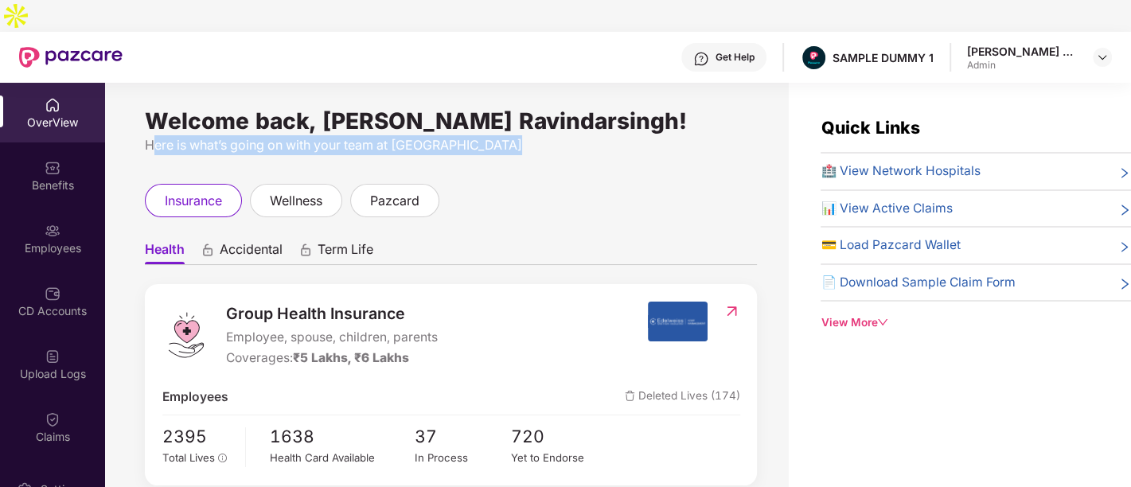
click at [471, 135] on div "Here is what’s going on with your team at [GEOGRAPHIC_DATA]" at bounding box center [451, 145] width 612 height 20
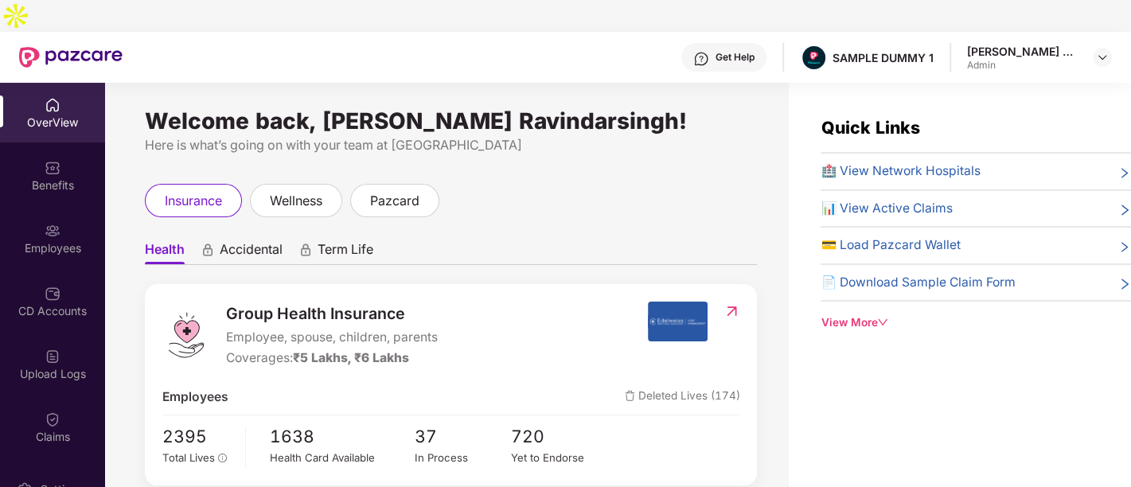
click at [24, 115] on div "OverView" at bounding box center [52, 123] width 105 height 16
click at [68, 209] on div "Employees" at bounding box center [52, 239] width 105 height 60
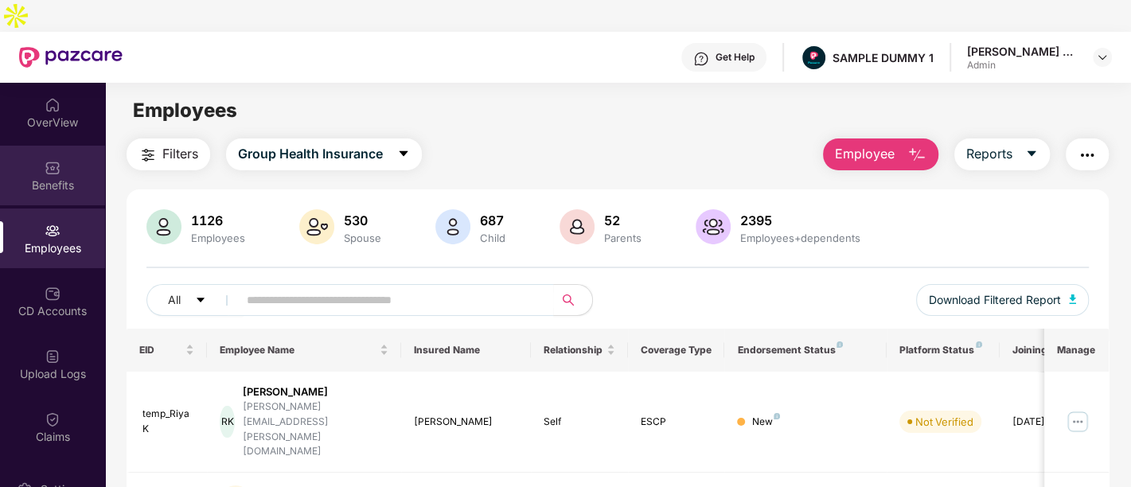
click at [80, 146] on div "Benefits" at bounding box center [52, 176] width 105 height 60
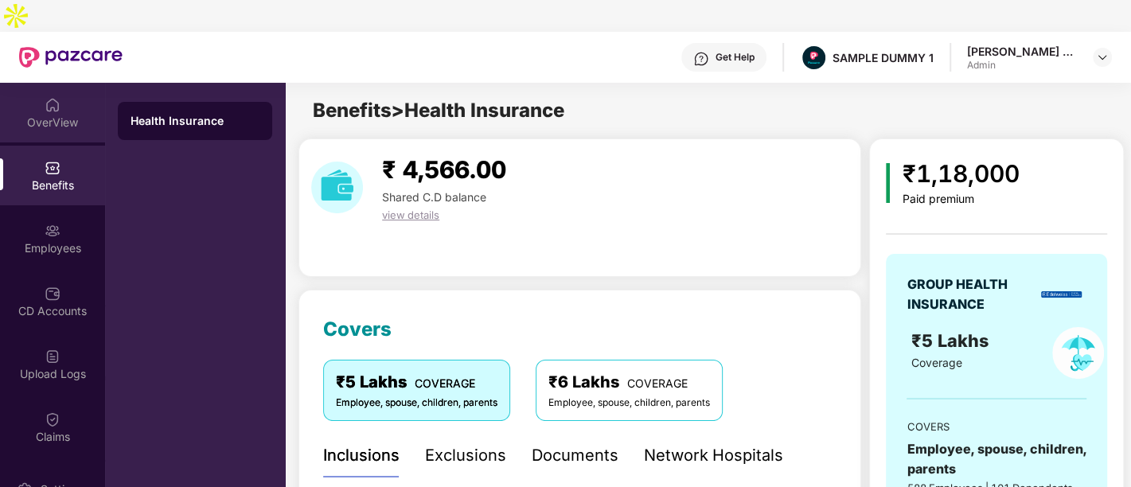
click at [70, 109] on div "OverView" at bounding box center [52, 113] width 105 height 60
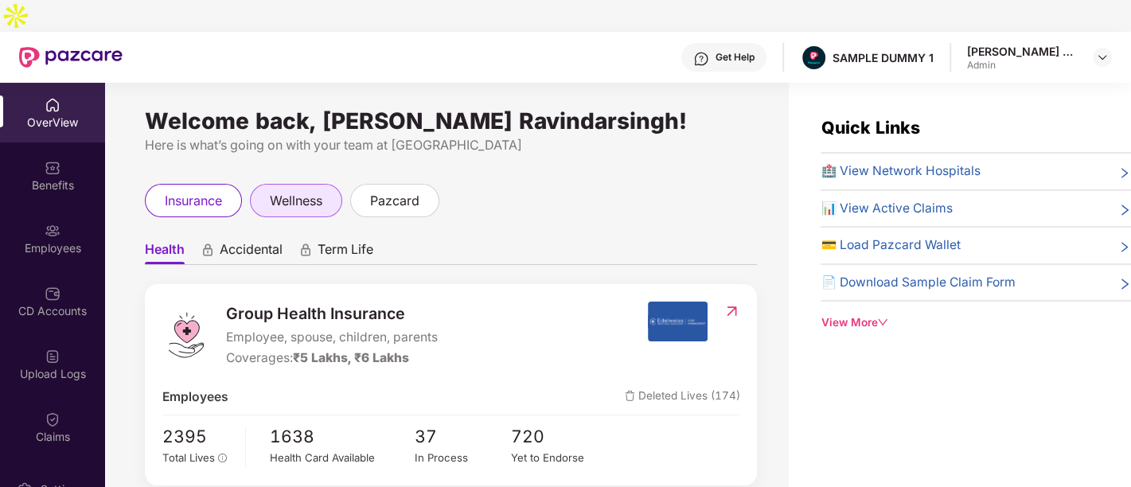
click at [314, 184] on div "wellness" at bounding box center [296, 200] width 92 height 33
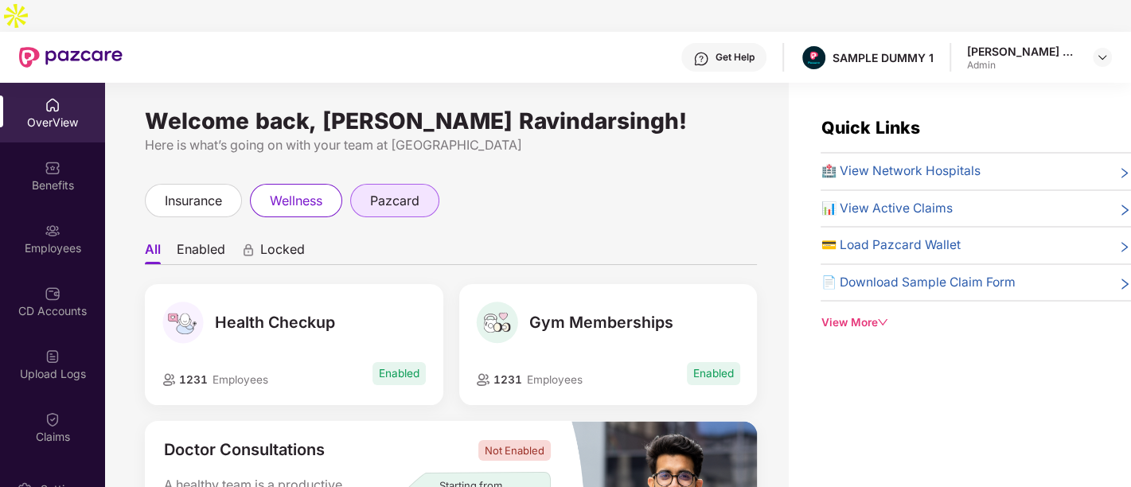
click at [385, 191] on span "pazcard" at bounding box center [394, 201] width 49 height 20
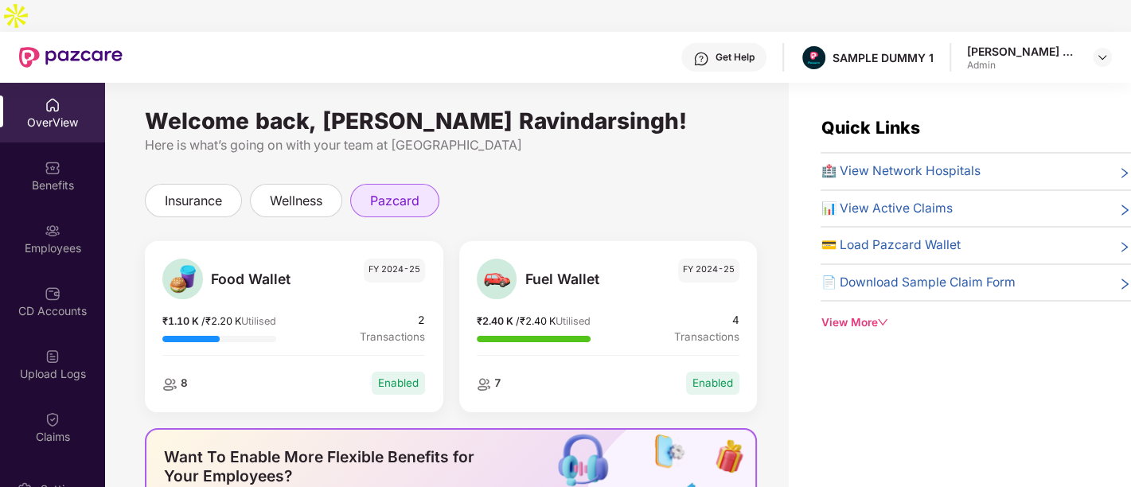
click at [385, 191] on span "pazcard" at bounding box center [394, 201] width 49 height 20
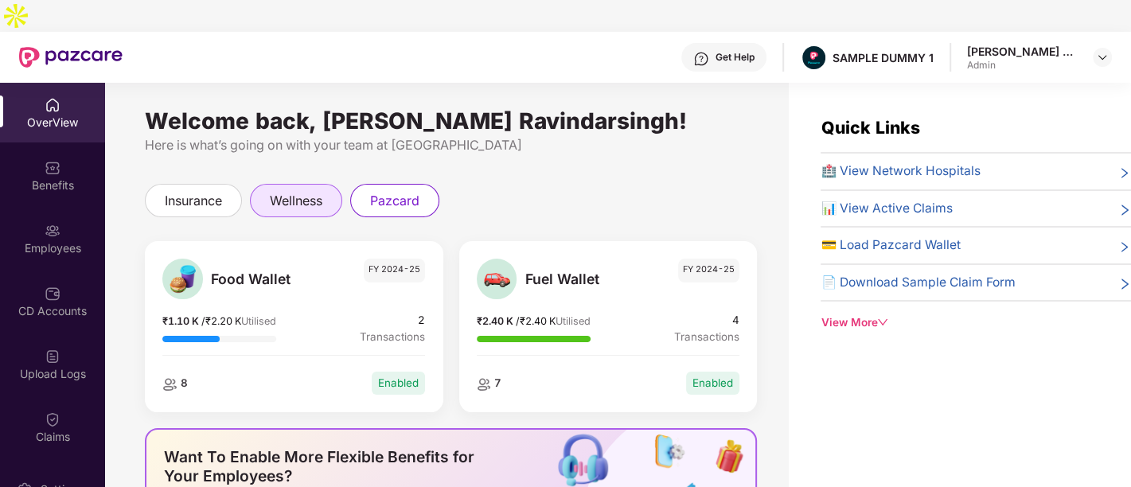
click at [301, 191] on span "wellness" at bounding box center [296, 201] width 53 height 20
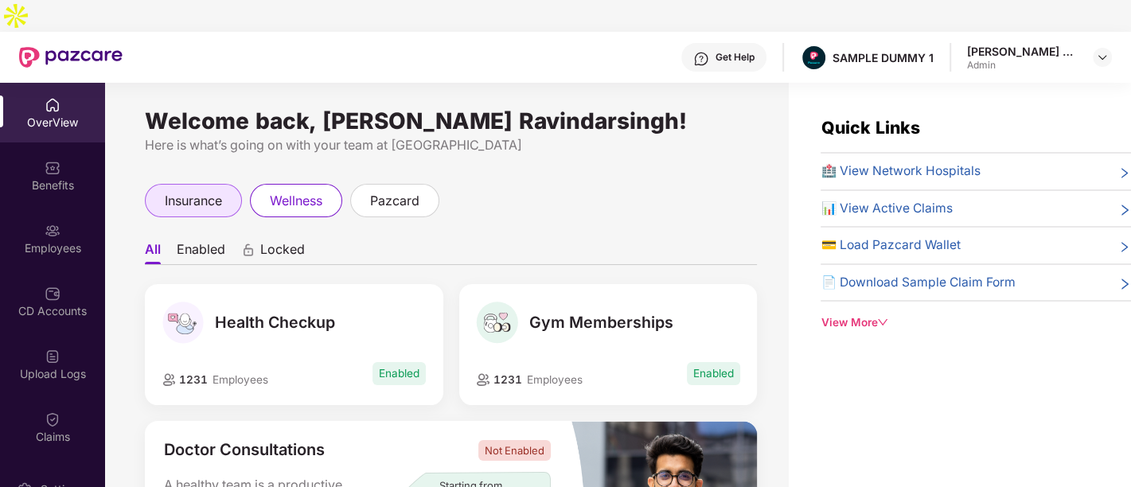
click at [204, 191] on span "insurance" at bounding box center [193, 201] width 57 height 20
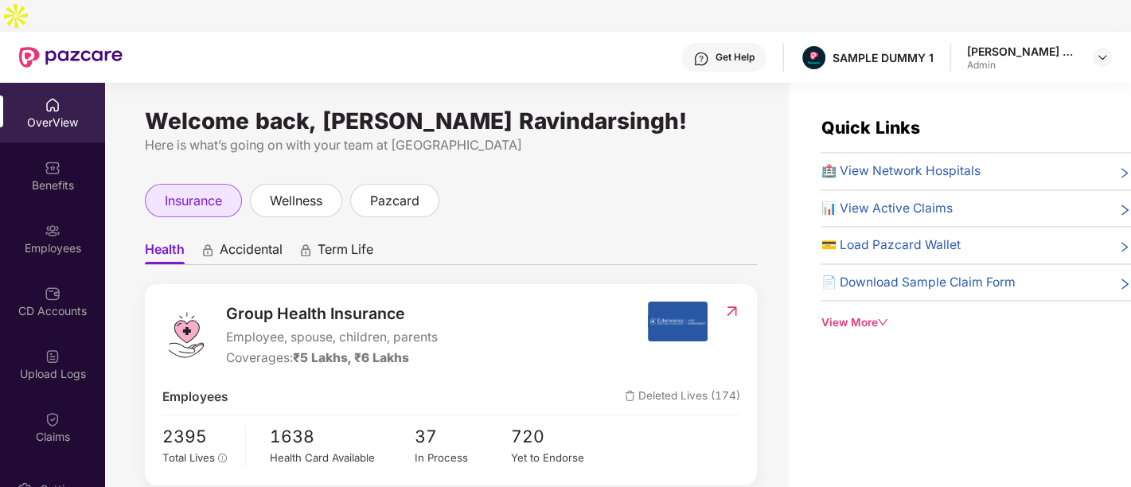
click at [204, 191] on span "insurance" at bounding box center [193, 201] width 57 height 20
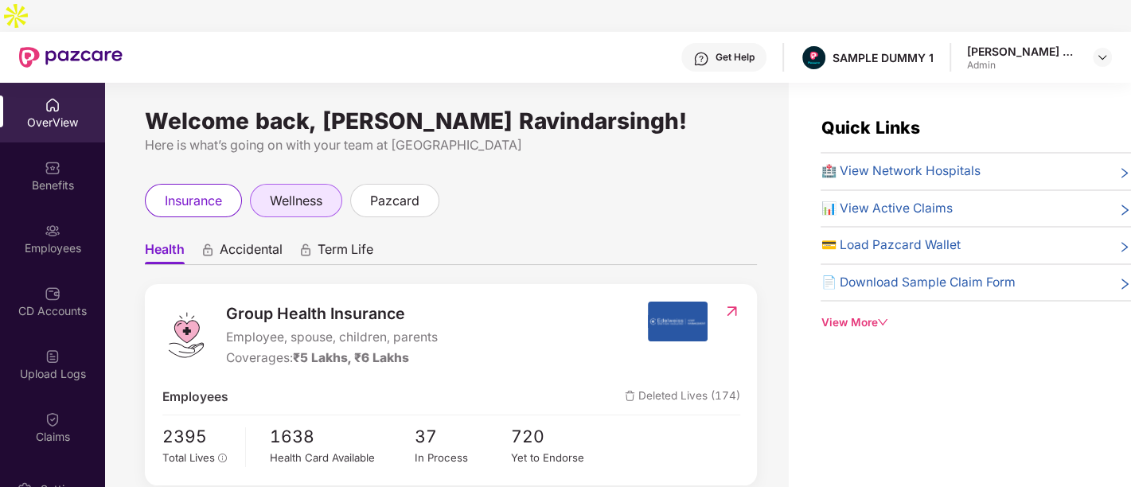
click at [304, 191] on span "wellness" at bounding box center [296, 201] width 53 height 20
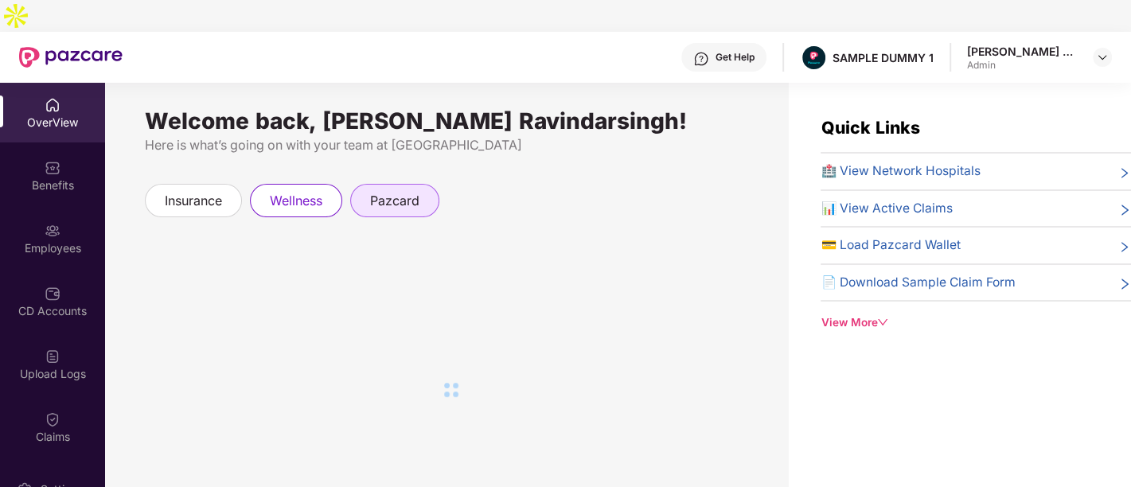
click at [380, 191] on span "pazcard" at bounding box center [394, 201] width 49 height 20
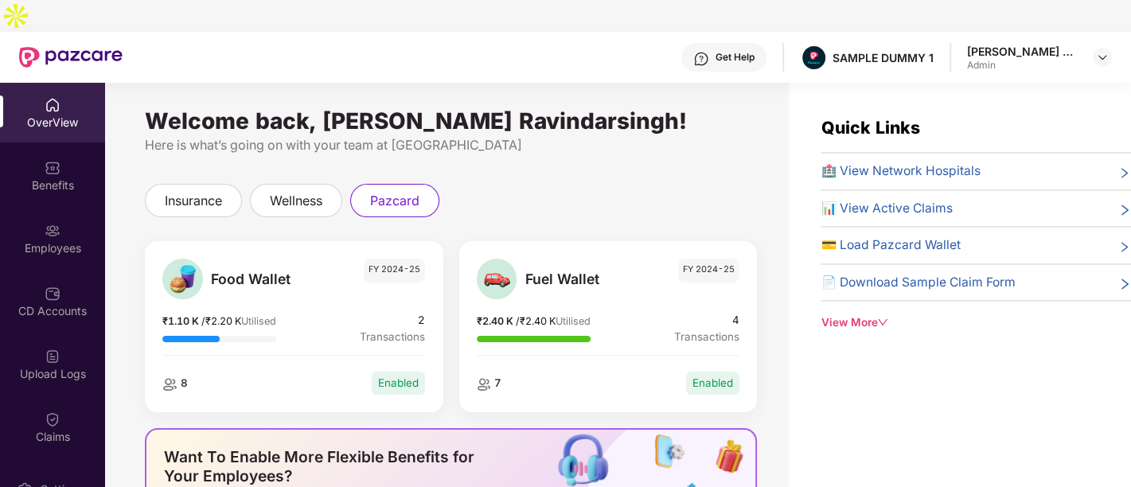
click at [324, 146] on div "Welcome back, [PERSON_NAME] Ravindarsingh! Here is what’s going on with your te…" at bounding box center [447, 310] width 684 height 455
click at [319, 191] on span "wellness" at bounding box center [296, 201] width 53 height 20
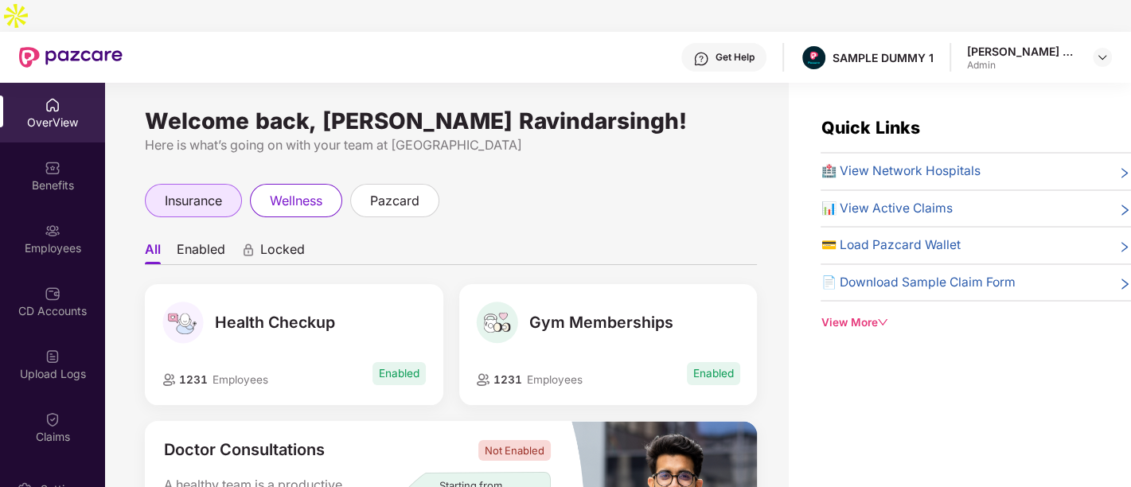
click at [214, 191] on span "insurance" at bounding box center [193, 201] width 57 height 20
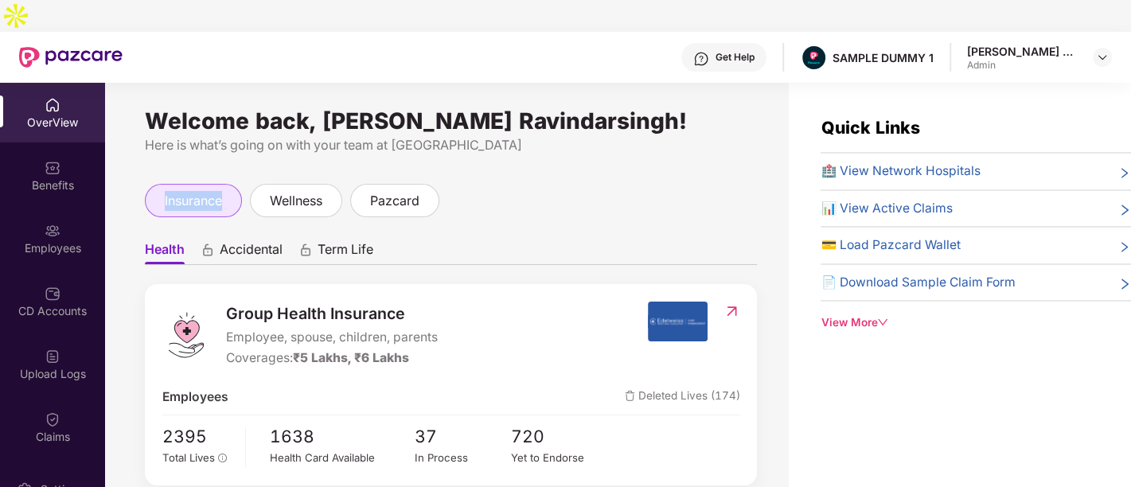
click at [214, 191] on span "insurance" at bounding box center [193, 201] width 57 height 20
click at [338, 135] on div "Here is what’s going on with your team at [GEOGRAPHIC_DATA]" at bounding box center [451, 145] width 612 height 20
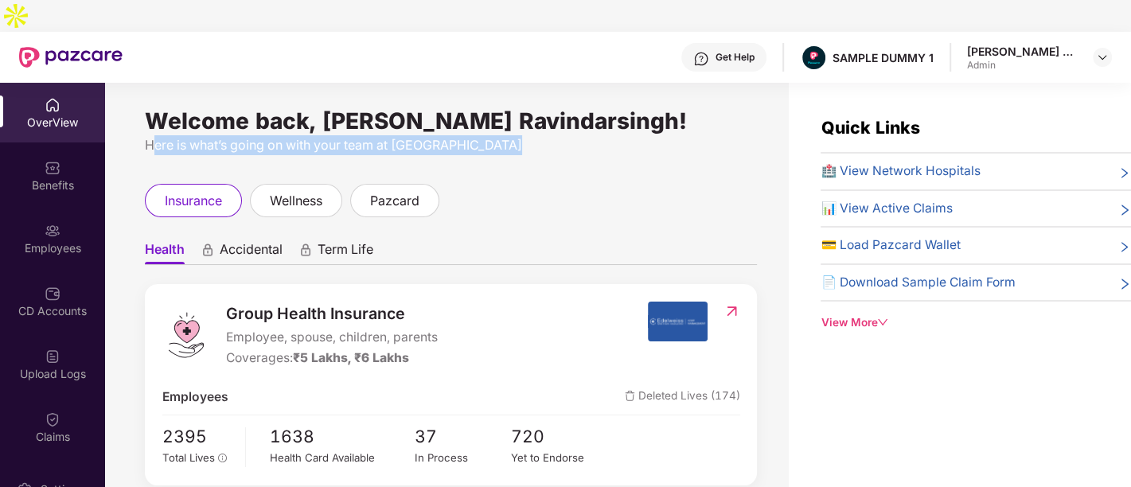
click at [338, 135] on div "Here is what’s going on with your team at [GEOGRAPHIC_DATA]" at bounding box center [451, 145] width 612 height 20
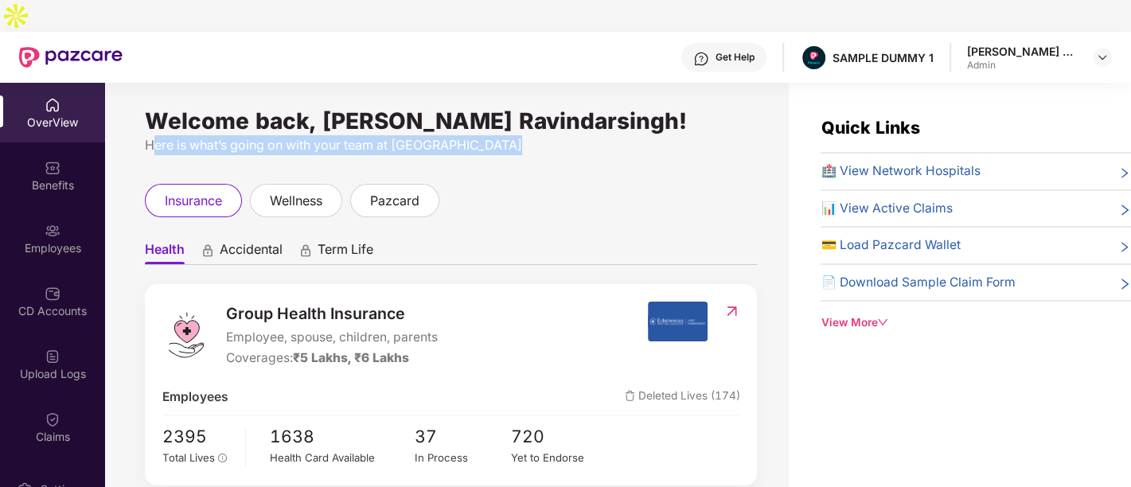
click at [338, 135] on div "Here is what’s going on with your team at [GEOGRAPHIC_DATA]" at bounding box center [451, 145] width 612 height 20
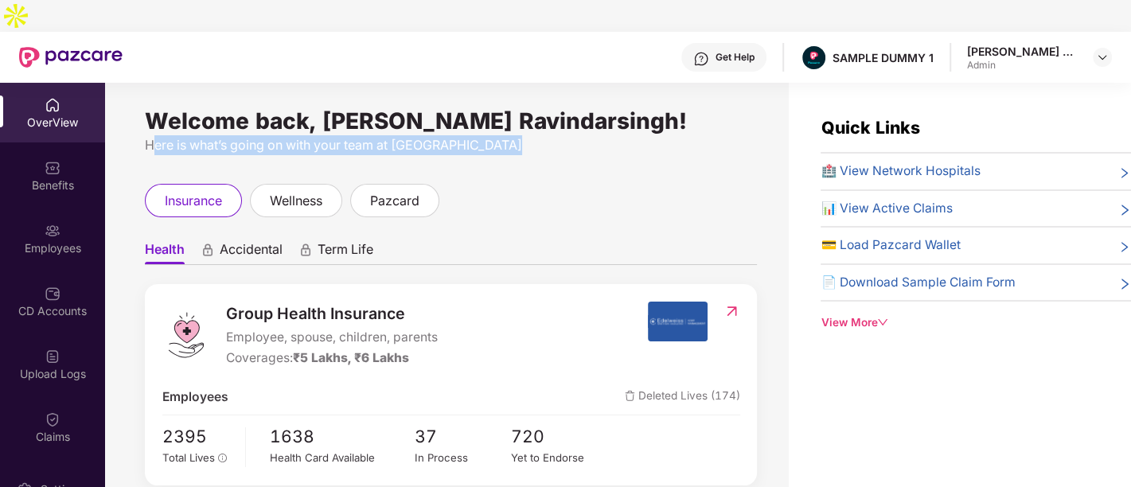
click at [338, 135] on div "Here is what’s going on with your team at [GEOGRAPHIC_DATA]" at bounding box center [451, 145] width 612 height 20
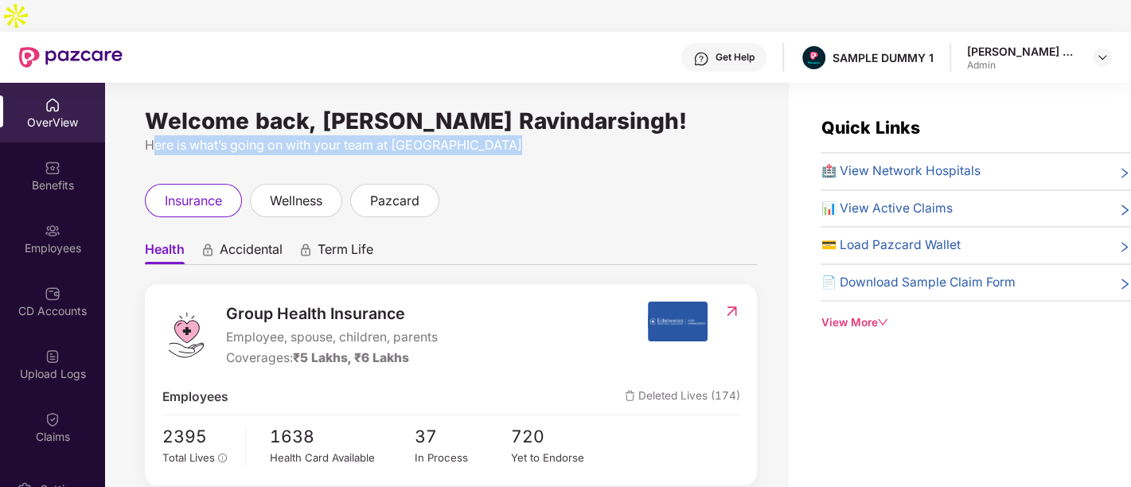
click at [338, 135] on div "Here is what’s going on with your team at [GEOGRAPHIC_DATA]" at bounding box center [451, 145] width 612 height 20
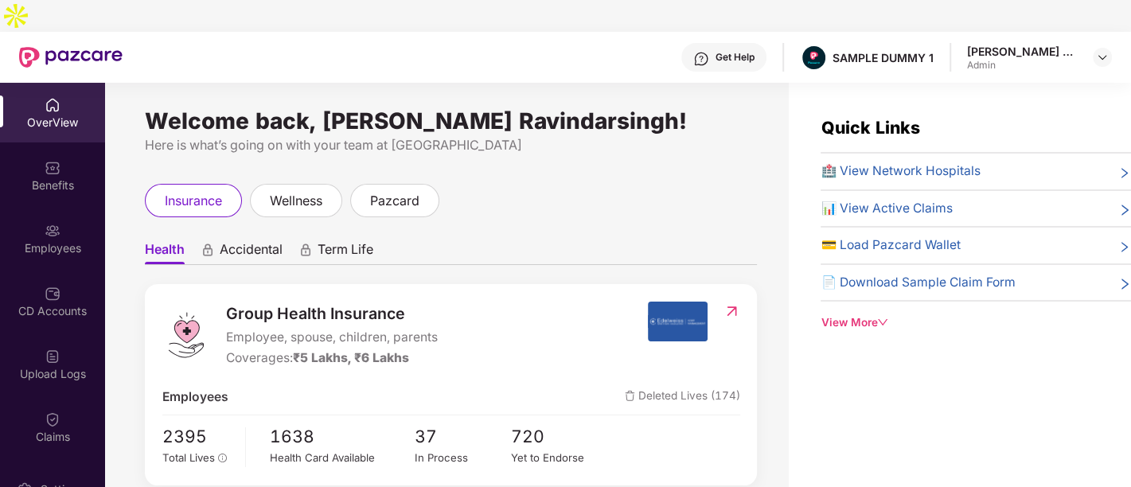
click at [61, 115] on div "OverView" at bounding box center [52, 123] width 105 height 16
click at [241, 233] on ul "Health Accidental Term Life" at bounding box center [451, 249] width 612 height 32
click at [246, 241] on span "Accidental" at bounding box center [251, 252] width 63 height 23
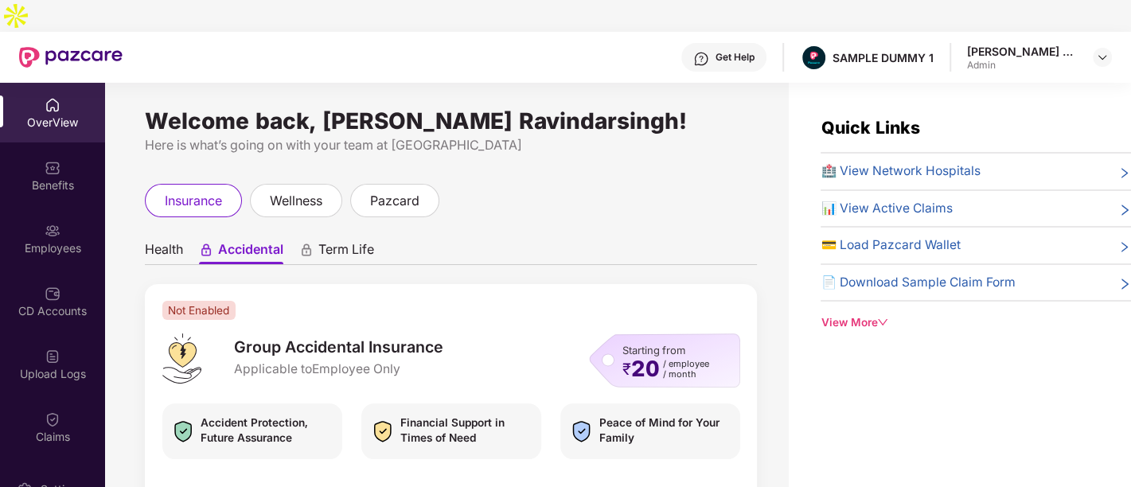
click at [120, 235] on div "Welcome back, [PERSON_NAME] Ravindarsingh! Here is what’s going on with your te…" at bounding box center [447, 310] width 684 height 455
